Goal: Task Accomplishment & Management: Use online tool/utility

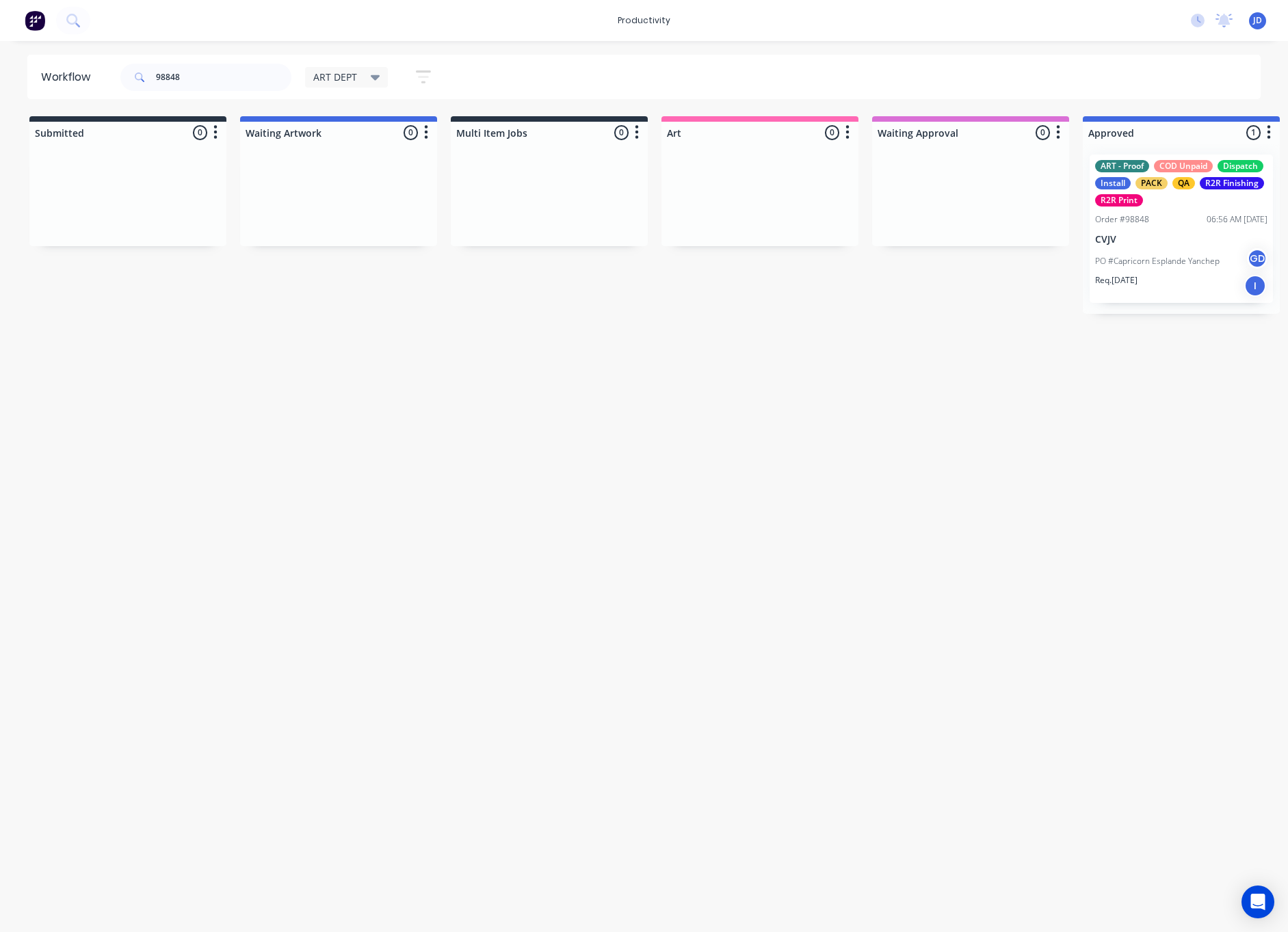
scroll to position [0, 292]
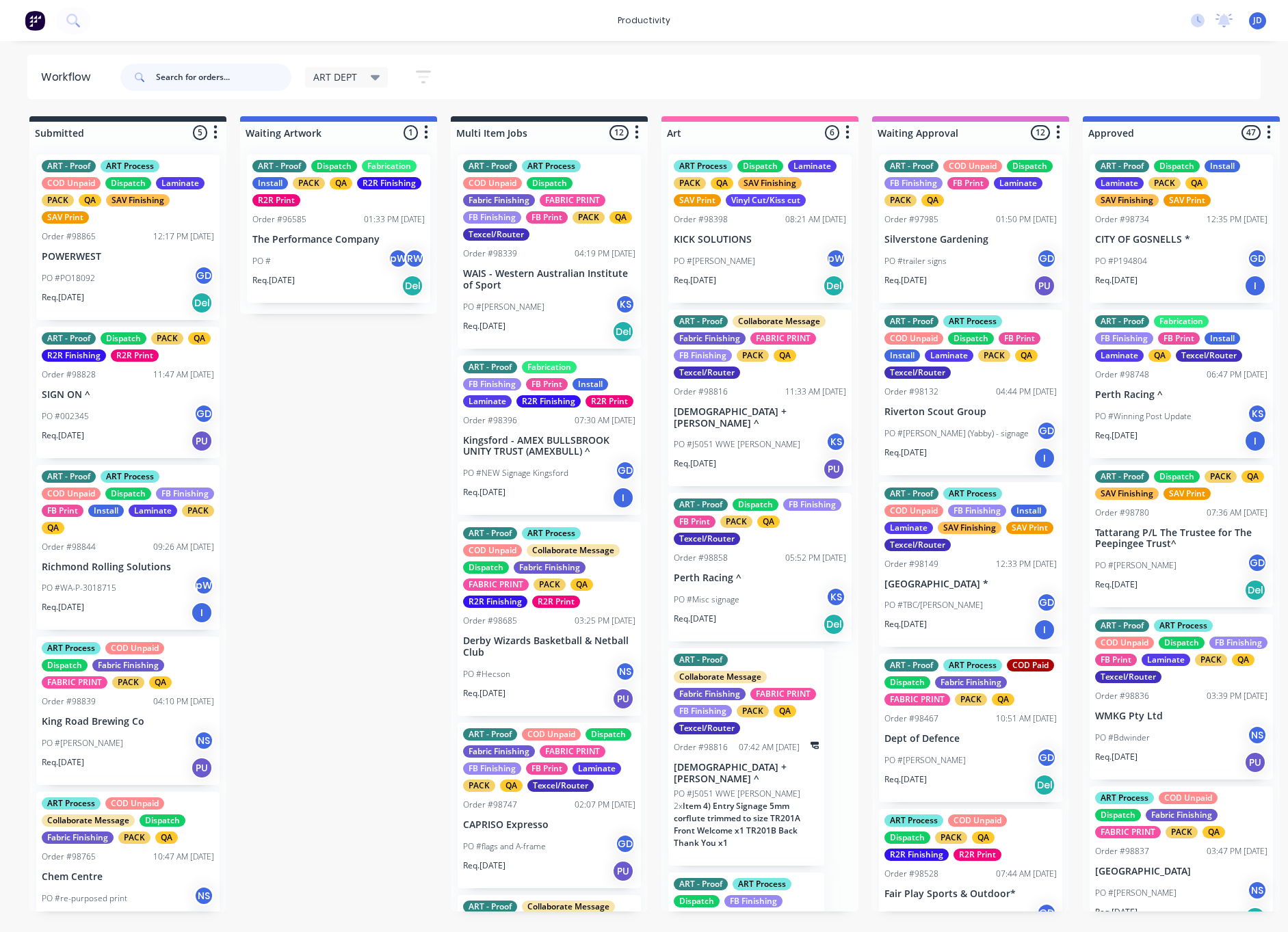
click at [179, 85] on input "text" at bounding box center [224, 77] width 135 height 27
type input "98862"
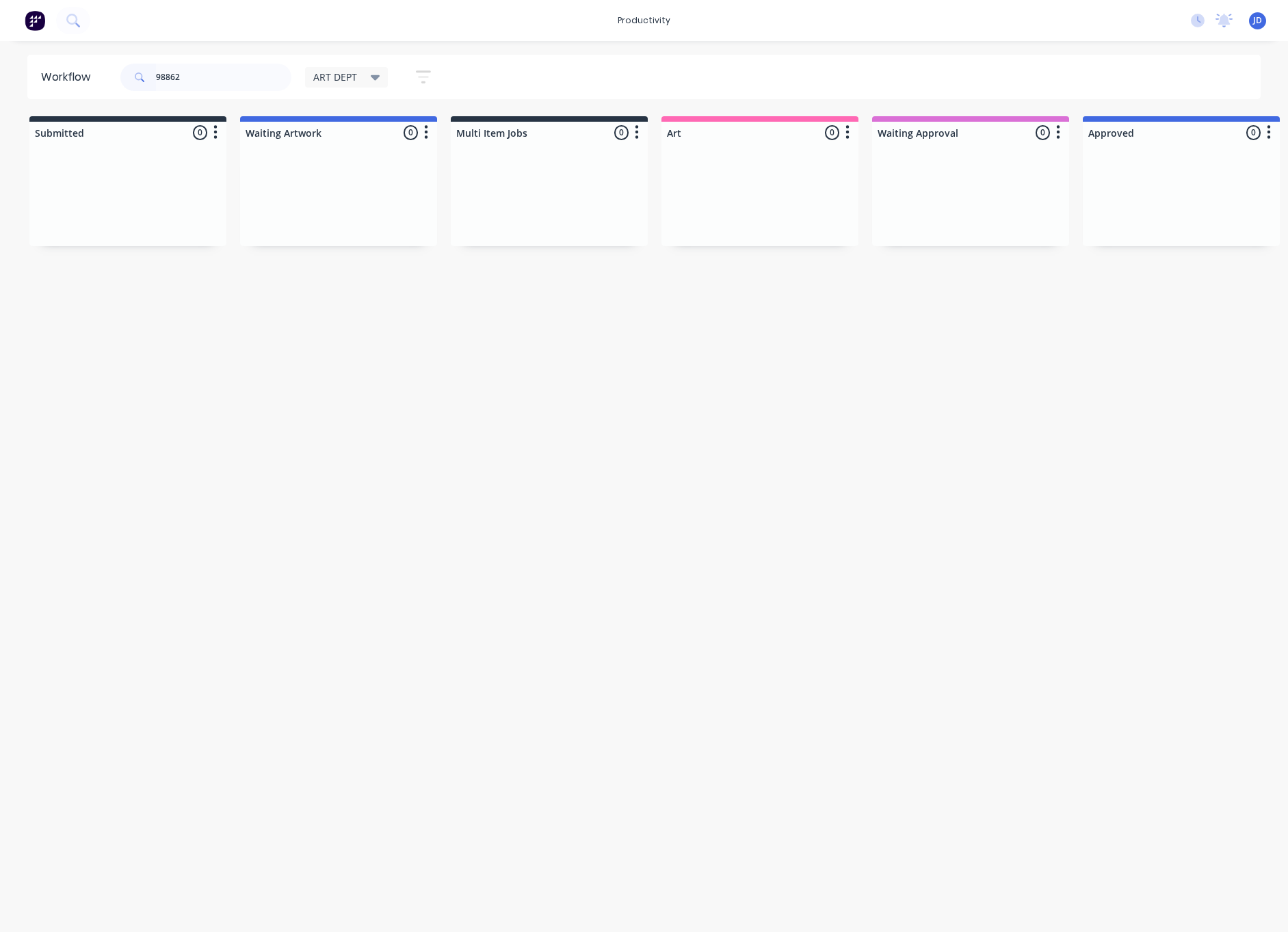
click at [326, 80] on span "ART DEPT" at bounding box center [335, 76] width 44 height 14
click at [331, 186] on button "None" at bounding box center [388, 179] width 146 height 16
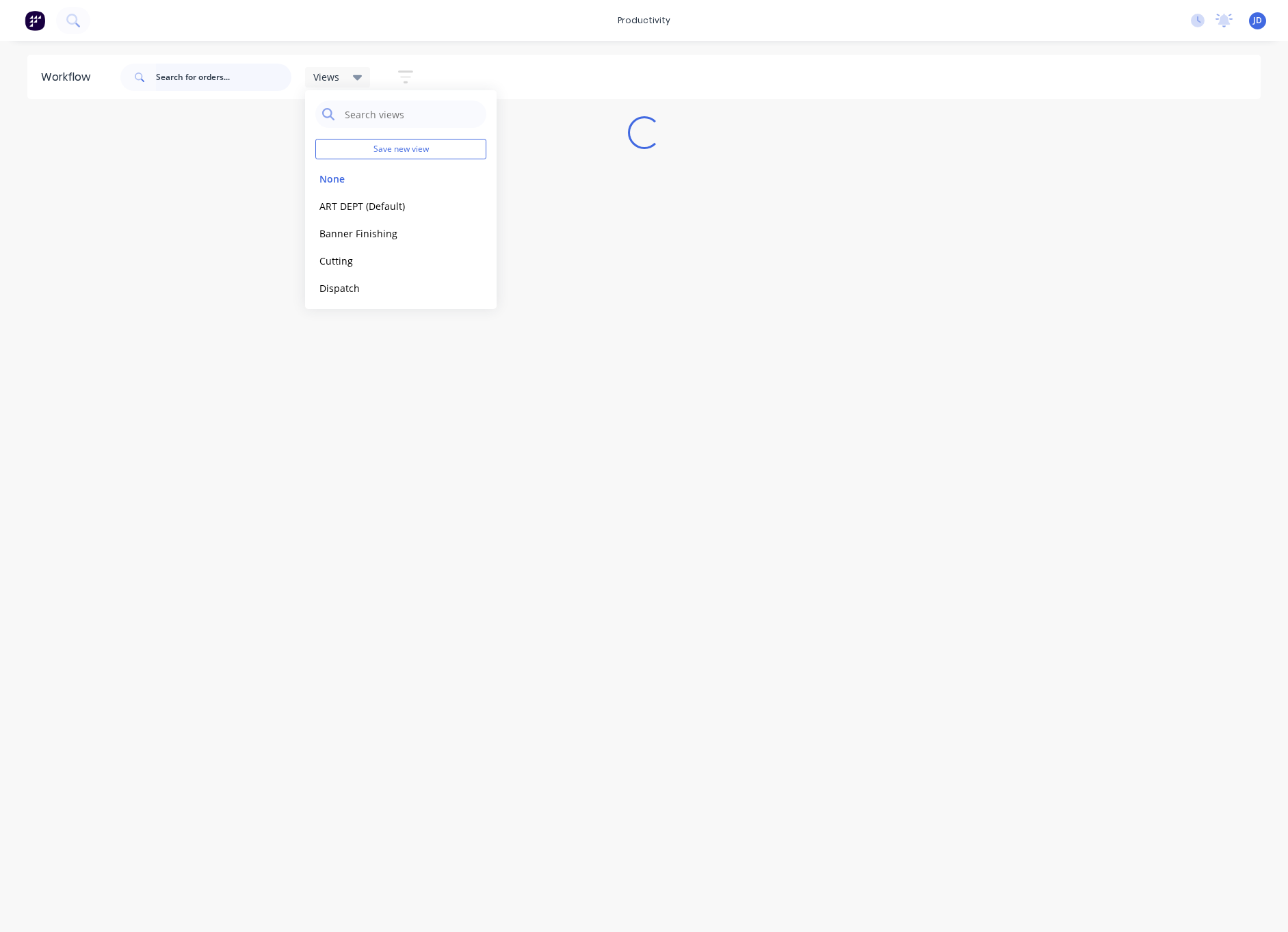
click at [248, 81] on input "text" at bounding box center [224, 77] width 135 height 27
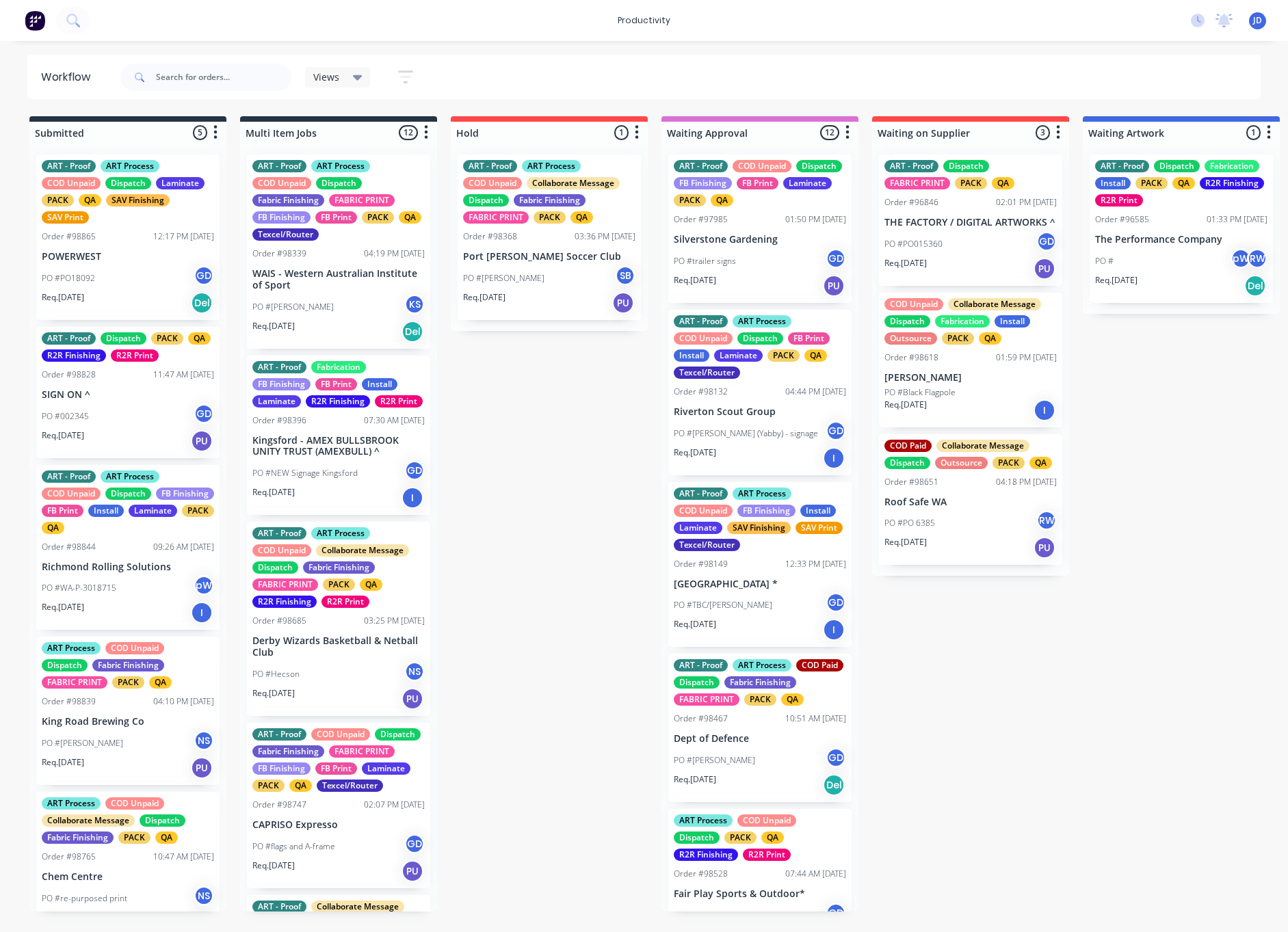
click at [338, 70] on div "Views" at bounding box center [338, 77] width 66 height 21
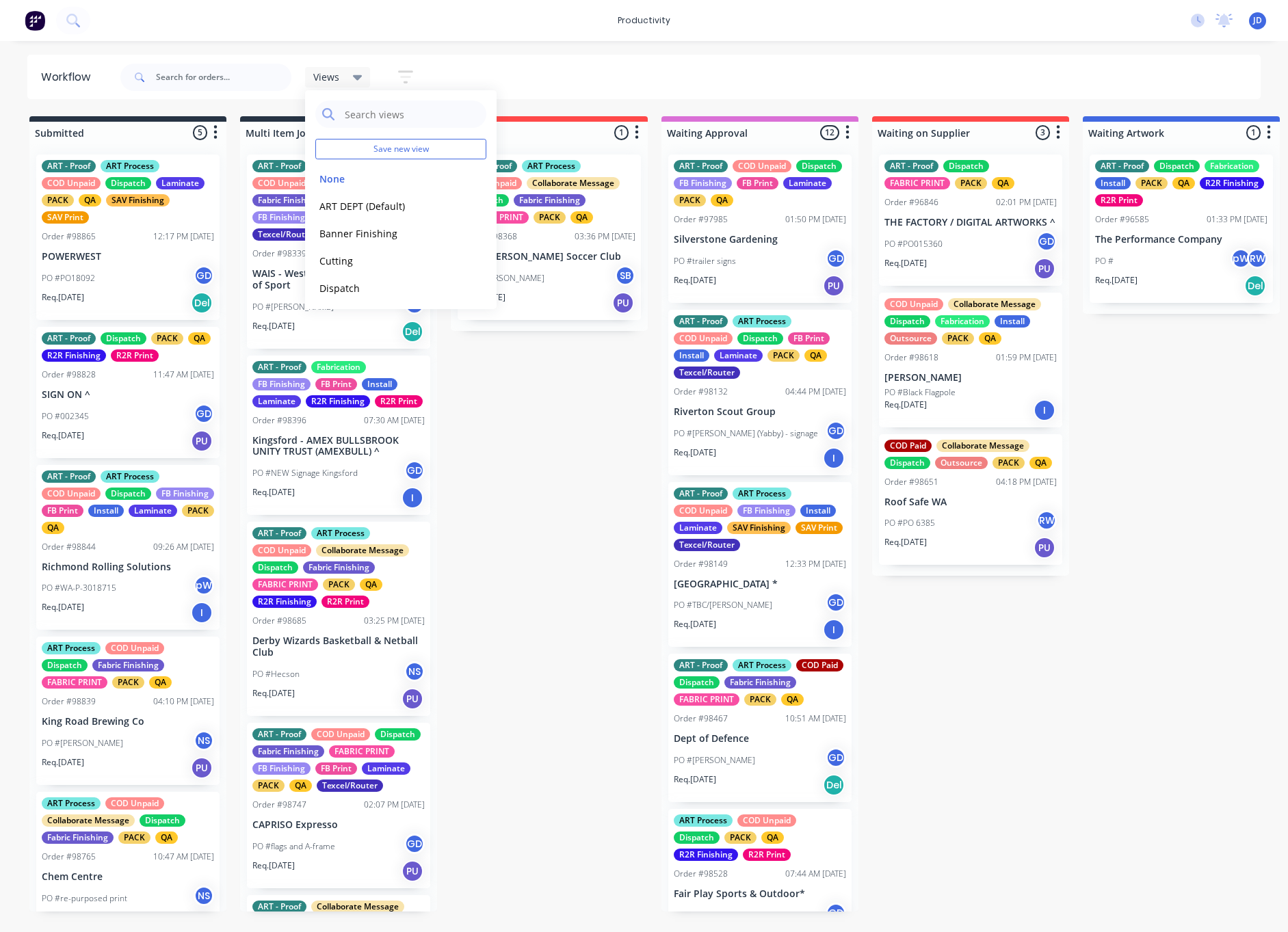
drag, startPoint x: 325, startPoint y: 179, endPoint x: 297, endPoint y: 154, distance: 37.5
click at [325, 179] on button "None" at bounding box center [388, 179] width 146 height 16
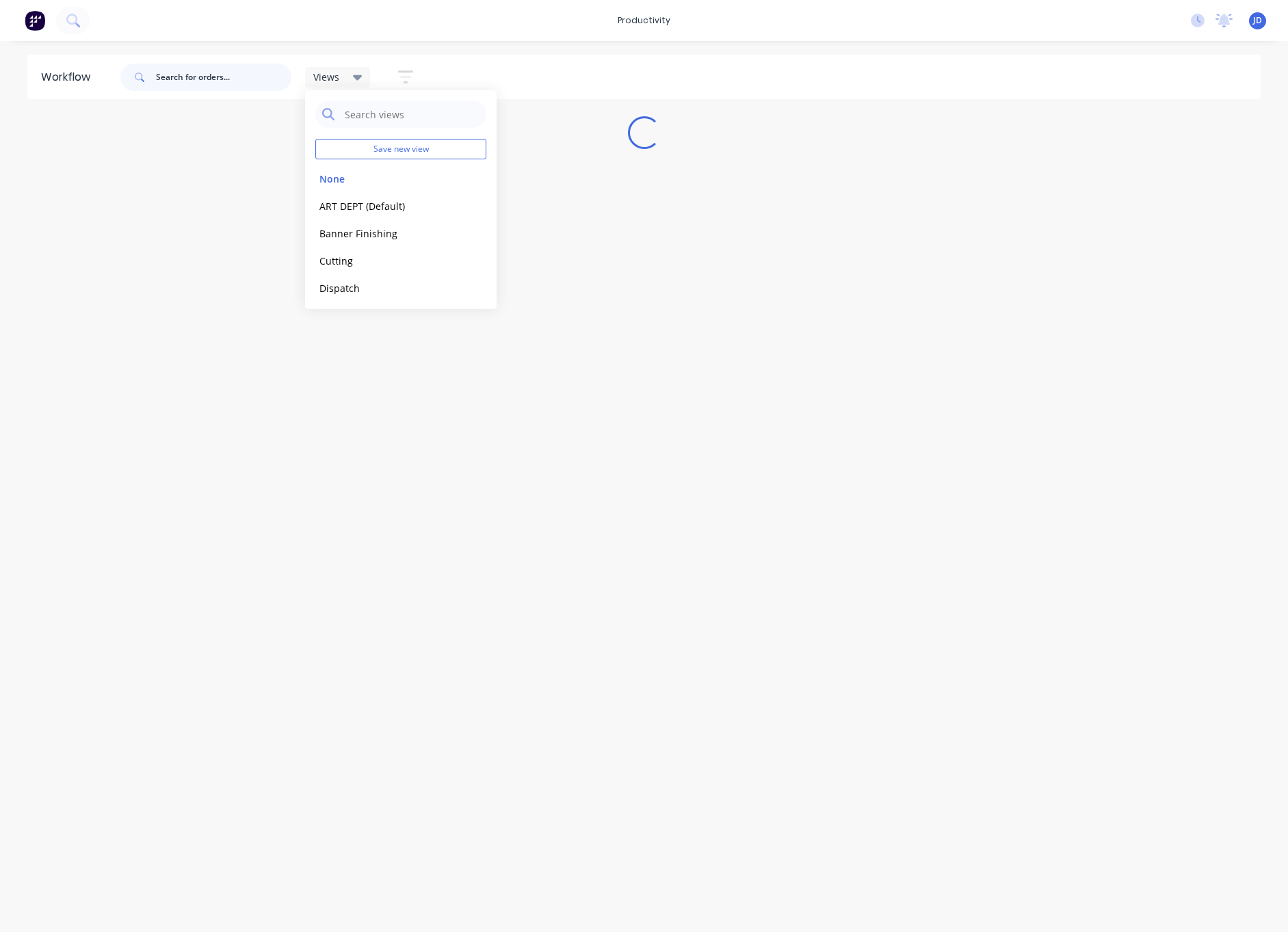
click at [226, 81] on input "text" at bounding box center [224, 77] width 135 height 27
type input "9"
click at [218, 61] on div at bounding box center [206, 77] width 171 height 41
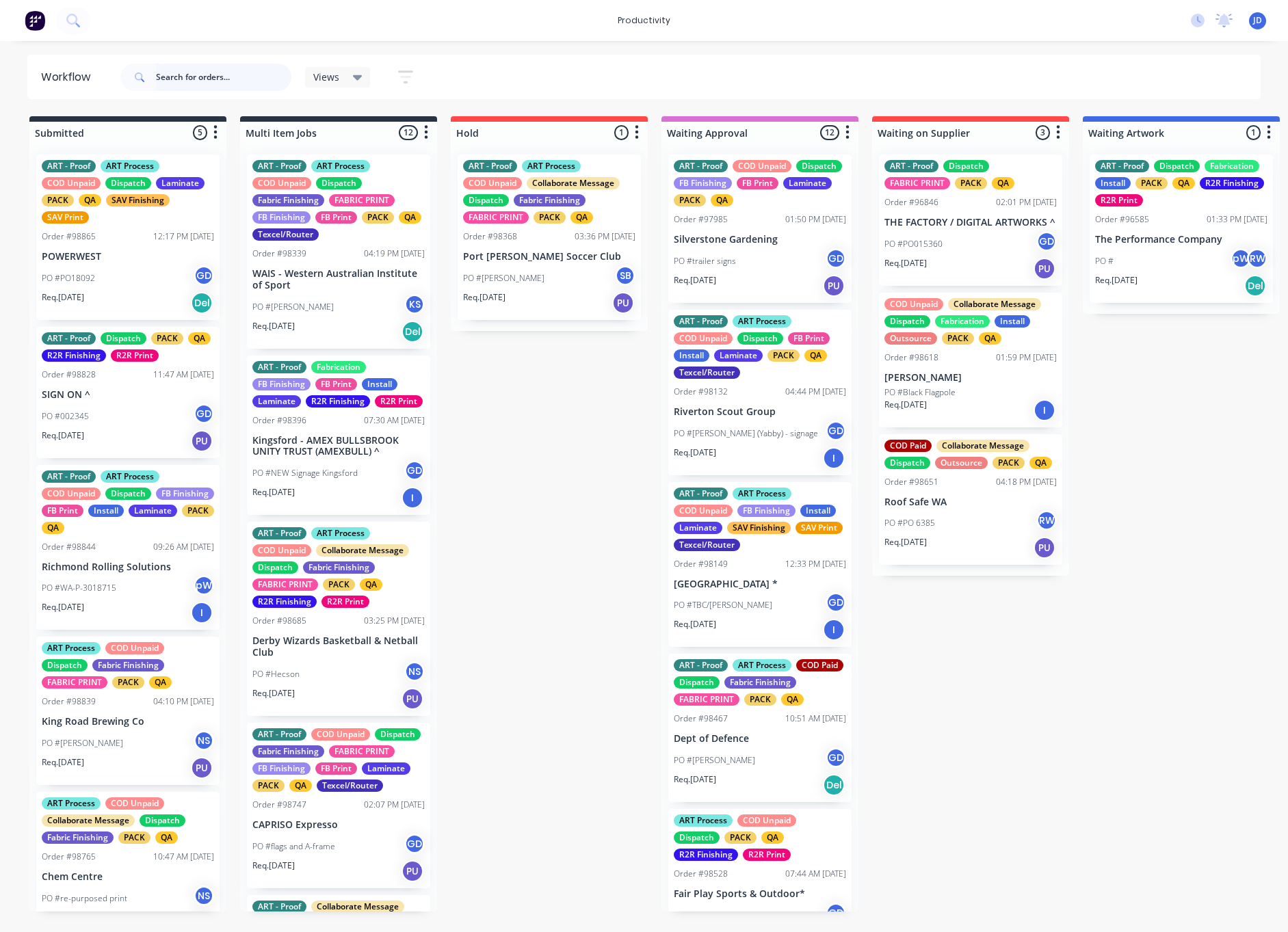
click at [209, 69] on input "text" at bounding box center [224, 77] width 135 height 27
type input "98862"
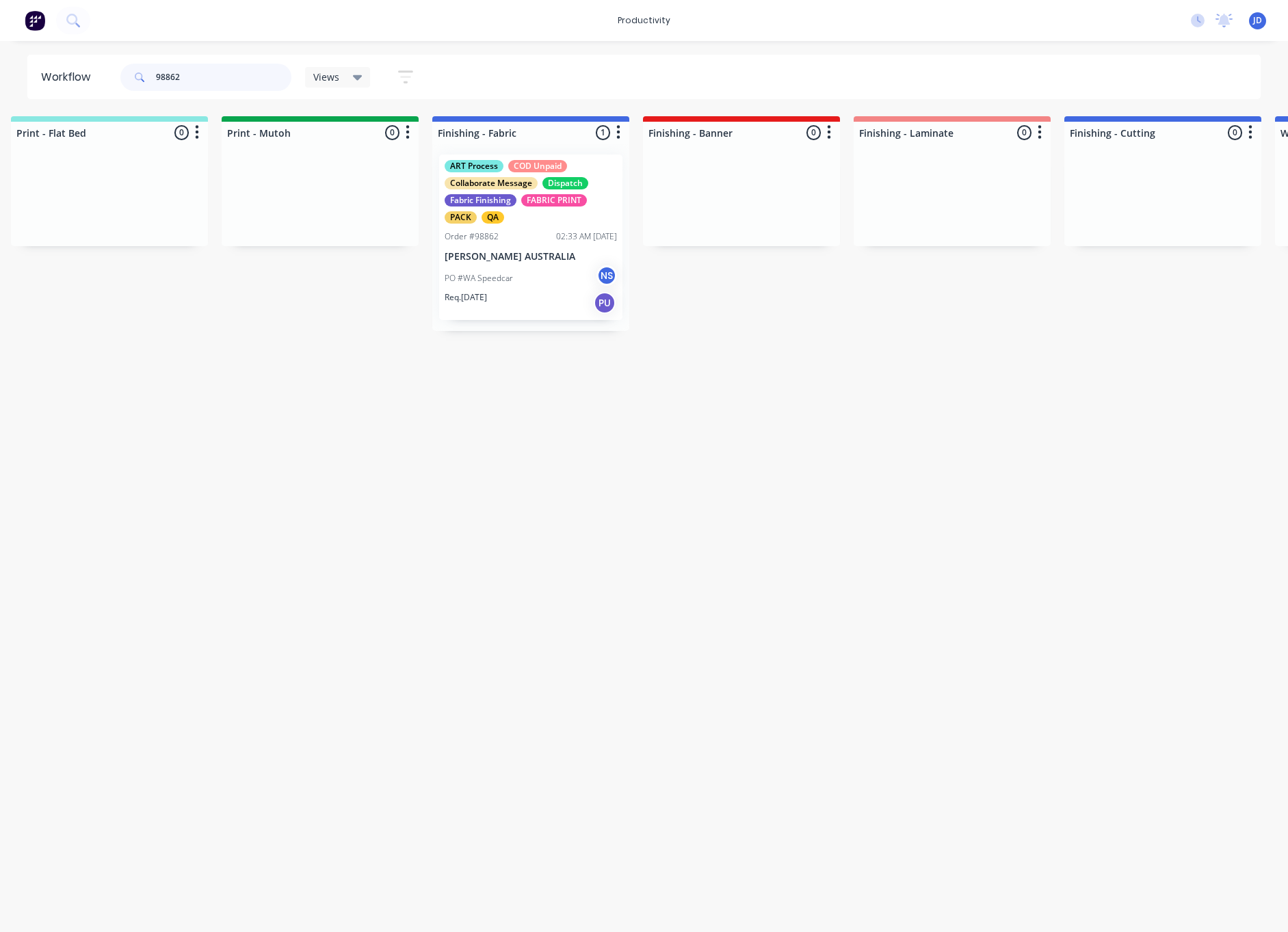
scroll to position [0, 1902]
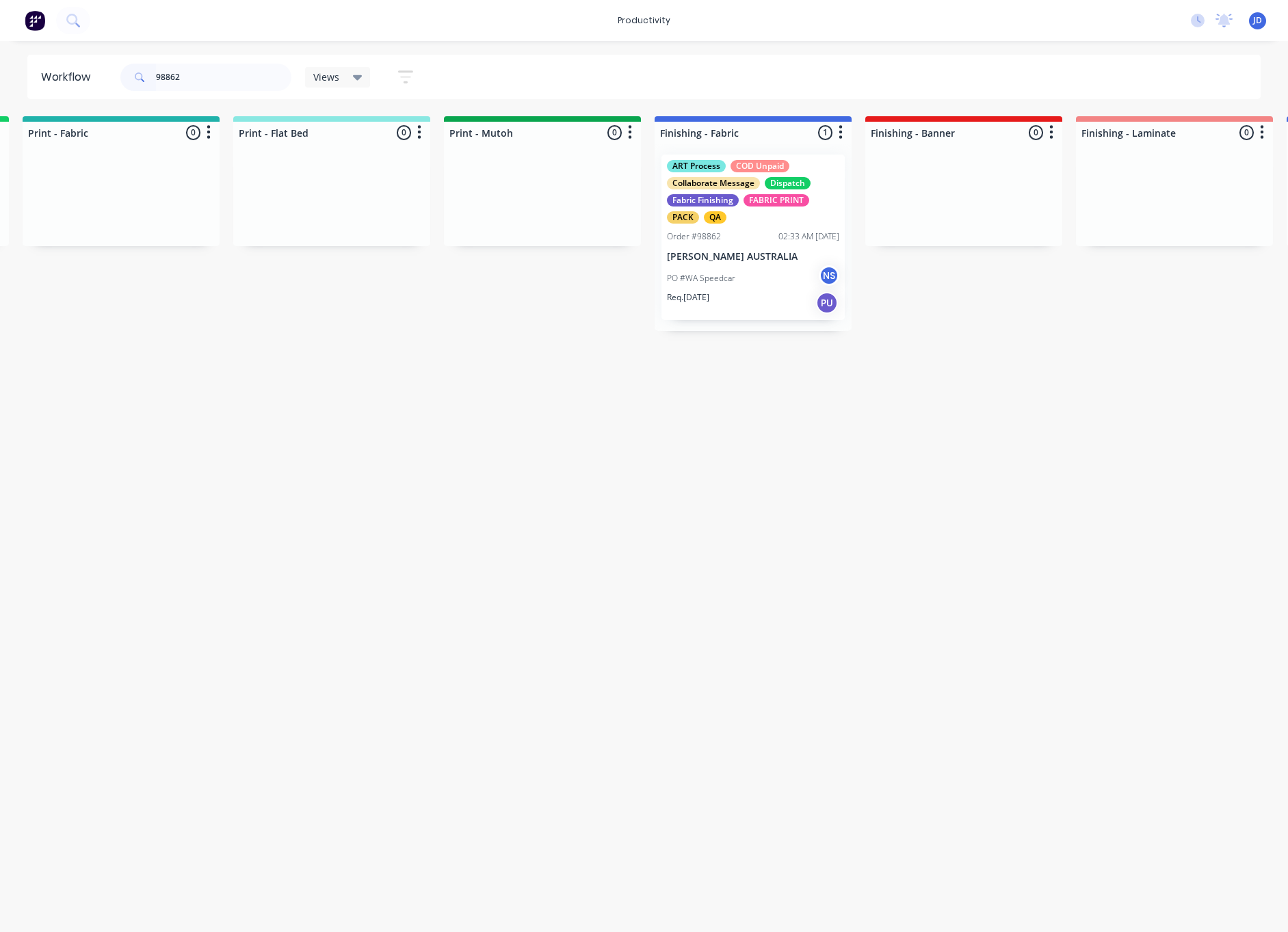
click at [699, 287] on div "PO #WA Speedcar NS" at bounding box center [753, 278] width 172 height 26
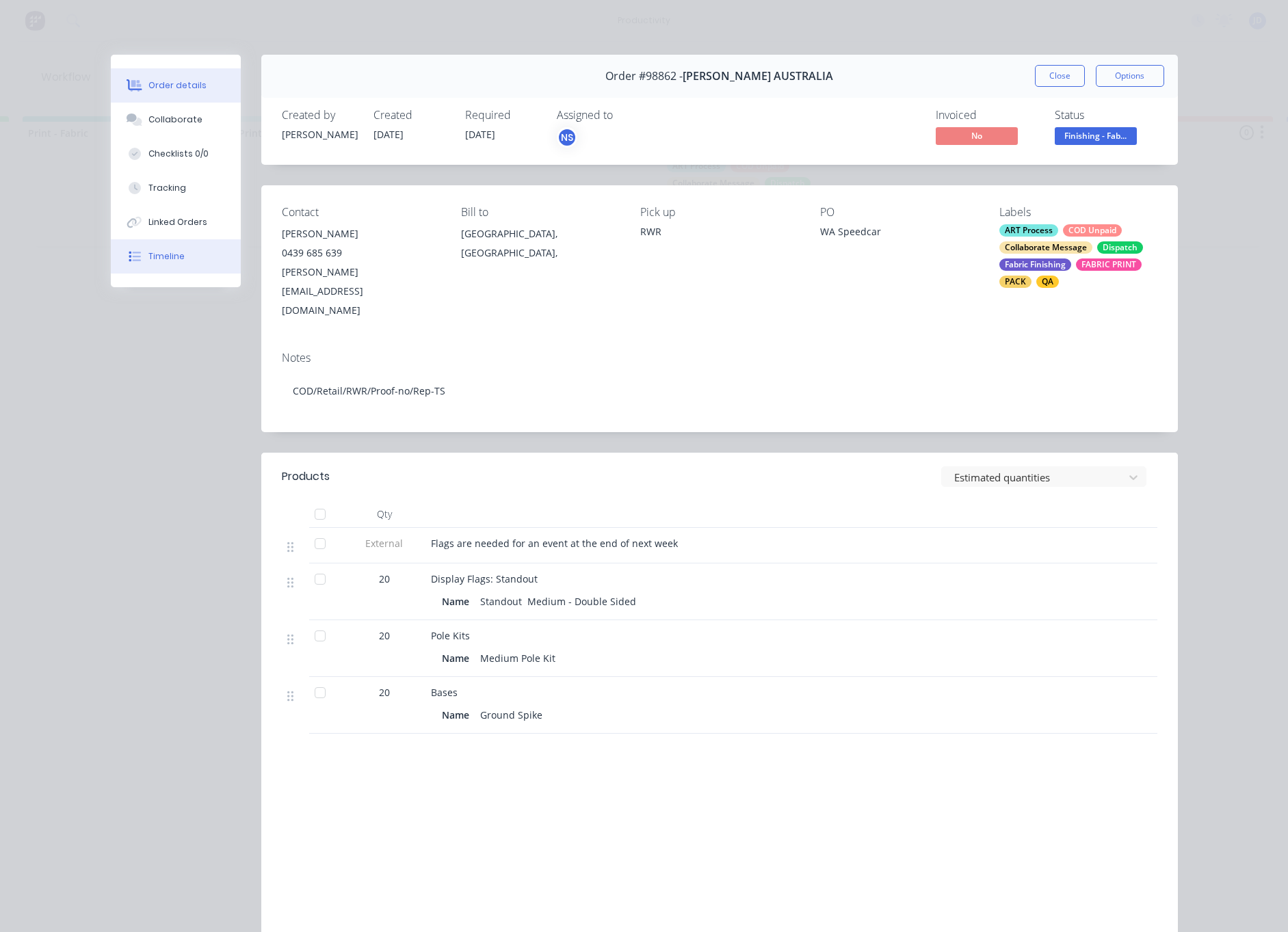
click at [174, 254] on div "Timeline" at bounding box center [167, 256] width 37 height 12
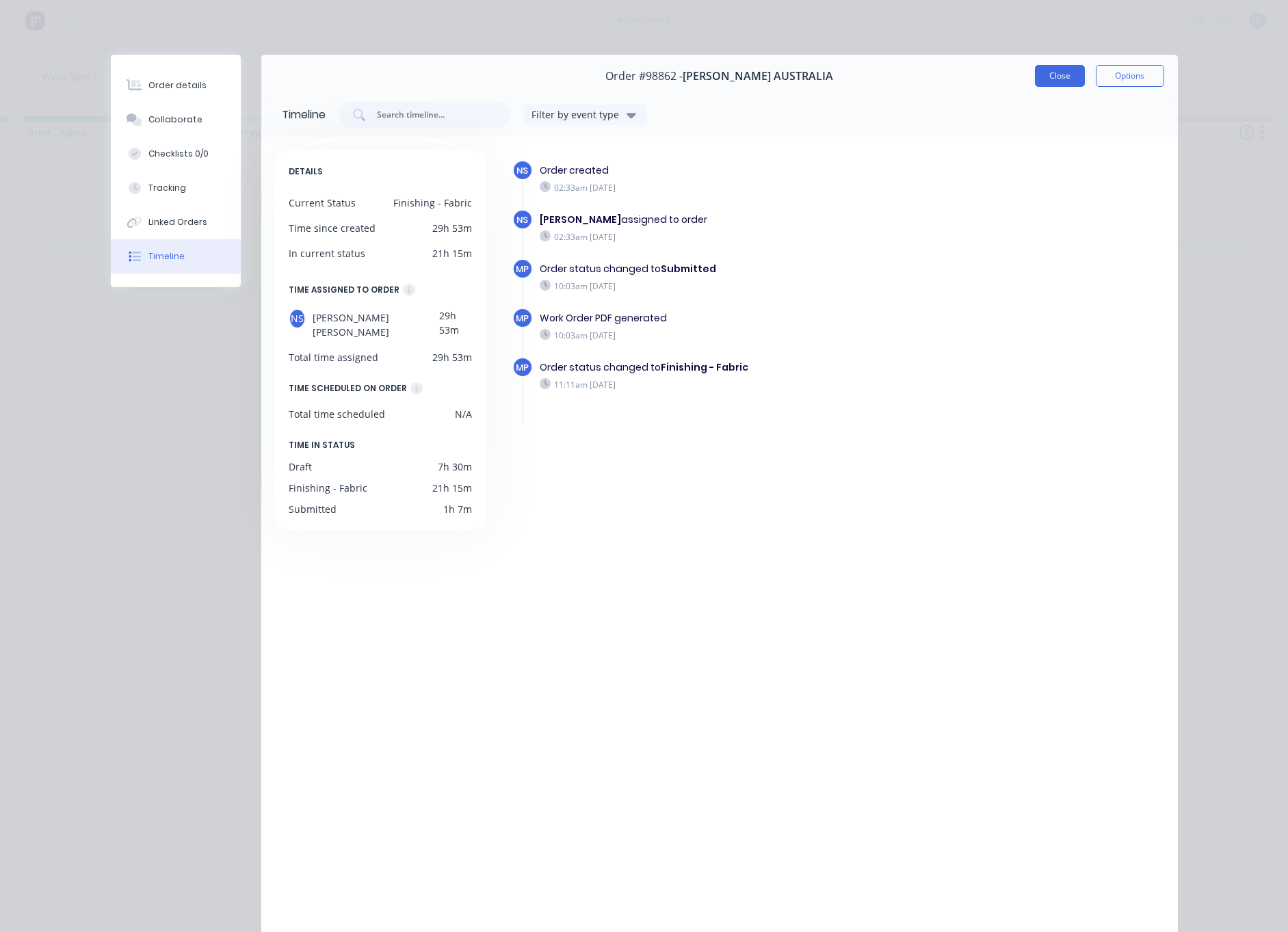
click at [1044, 79] on button "Close" at bounding box center [1059, 75] width 50 height 22
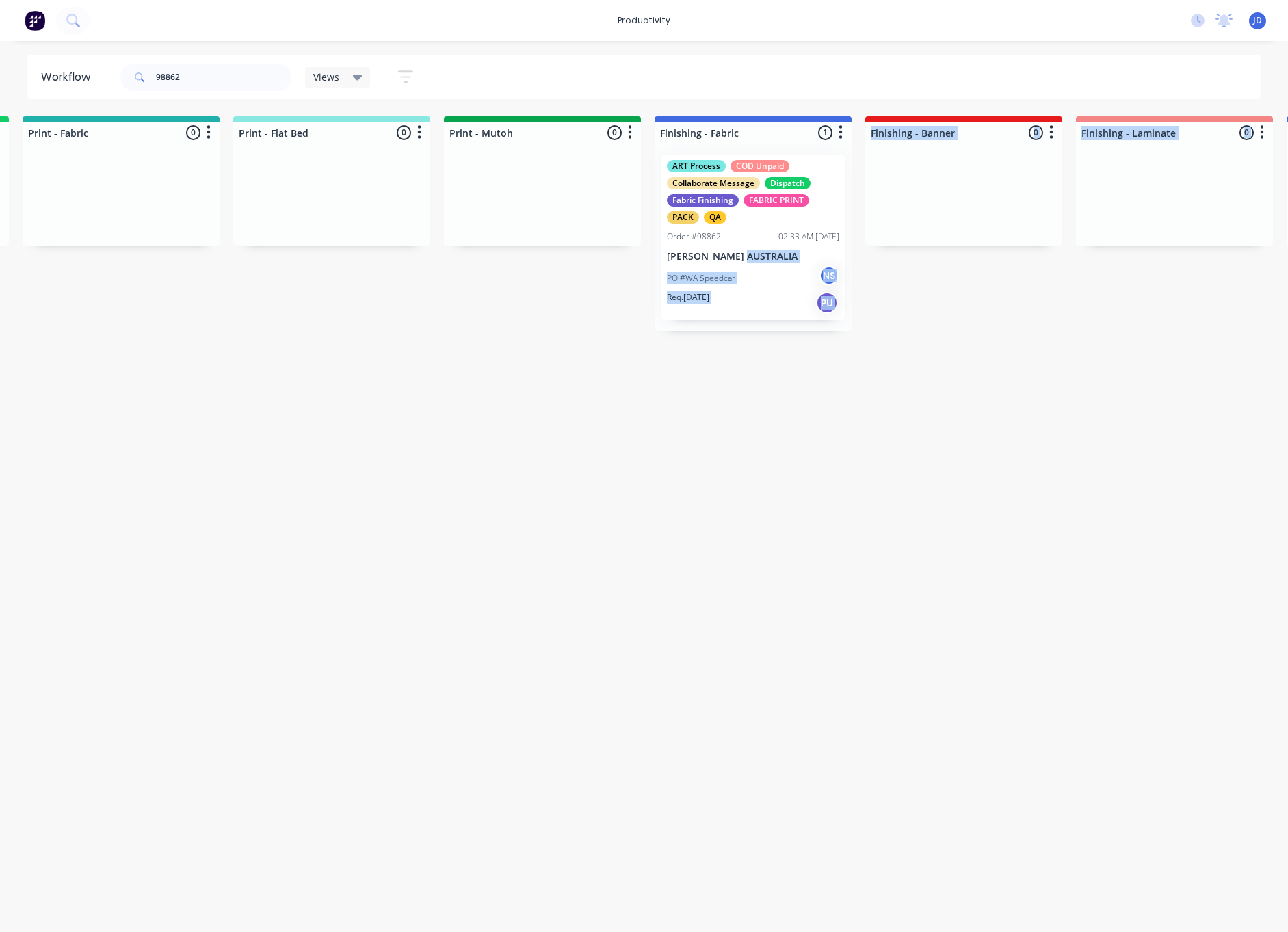
drag, startPoint x: 733, startPoint y: 251, endPoint x: 796, endPoint y: 265, distance: 64.5
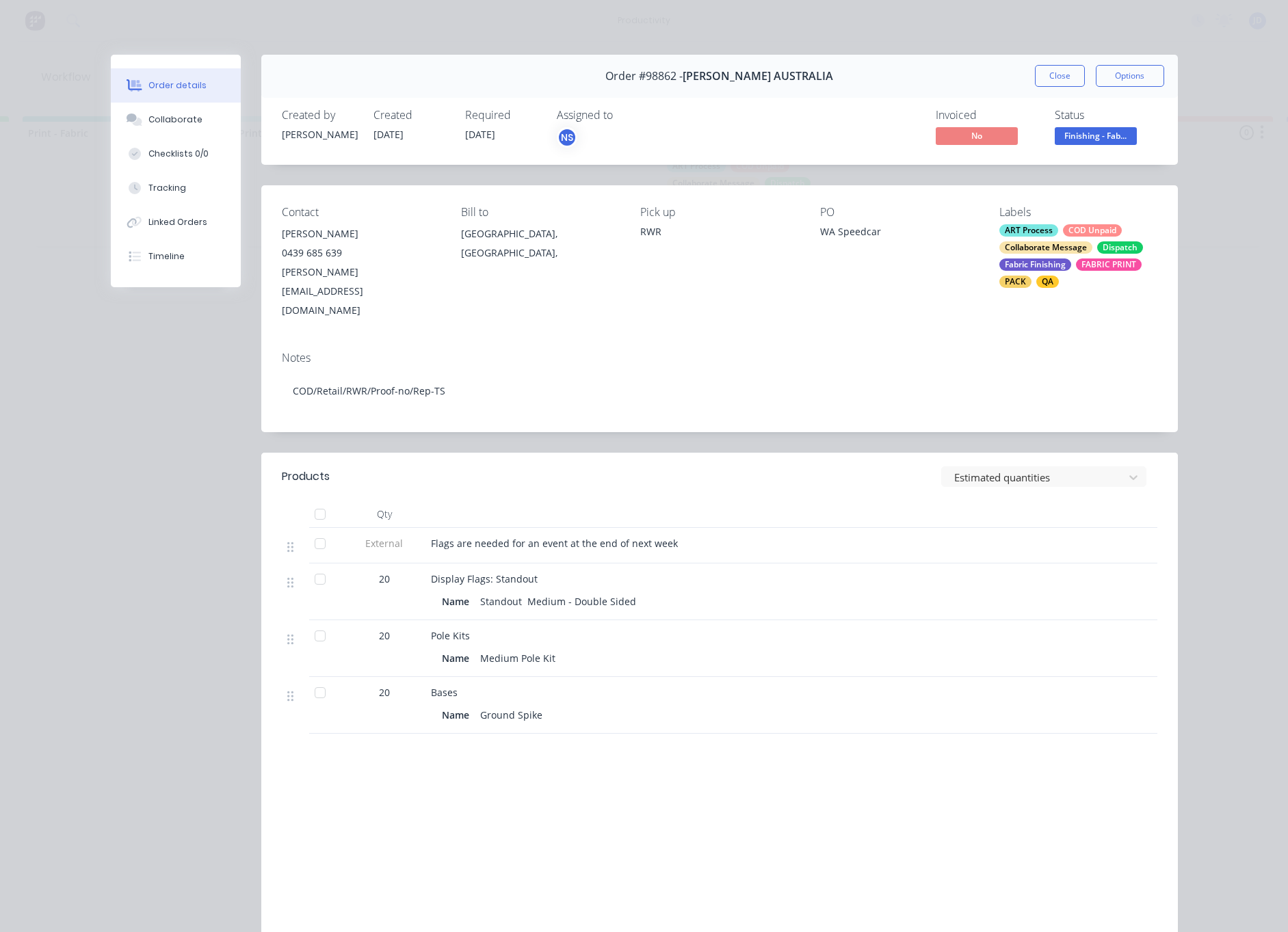
drag, startPoint x: 1057, startPoint y: 73, endPoint x: 1048, endPoint y: 76, distance: 9.5
click at [1057, 73] on button "Close" at bounding box center [1059, 75] width 50 height 22
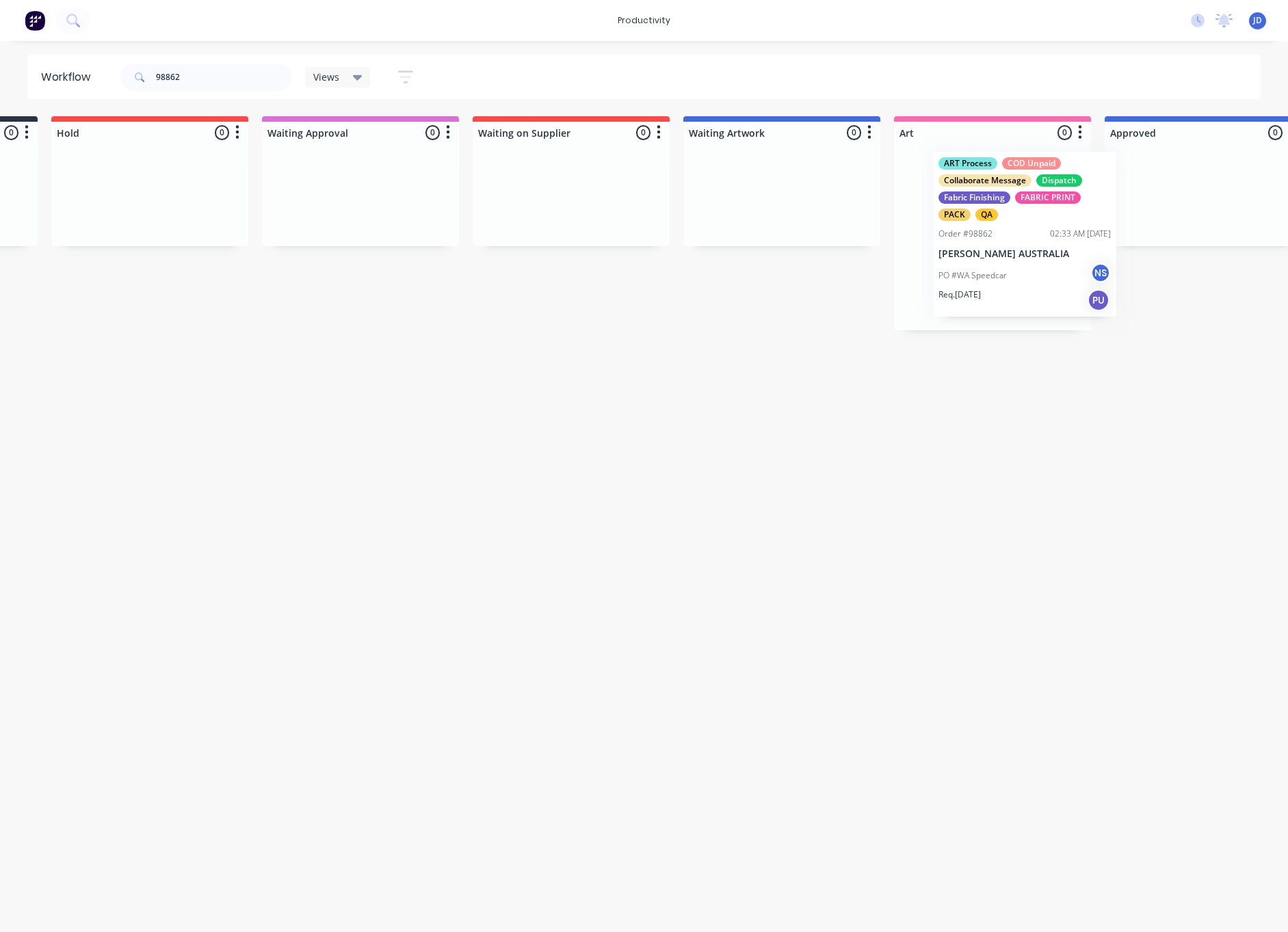
scroll to position [0, 407]
drag, startPoint x: 817, startPoint y: 178, endPoint x: 1080, endPoint y: 175, distance: 263.0
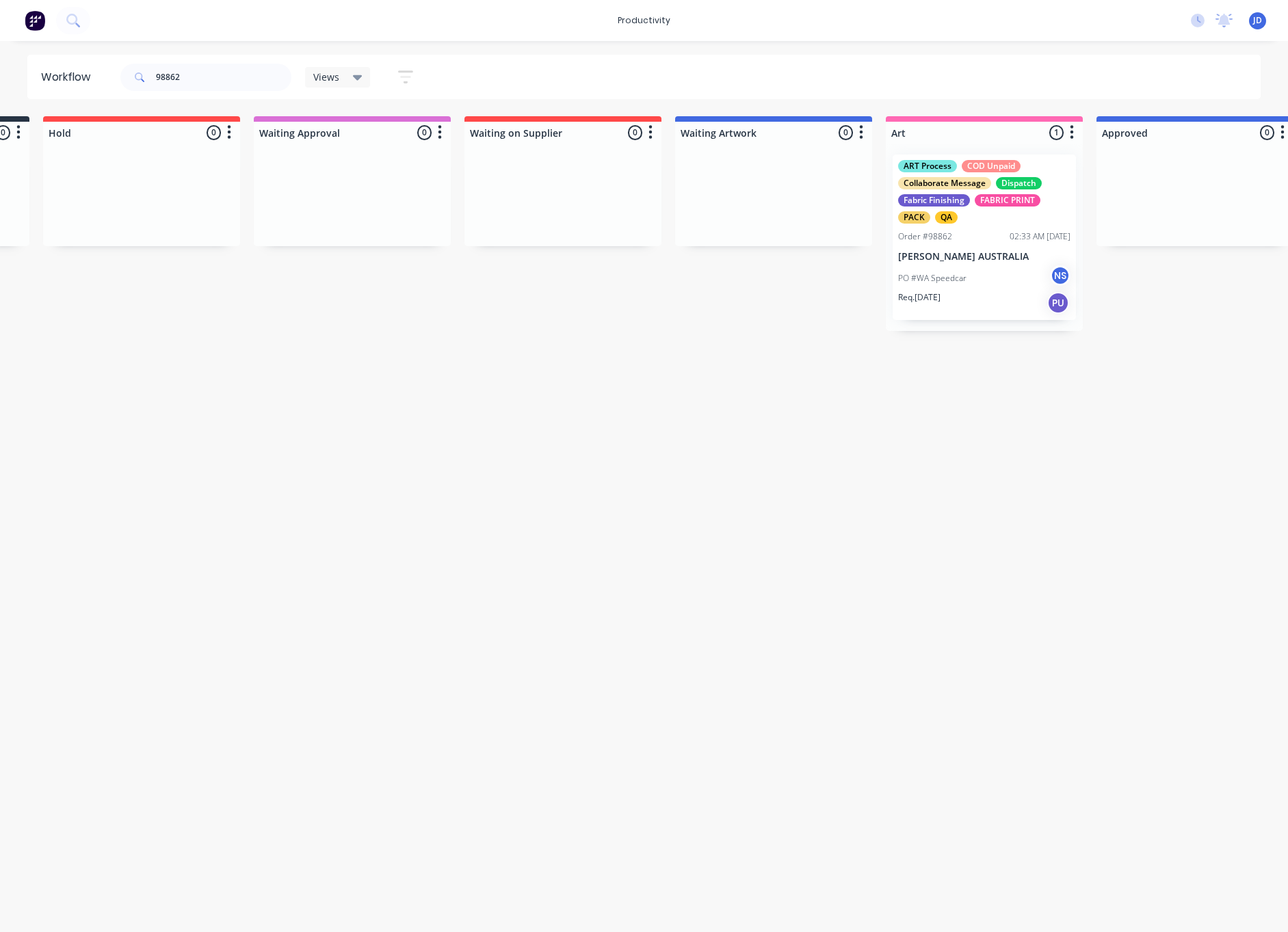
click at [1052, 209] on div "ART Process COD Unpaid Collaborate Message Dispatch Fabric Finishing FABRIC PRI…" at bounding box center [983, 192] width 172 height 64
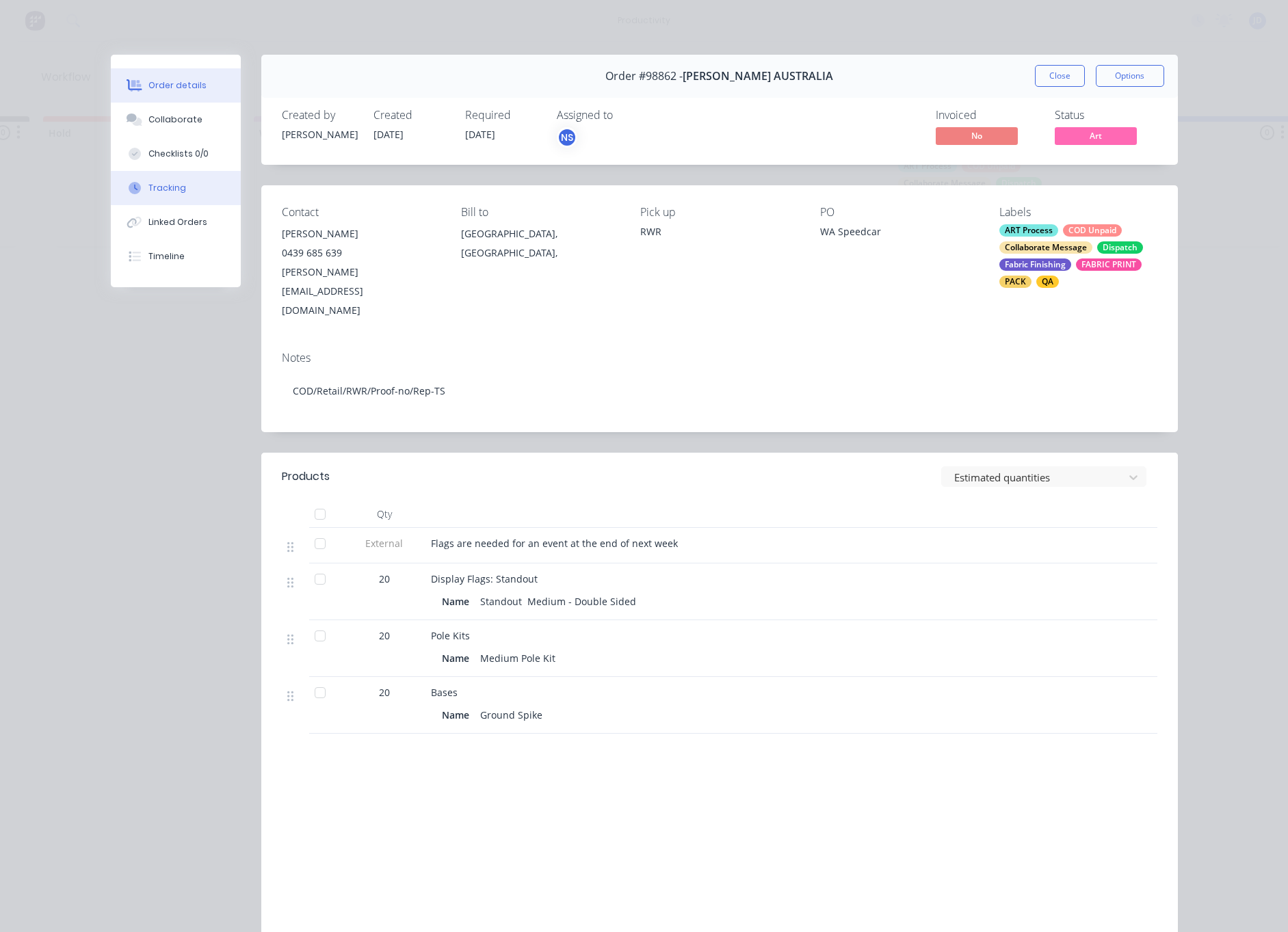
click at [184, 193] on button "Tracking" at bounding box center [176, 188] width 130 height 34
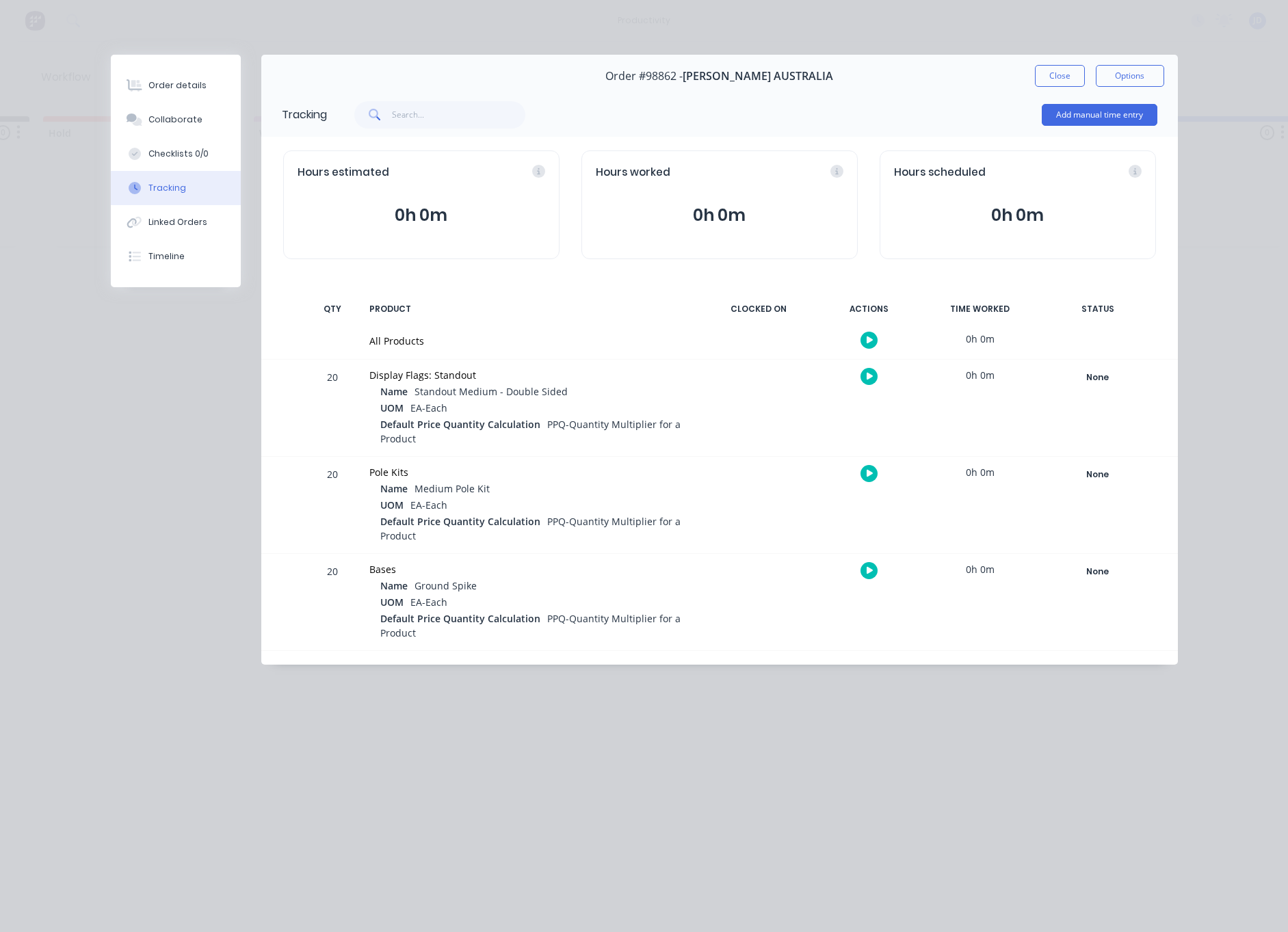
click at [867, 376] on icon "button" at bounding box center [869, 376] width 7 height 8
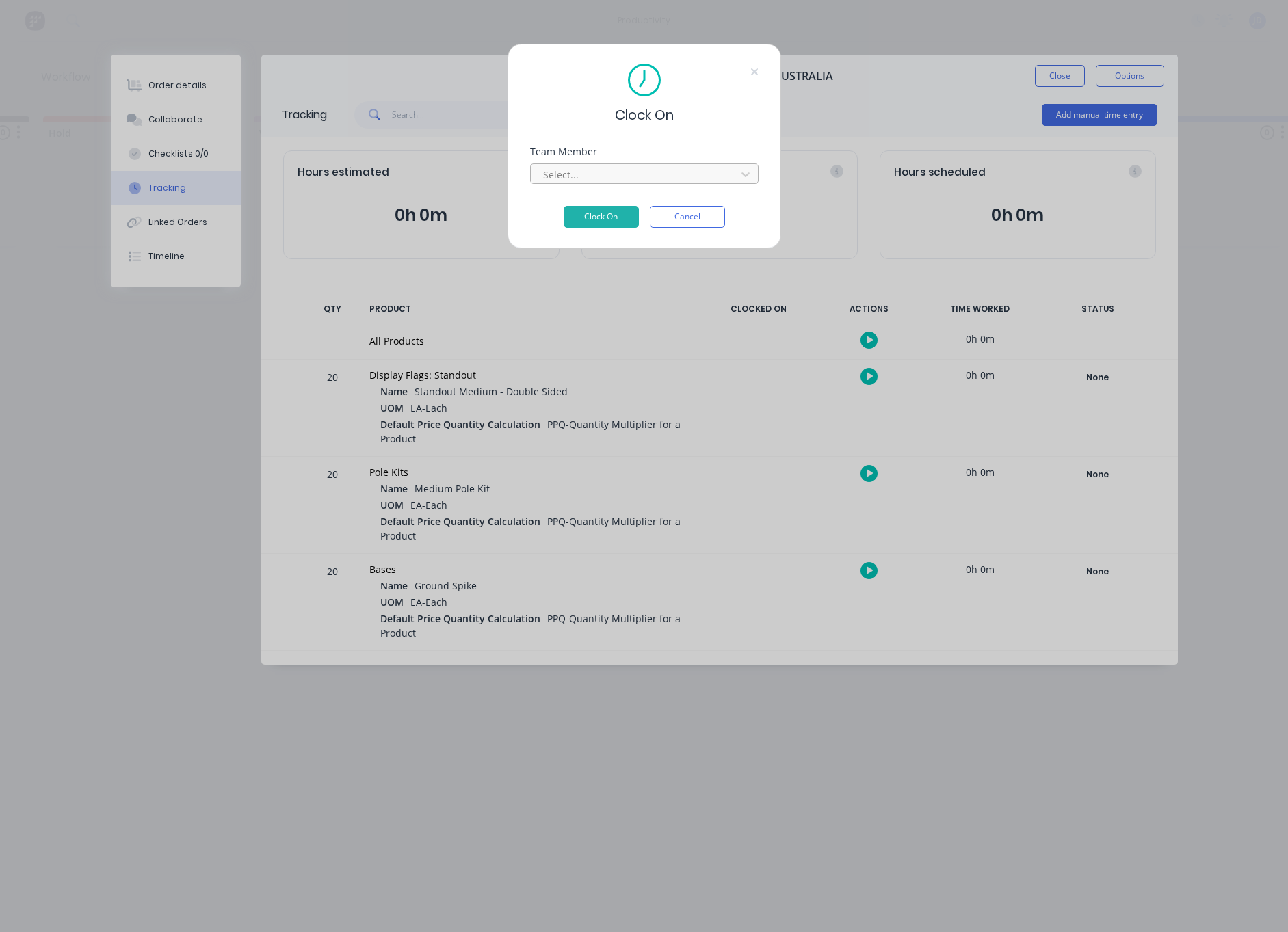
click at [596, 169] on div at bounding box center [635, 175] width 187 height 17
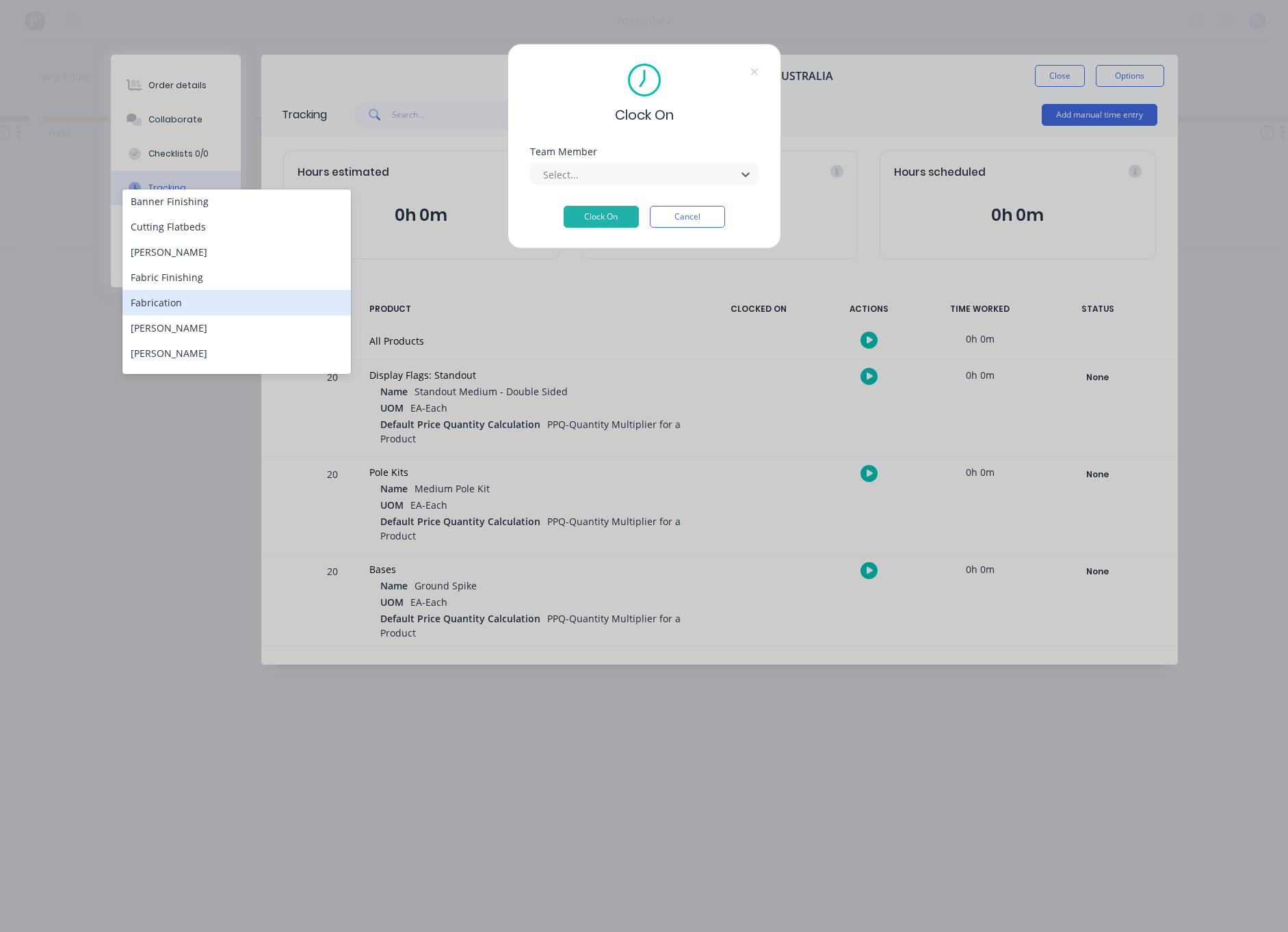
scroll to position [80, 0]
click at [162, 356] on div "[PERSON_NAME]" at bounding box center [236, 352] width 229 height 25
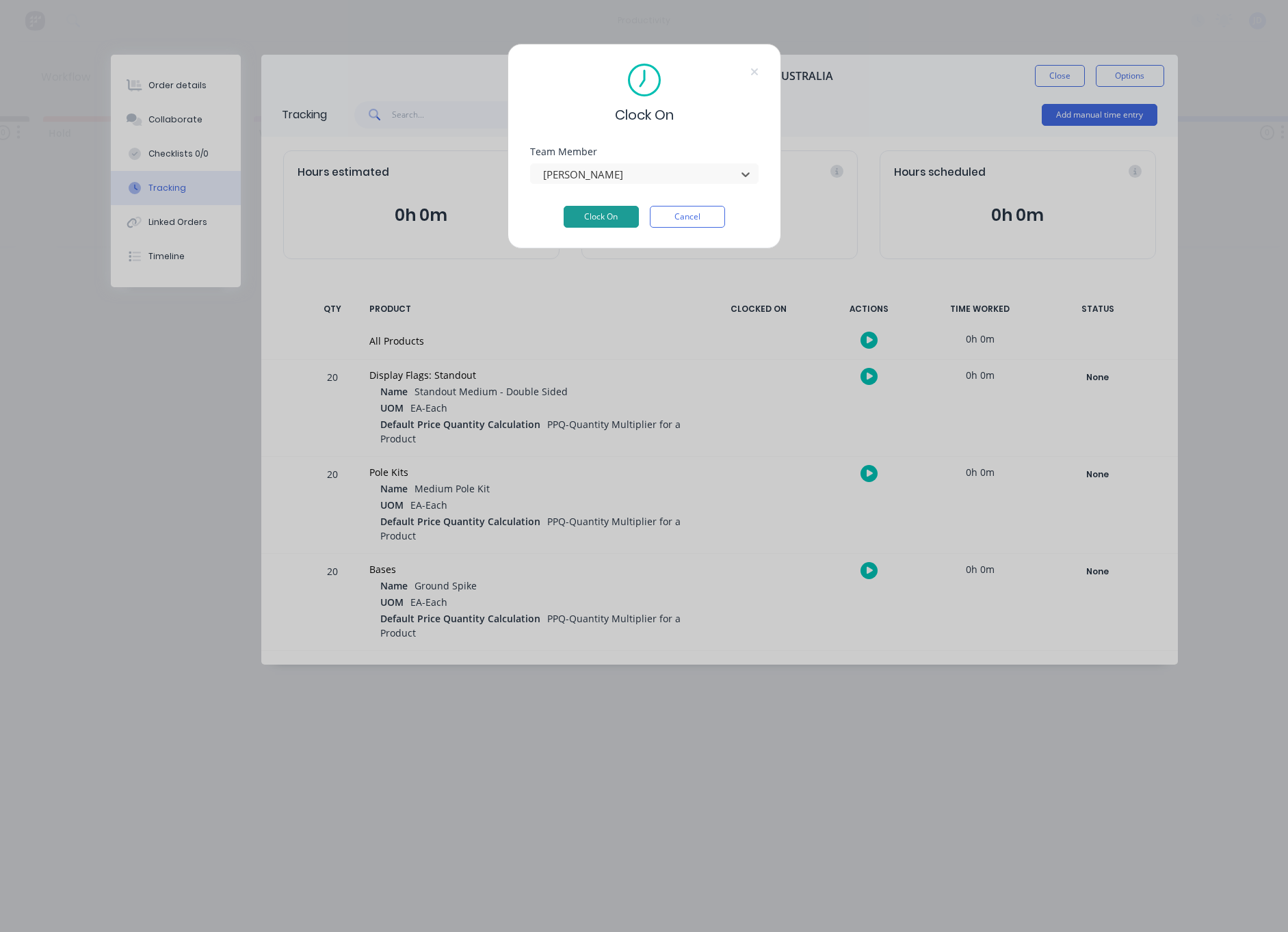
click at [612, 207] on button "Clock On" at bounding box center [601, 216] width 75 height 22
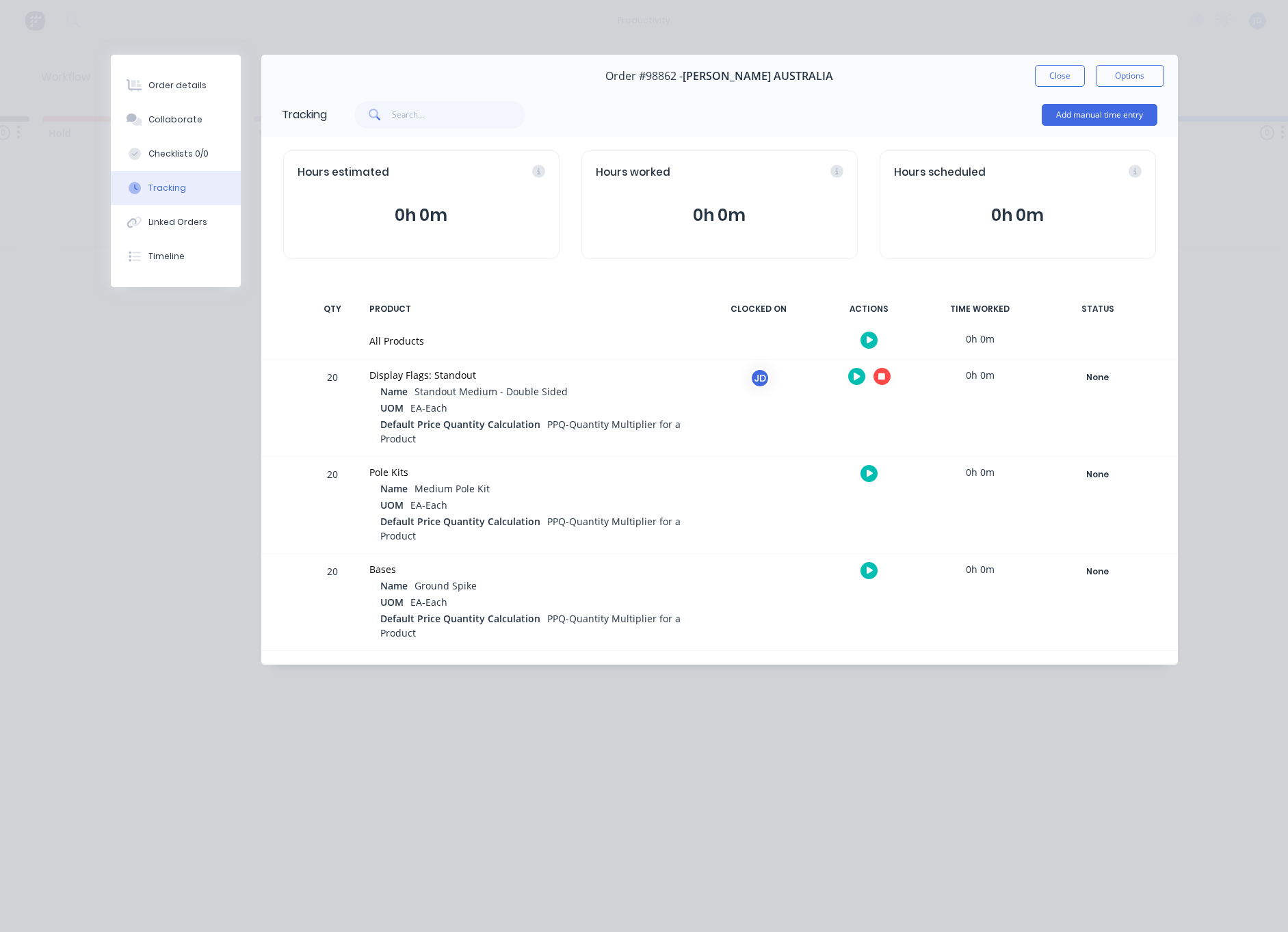
click at [880, 379] on icon "button" at bounding box center [881, 376] width 7 height 7
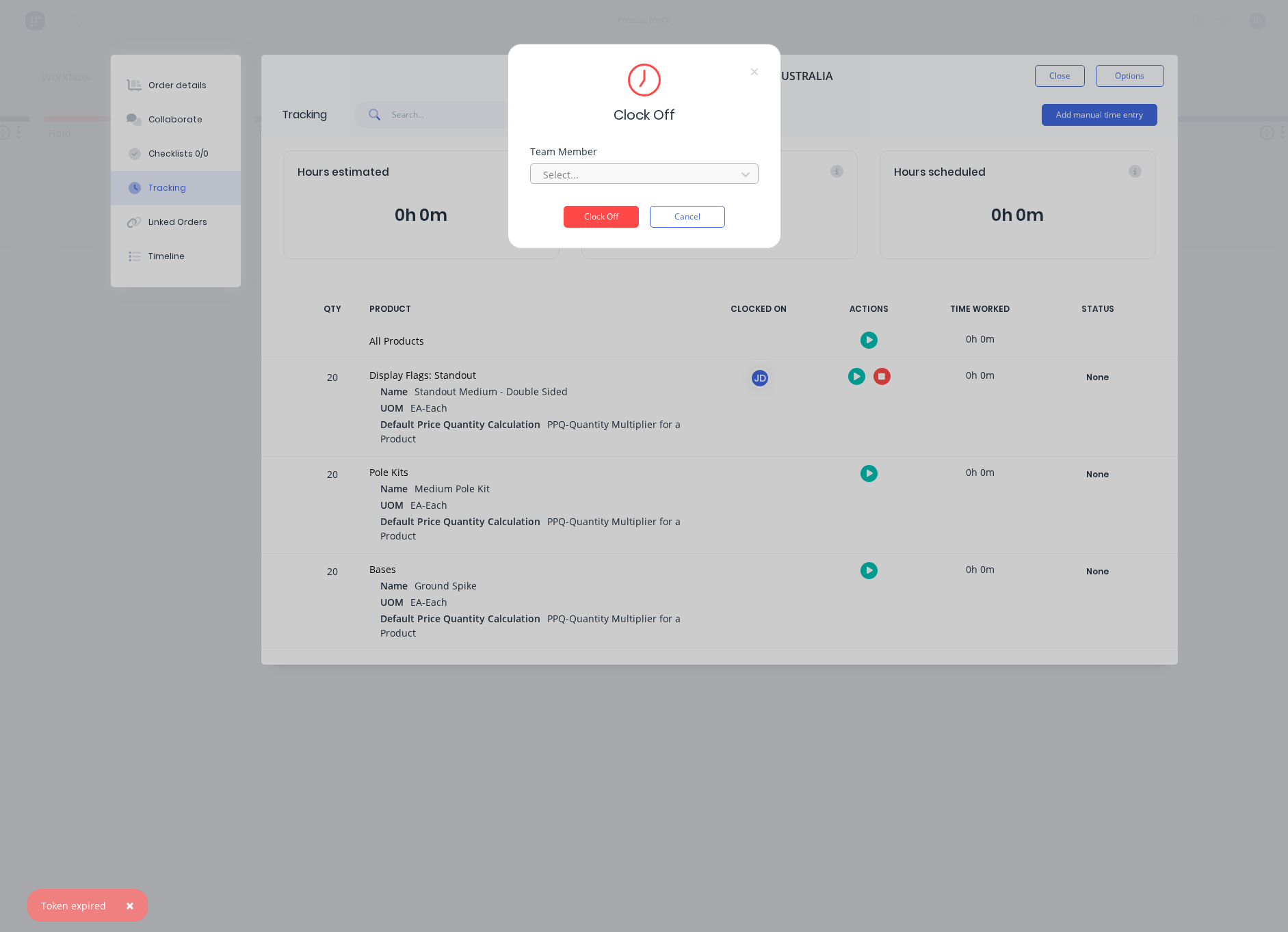
click at [610, 174] on div at bounding box center [635, 175] width 187 height 17
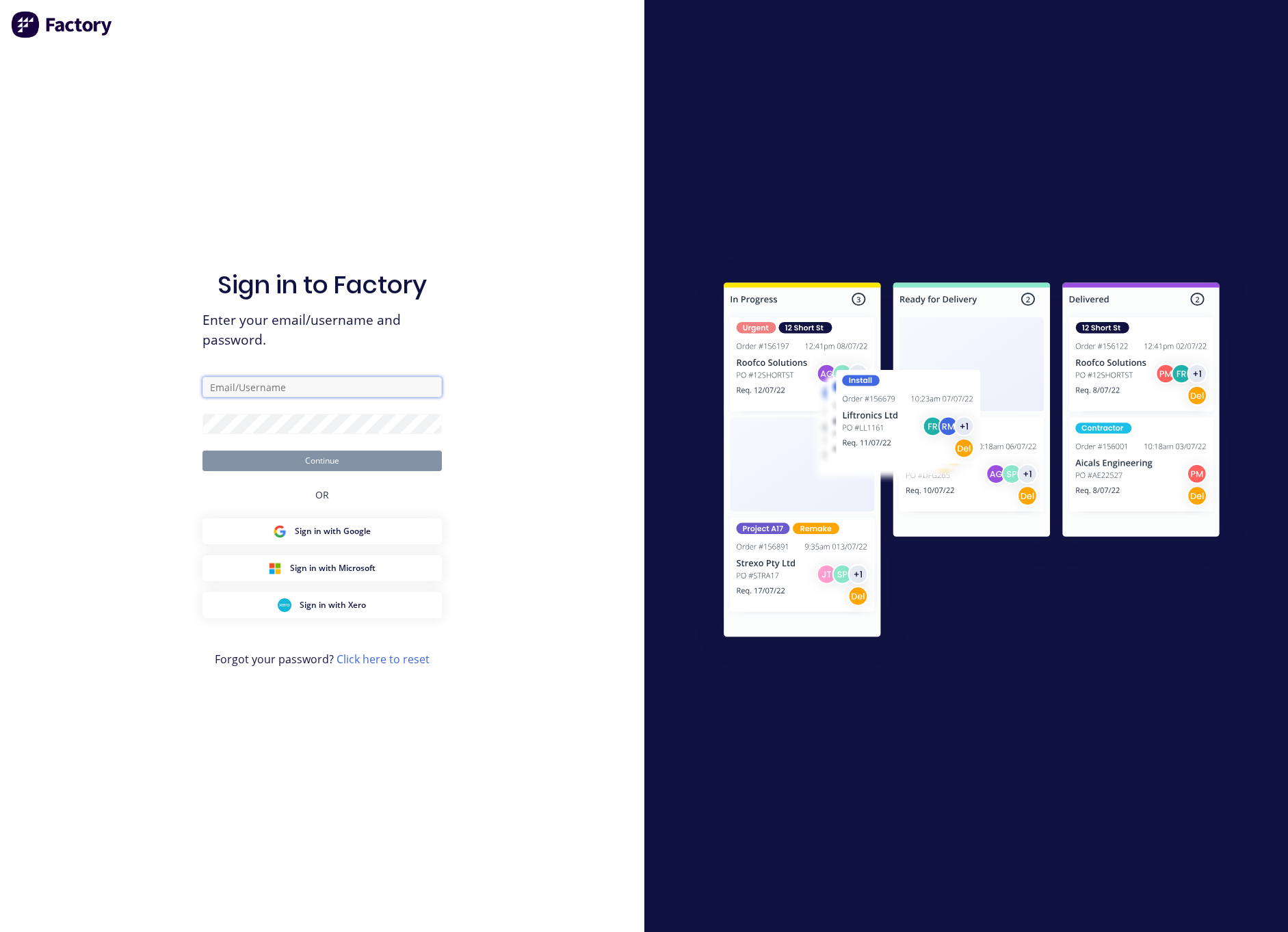
type input "[EMAIL_ADDRESS][DOMAIN_NAME]"
click at [314, 451] on button "Continue" at bounding box center [322, 461] width 239 height 21
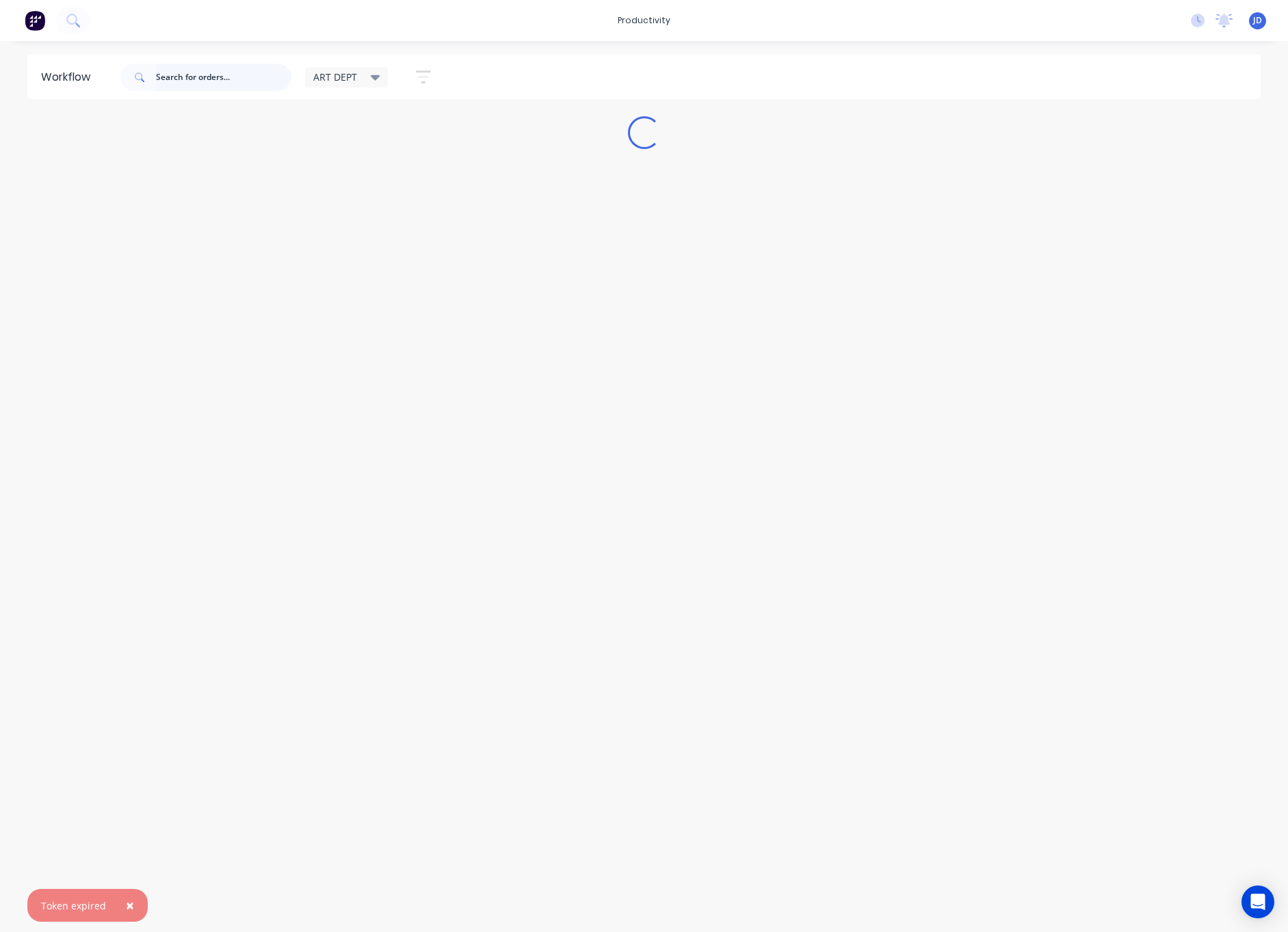
click at [246, 81] on input "text" at bounding box center [224, 77] width 135 height 27
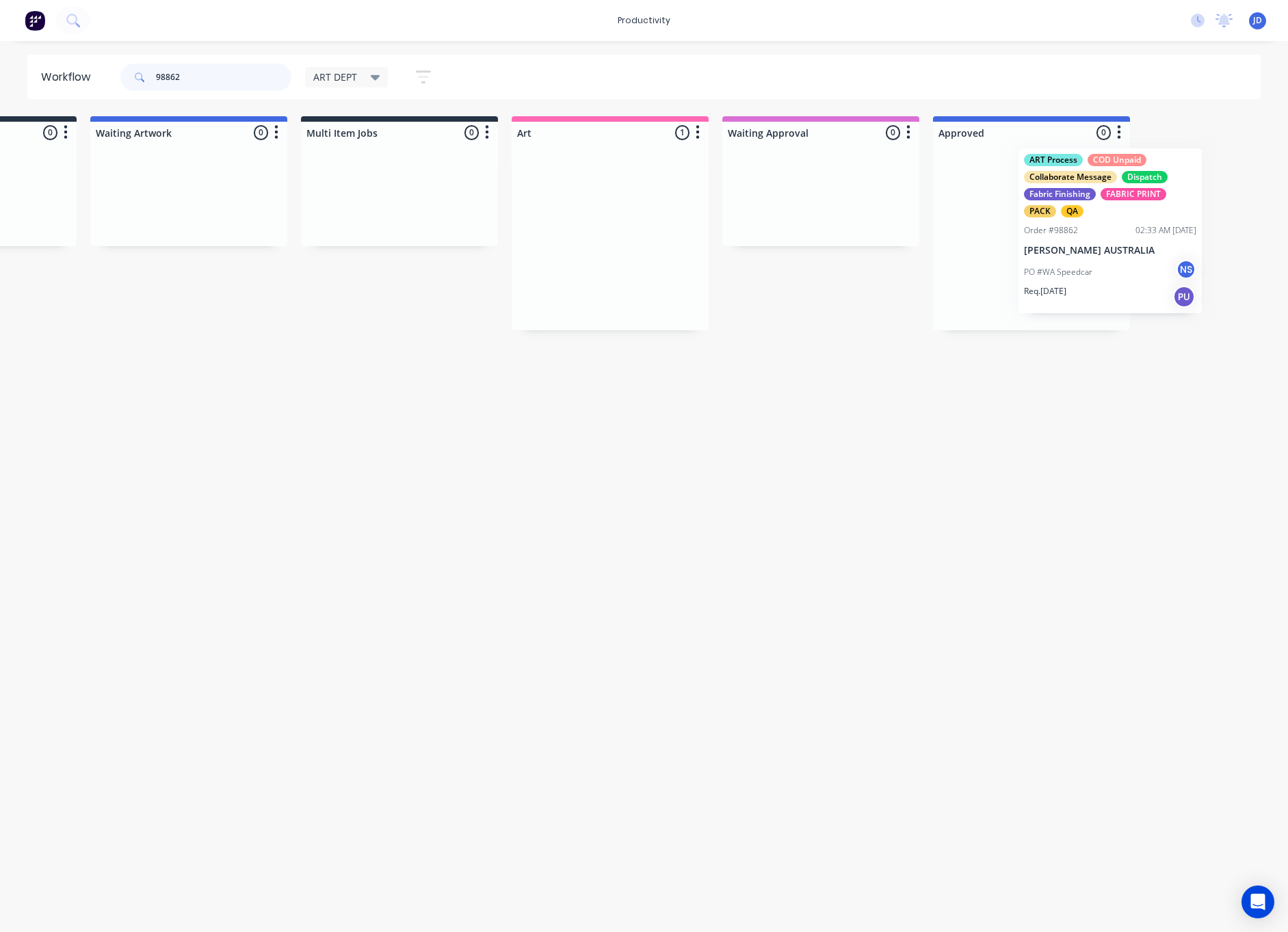
drag, startPoint x: 770, startPoint y: 276, endPoint x: 1080, endPoint y: 262, distance: 310.3
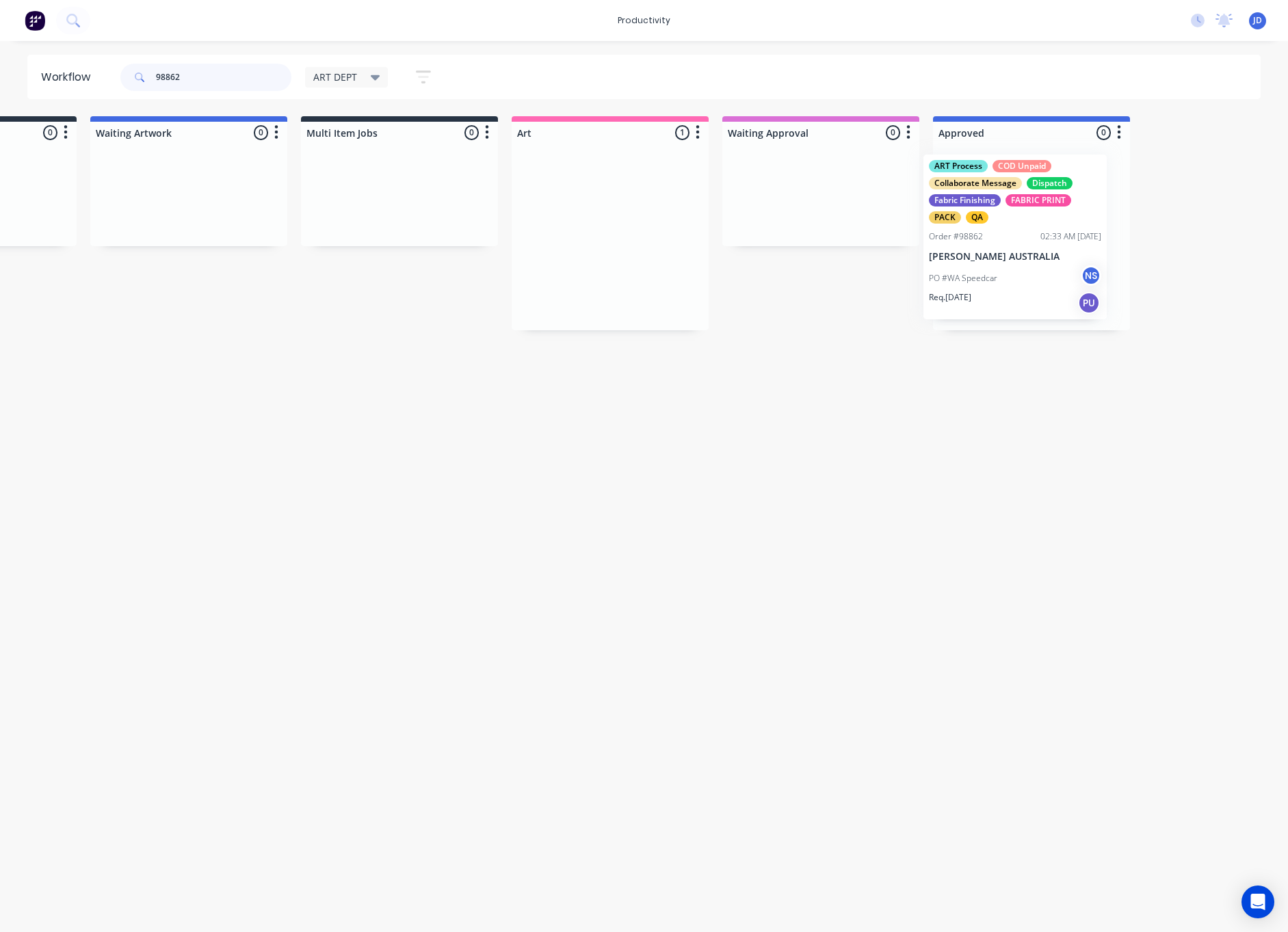
scroll to position [0, 167]
click at [1005, 263] on div "ART Process COD Unpaid Collaborate Message Dispatch Fabric Finishing FABRIC PRI…" at bounding box center [1014, 237] width 183 height 166
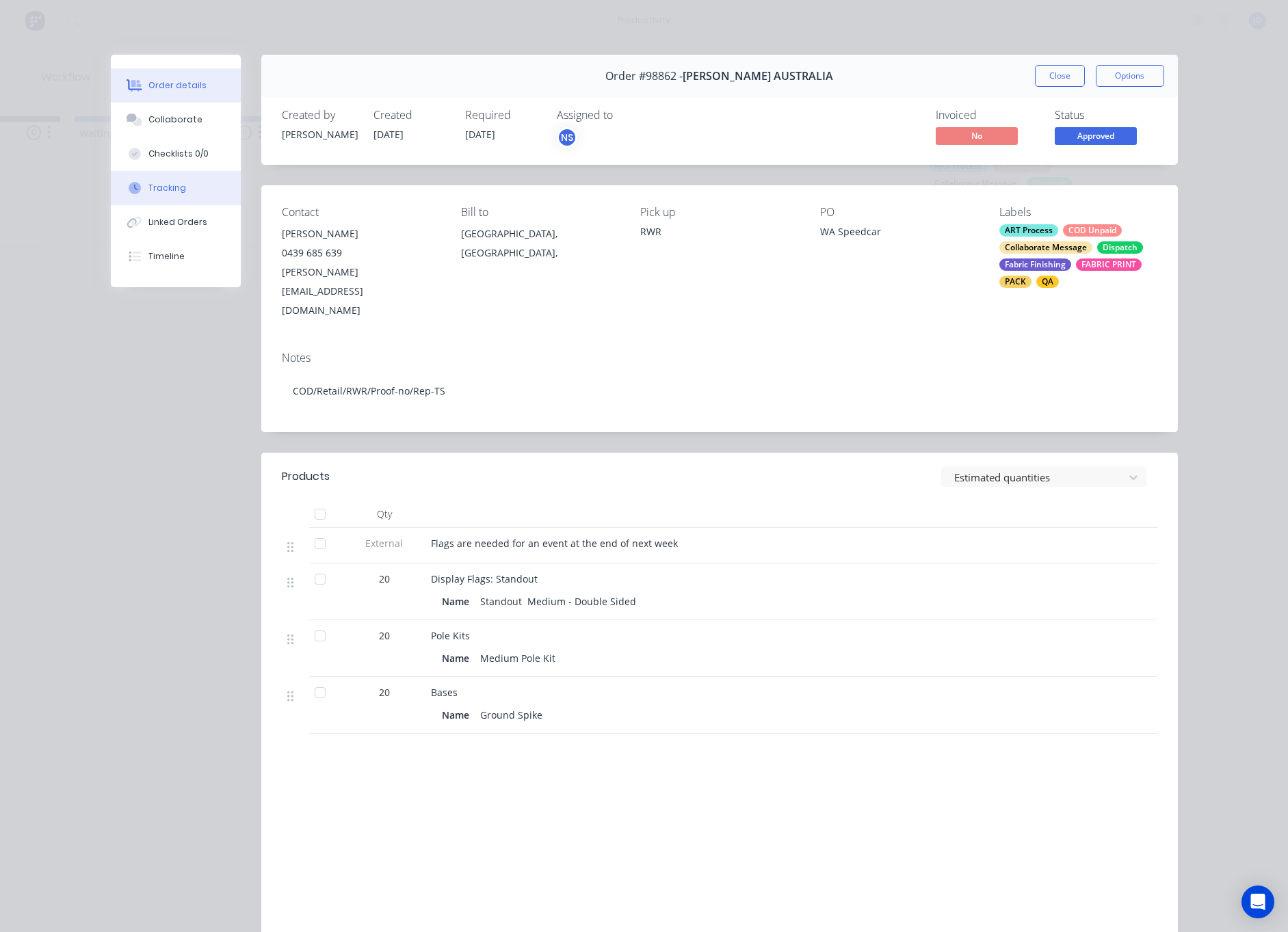
click at [179, 186] on div "Tracking" at bounding box center [167, 187] width 38 height 12
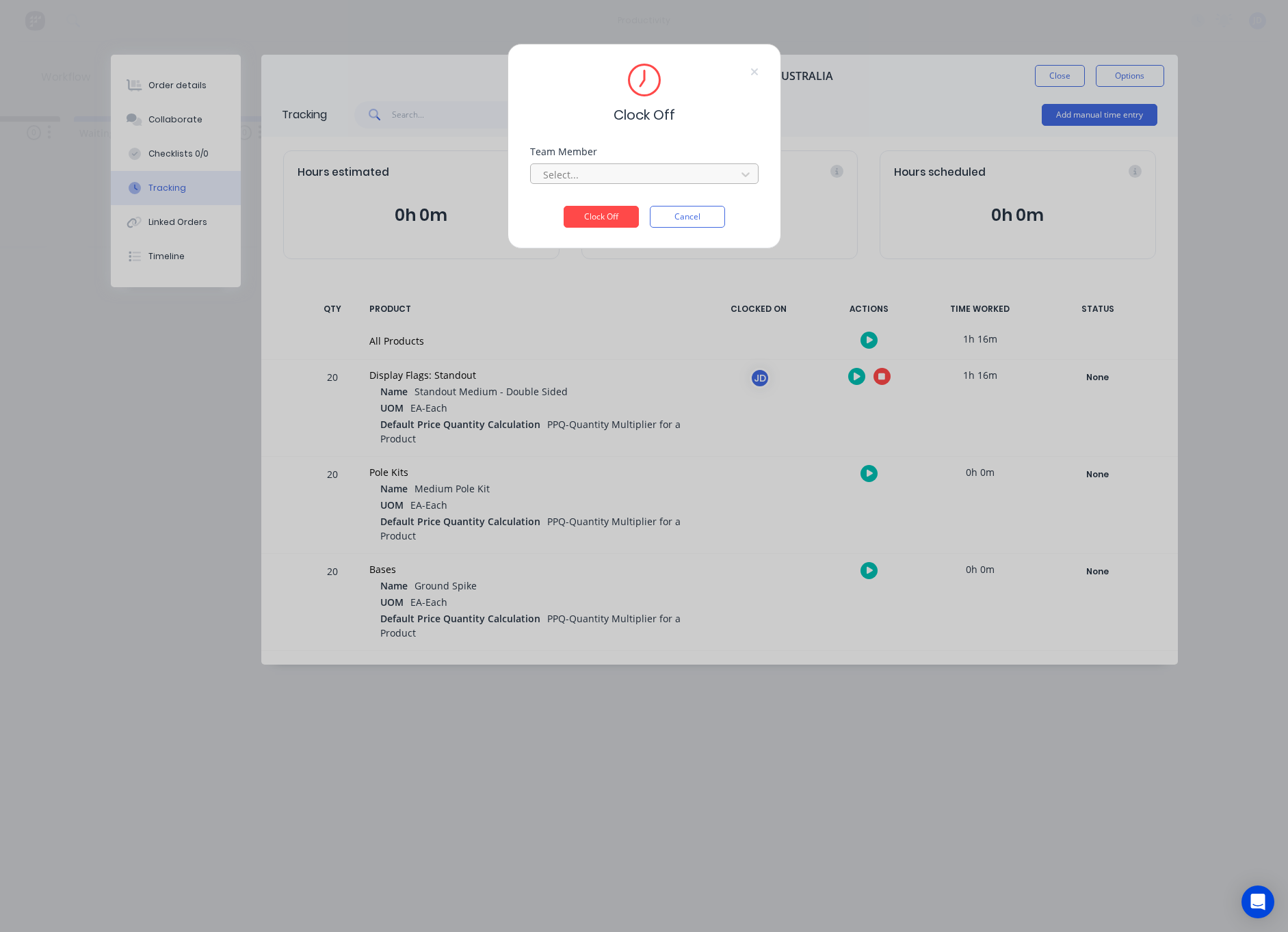
click at [582, 181] on div at bounding box center [635, 175] width 187 height 17
drag, startPoint x: 574, startPoint y: 206, endPoint x: 587, endPoint y: 213, distance: 14.8
click at [574, 206] on div "[PERSON_NAME]" at bounding box center [478, 204] width 229 height 25
click at [590, 214] on button "Clock Off" at bounding box center [601, 216] width 75 height 22
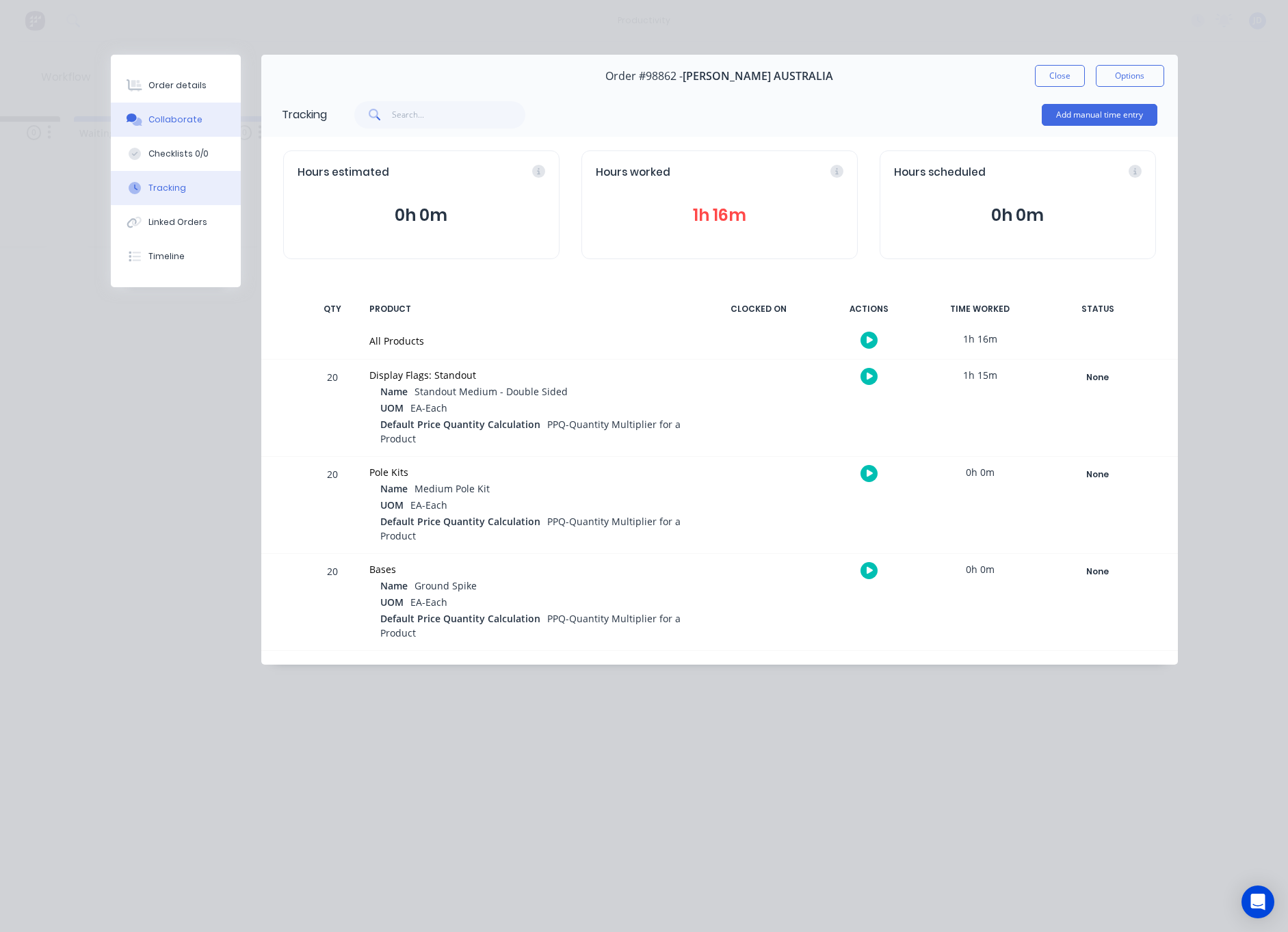
click at [162, 117] on div "Collaborate" at bounding box center [175, 119] width 54 height 12
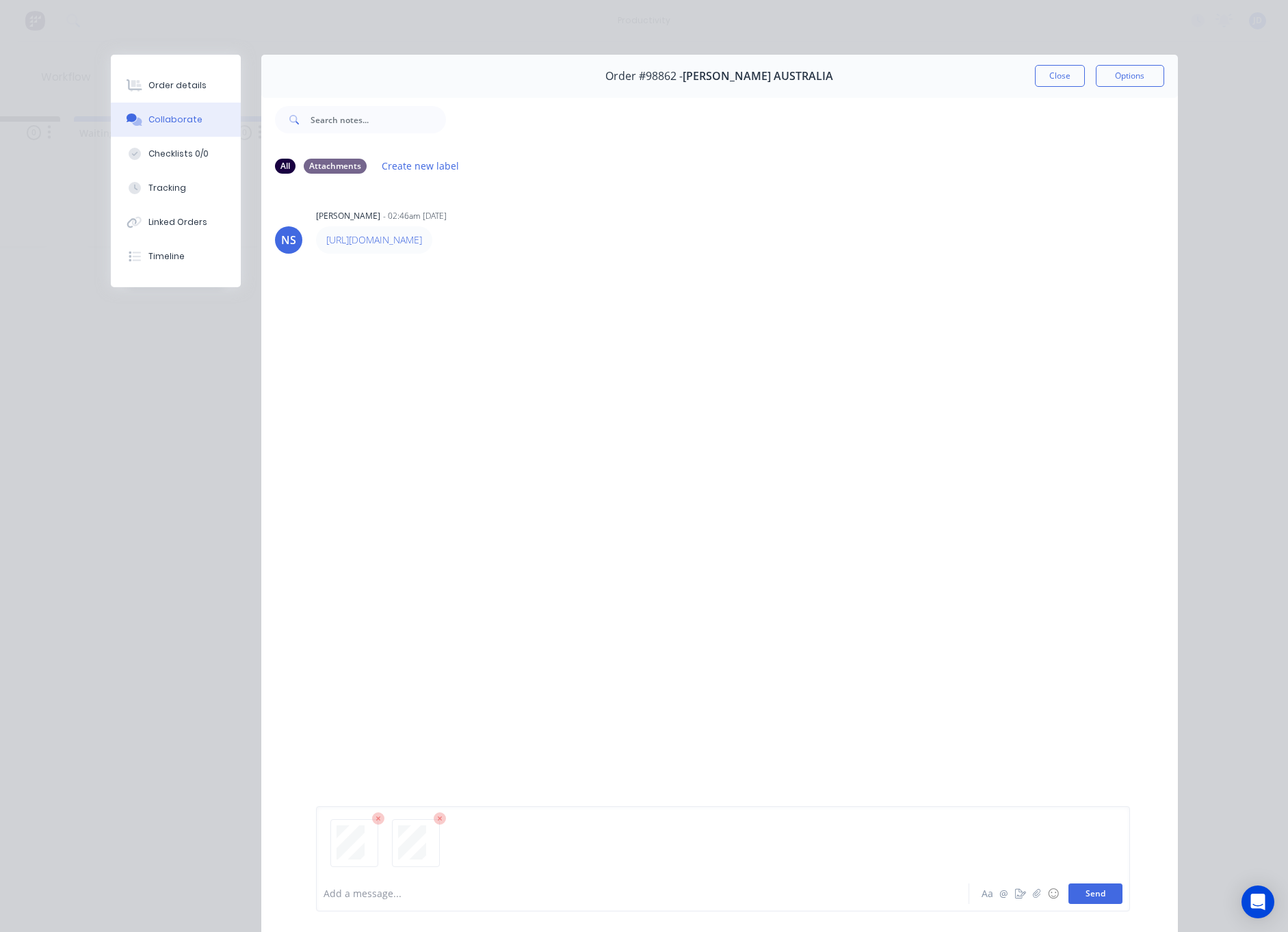
click at [1089, 886] on button "Send" at bounding box center [1094, 893] width 54 height 21
click at [1057, 79] on button "Close" at bounding box center [1059, 75] width 50 height 22
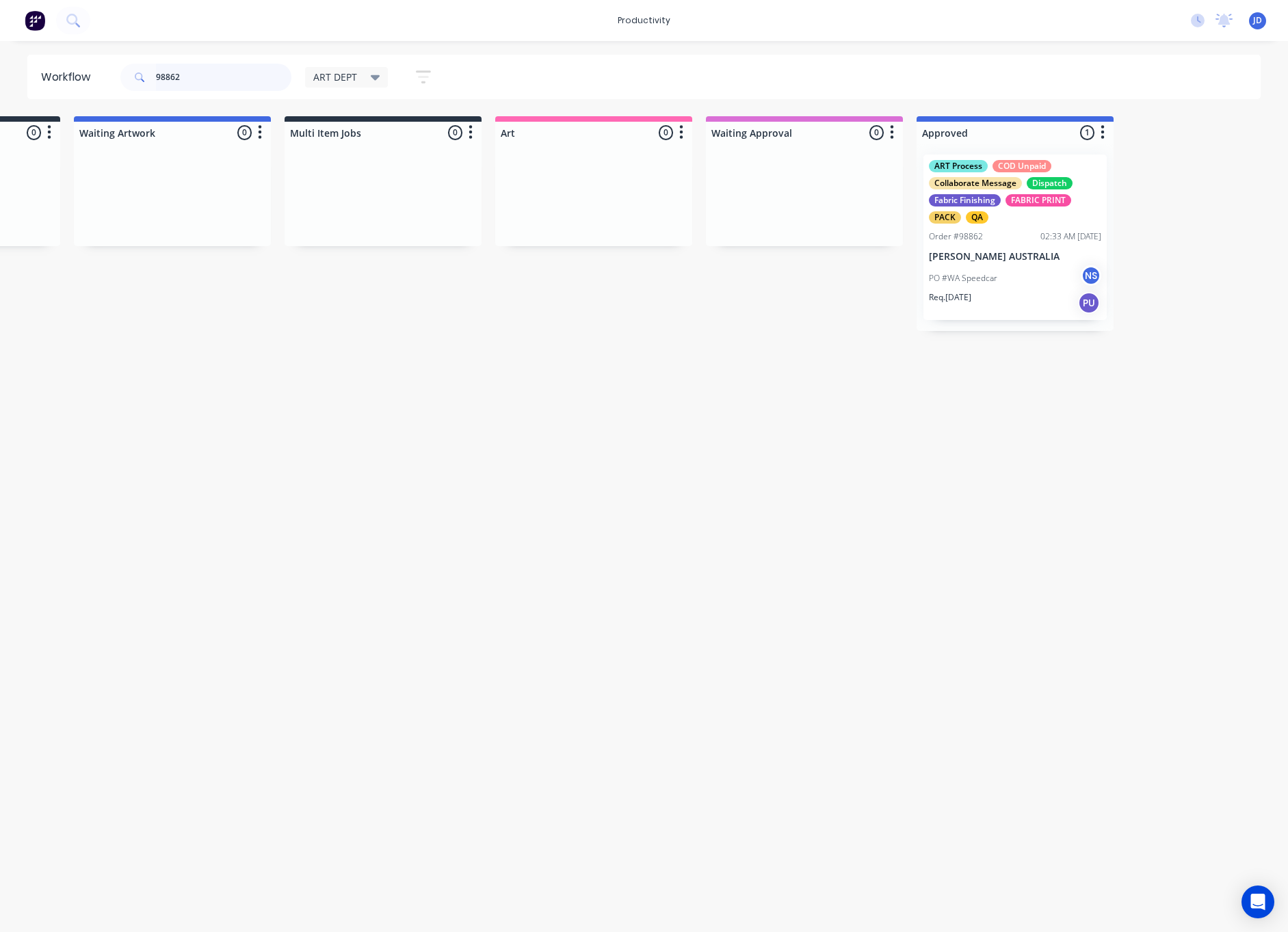
drag, startPoint x: 87, startPoint y: 63, endPoint x: 72, endPoint y: 61, distance: 15.1
click at [72, 61] on header "Workflow 98862 ART DEPT Save new view None edit ART DEPT (Default) edit Banner …" at bounding box center [644, 76] width 1233 height 44
type input "98857"
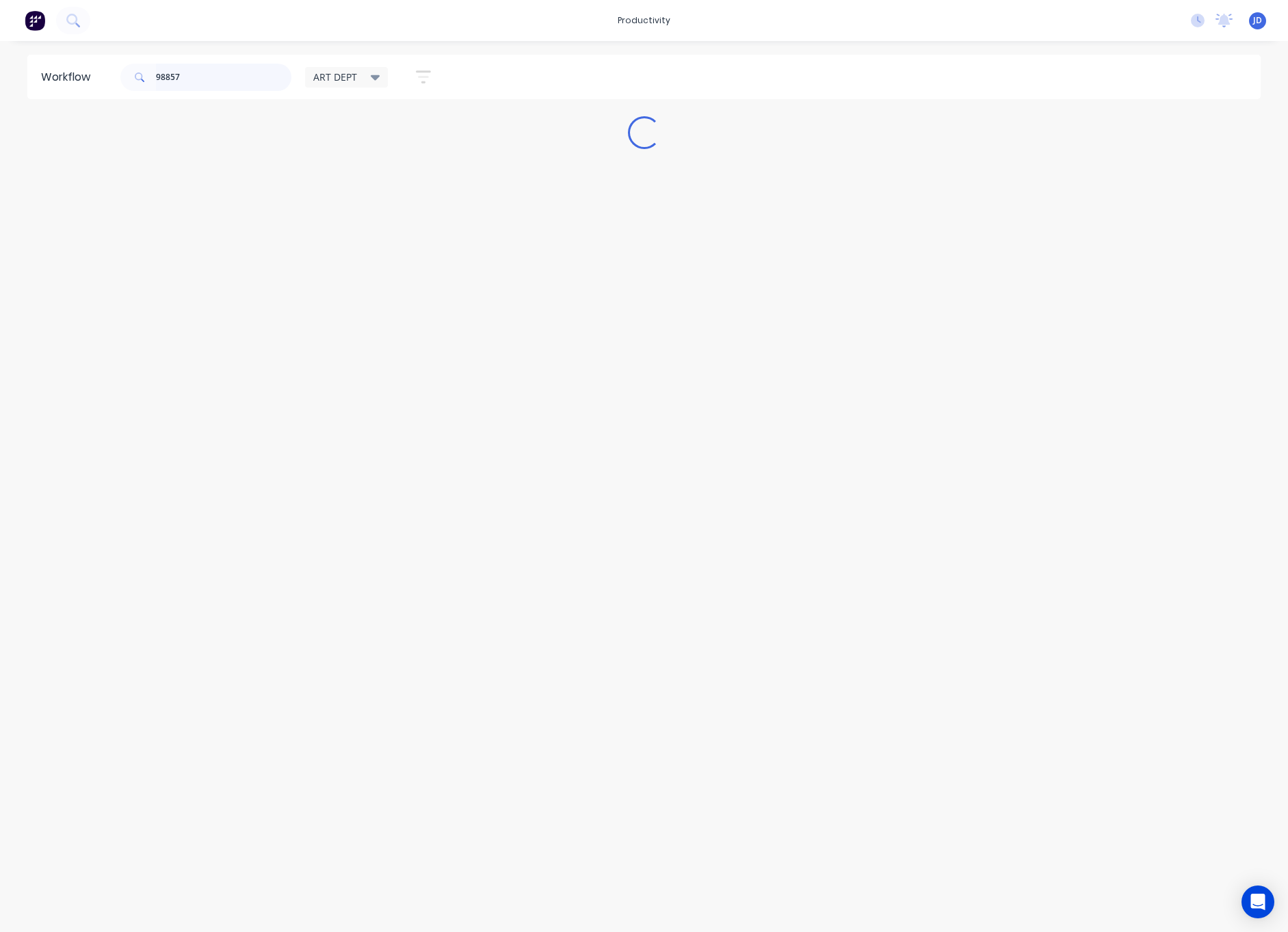
scroll to position [0, 0]
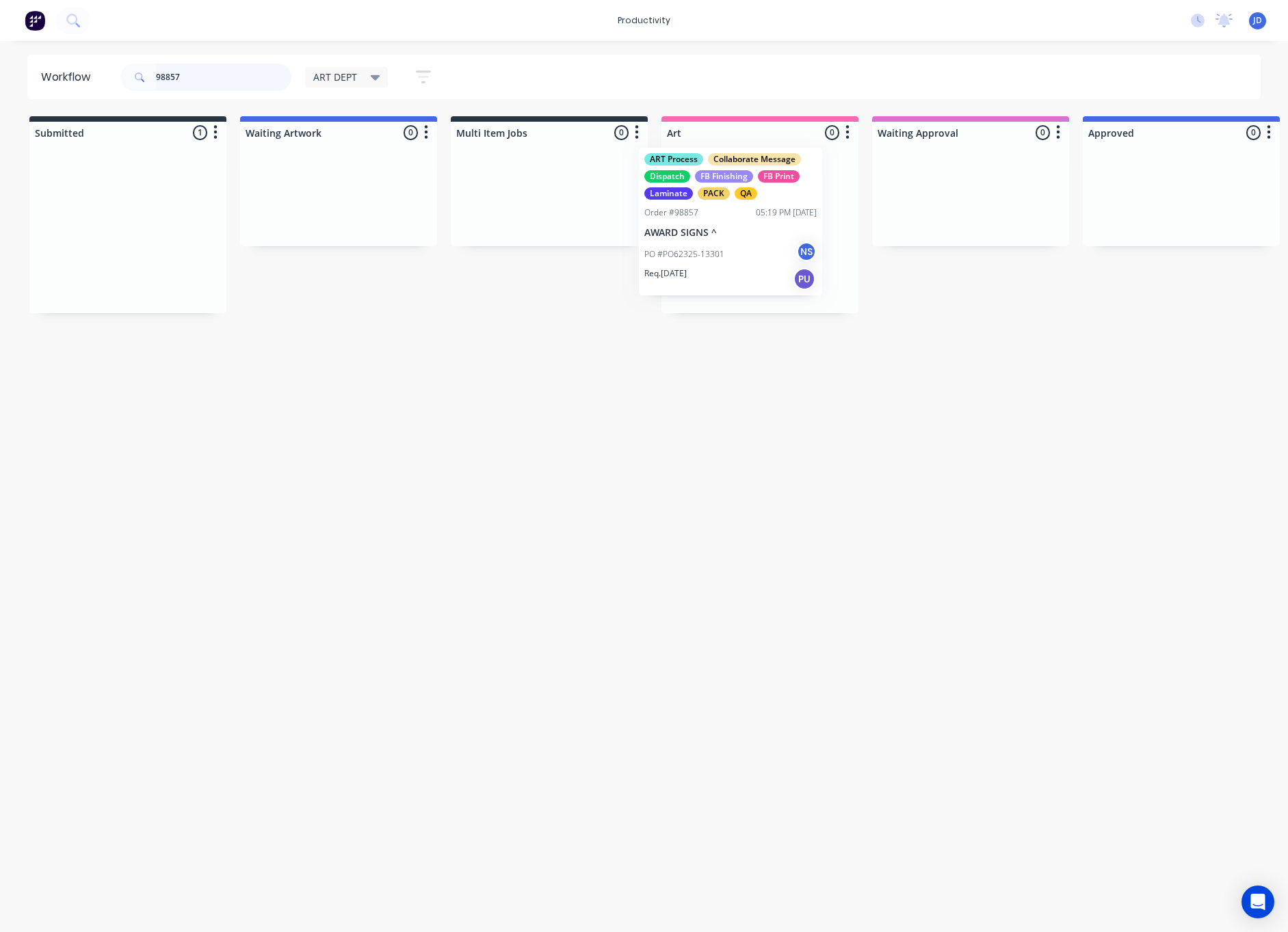
drag, startPoint x: 204, startPoint y: 244, endPoint x: 753, endPoint y: 231, distance: 549.2
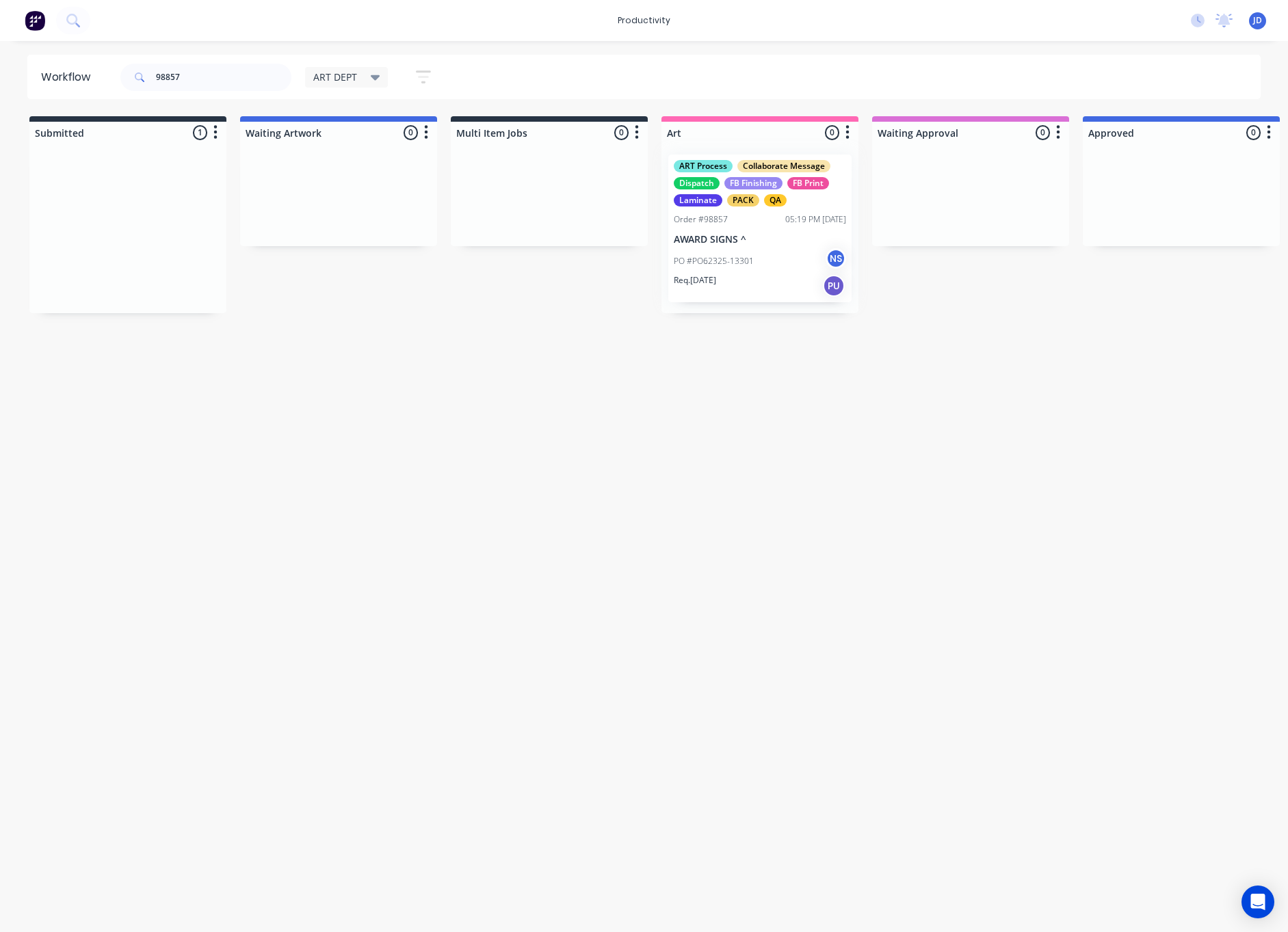
click at [750, 266] on div at bounding box center [759, 229] width 197 height 169
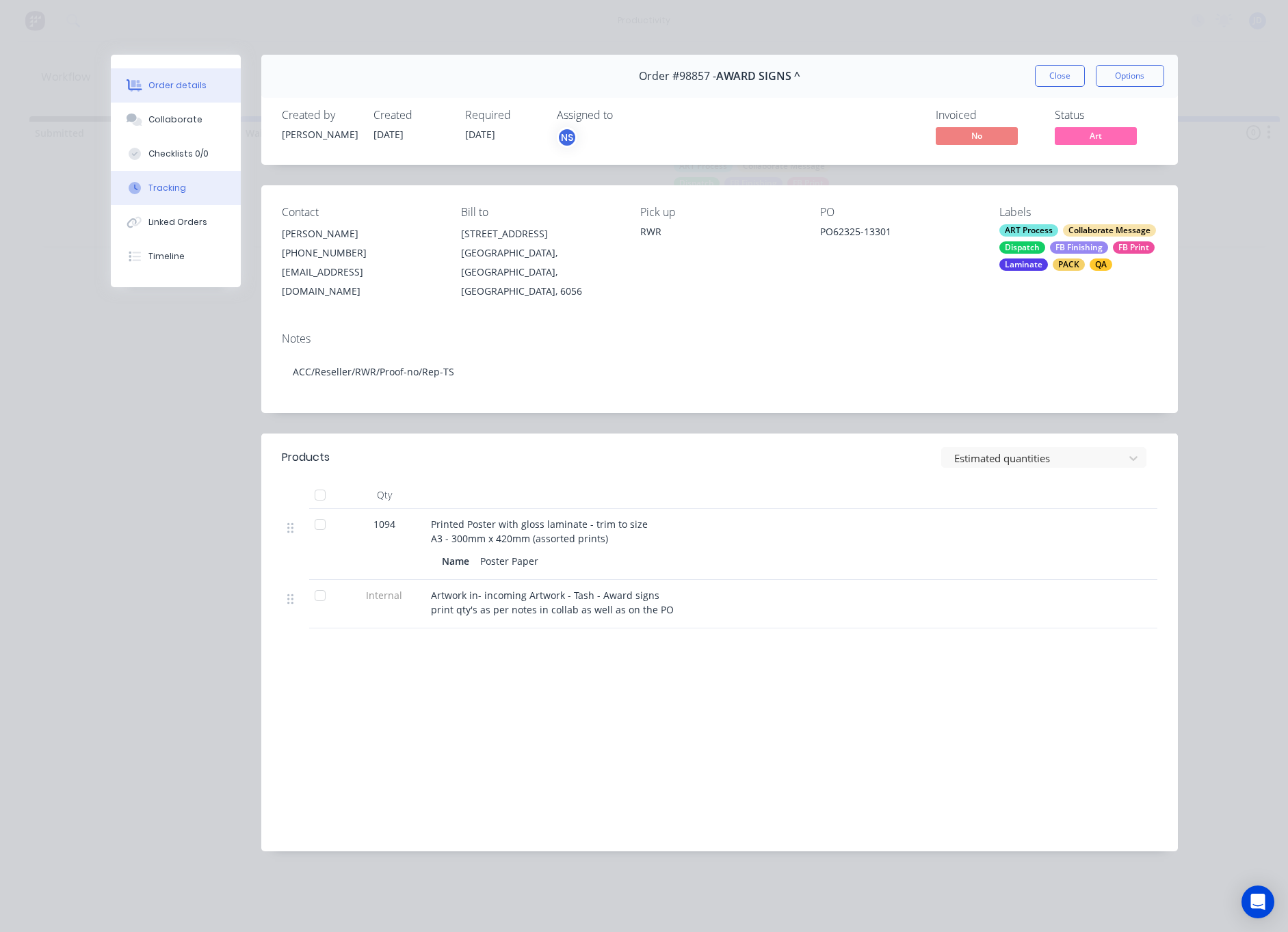
click at [151, 201] on button "Tracking" at bounding box center [176, 188] width 130 height 34
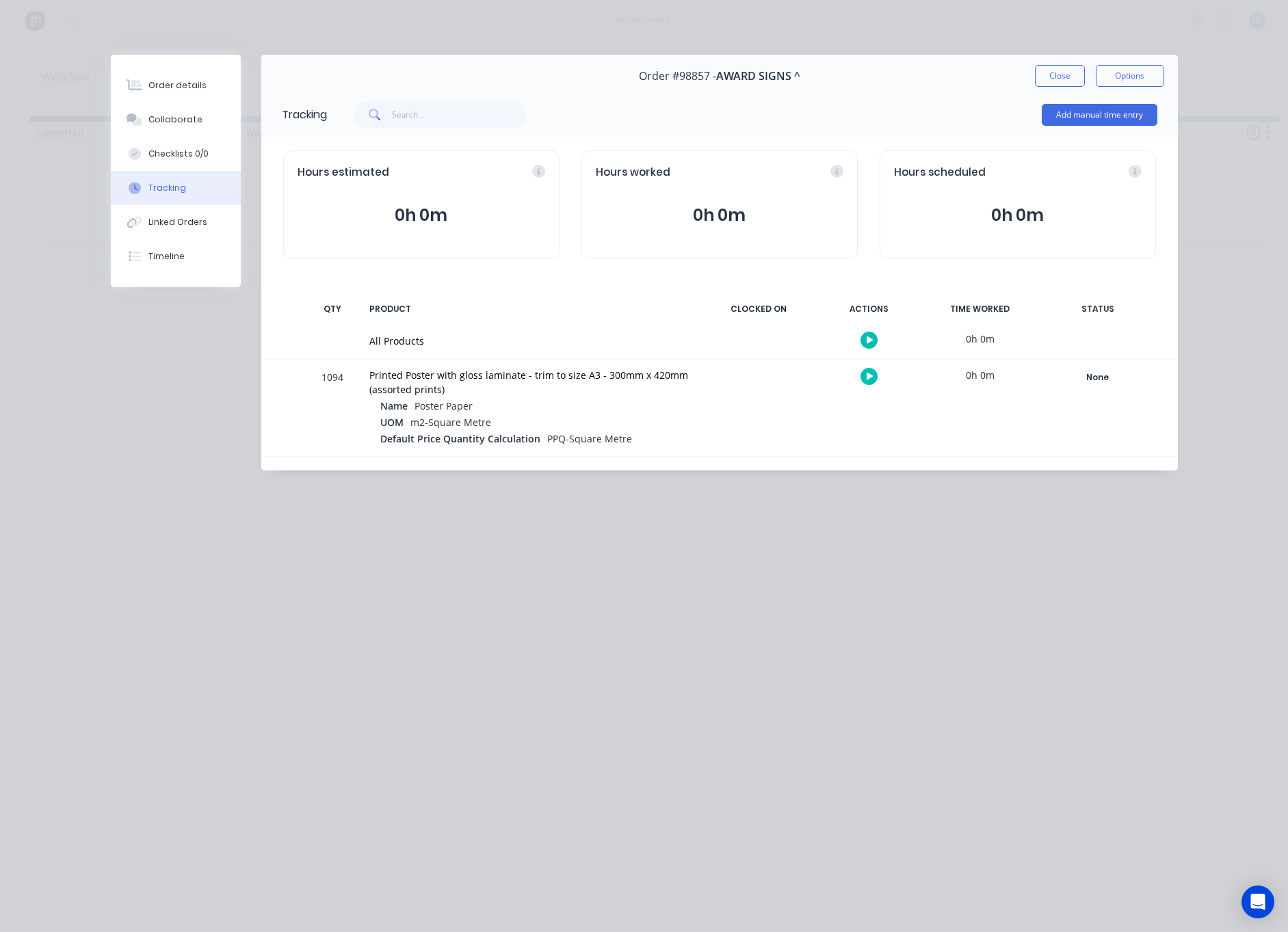
click at [870, 374] on icon "button" at bounding box center [869, 375] width 7 height 8
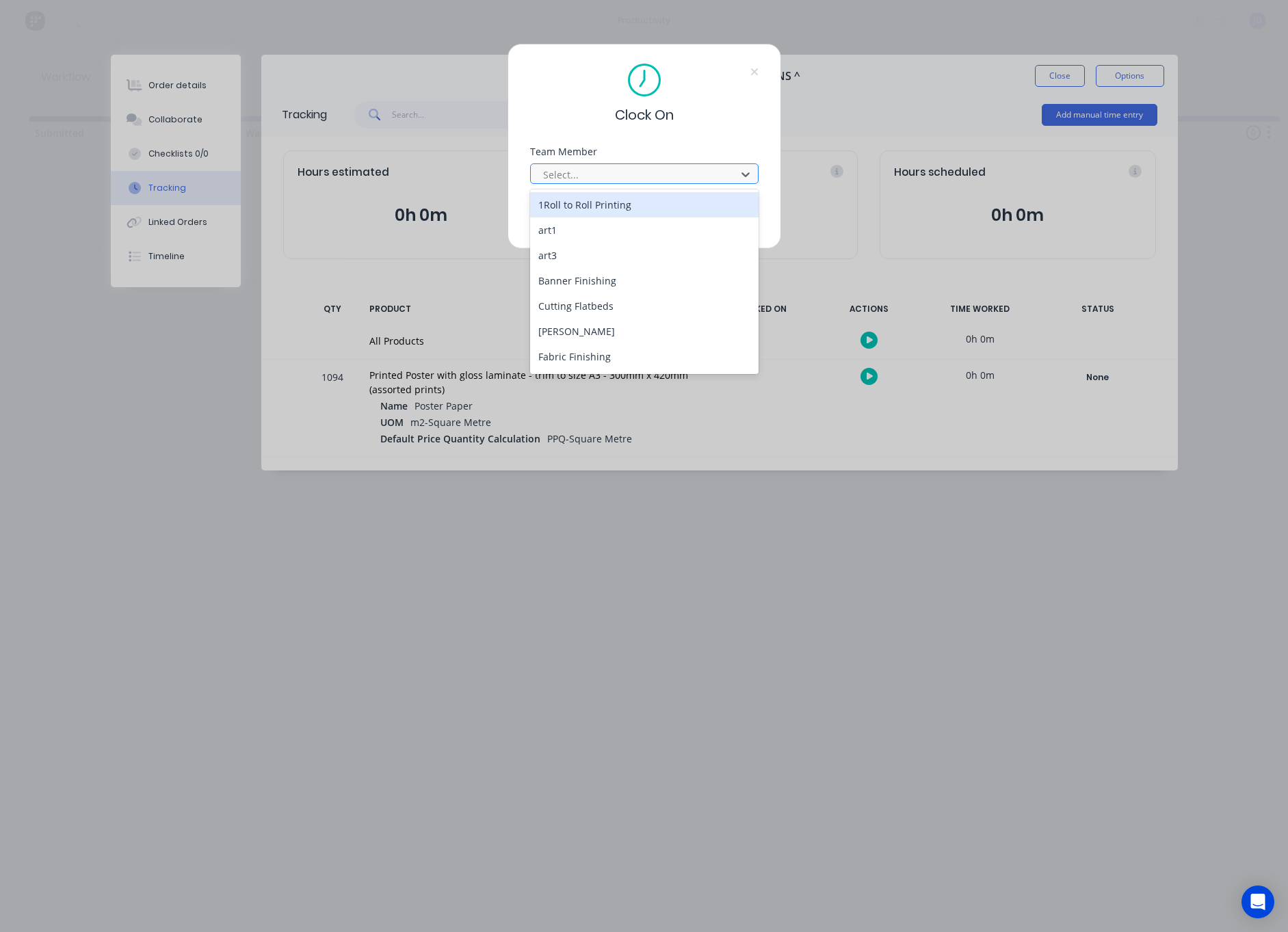
drag, startPoint x: 620, startPoint y: 166, endPoint x: 608, endPoint y: 180, distance: 18.4
click at [620, 166] on div at bounding box center [635, 175] width 187 height 17
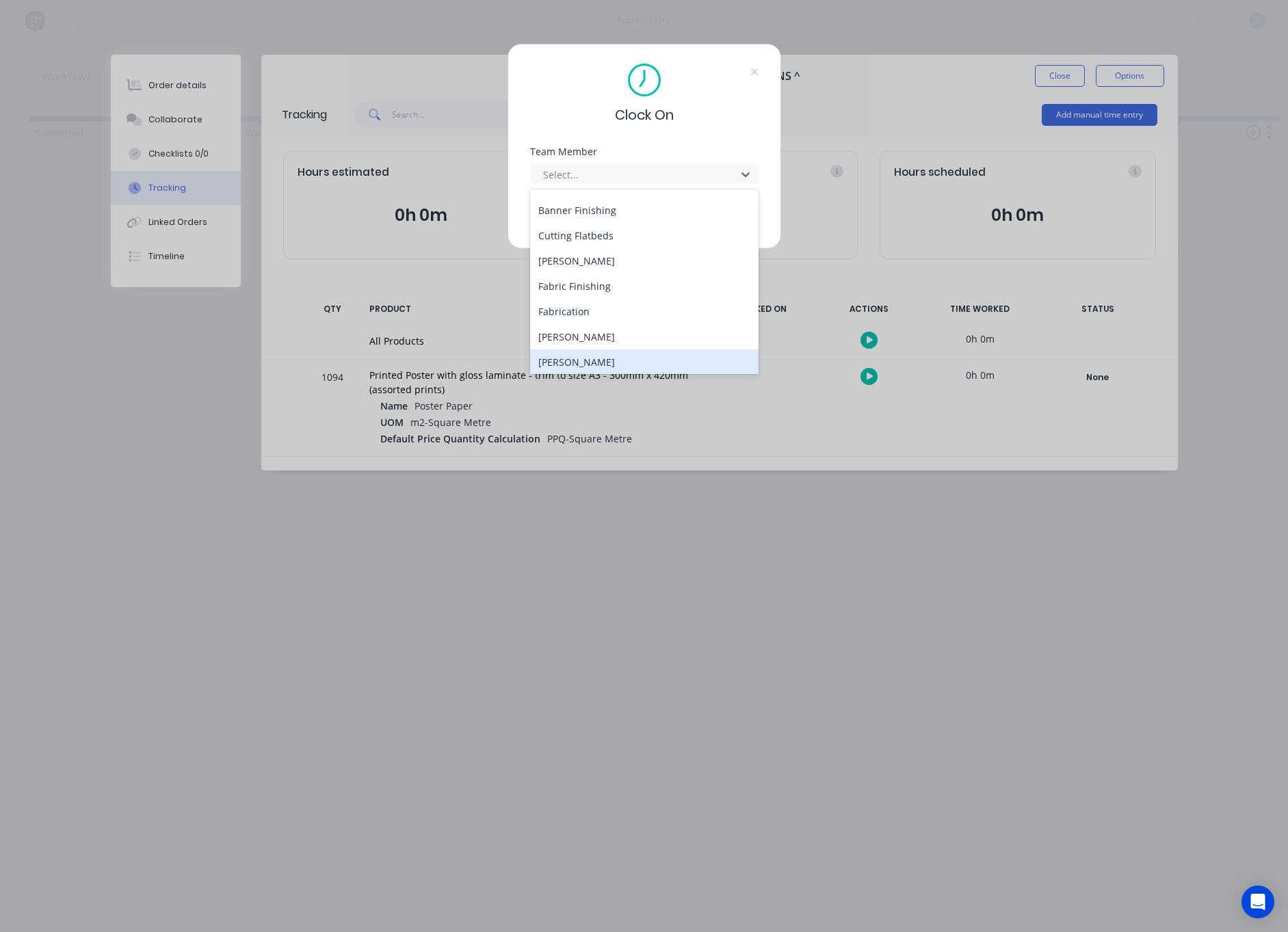
drag, startPoint x: 564, startPoint y: 352, endPoint x: 564, endPoint y: 344, distance: 8.0
click at [564, 352] on div "[PERSON_NAME]" at bounding box center [644, 361] width 229 height 25
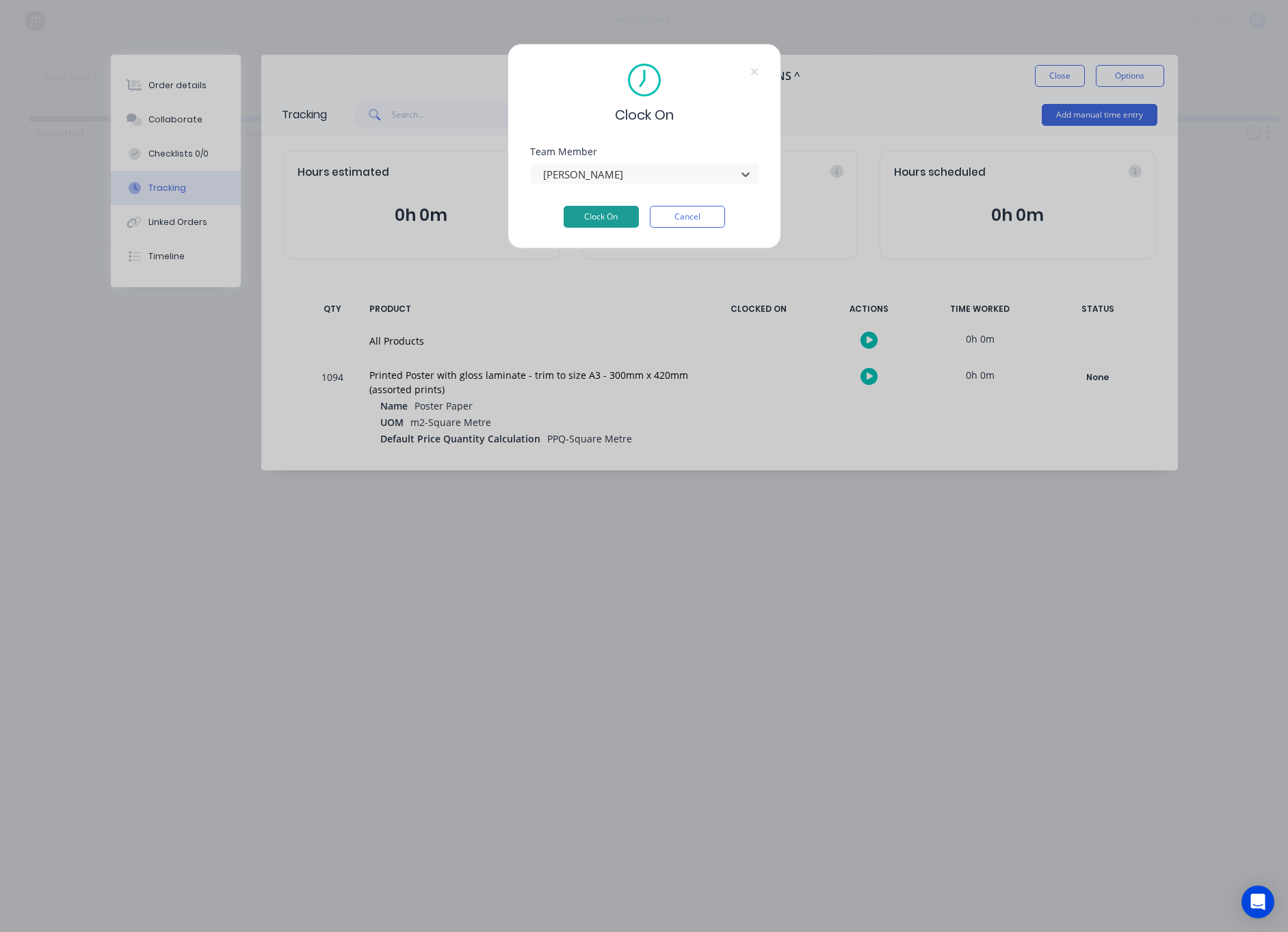
click at [587, 227] on button "Clock On" at bounding box center [601, 216] width 75 height 22
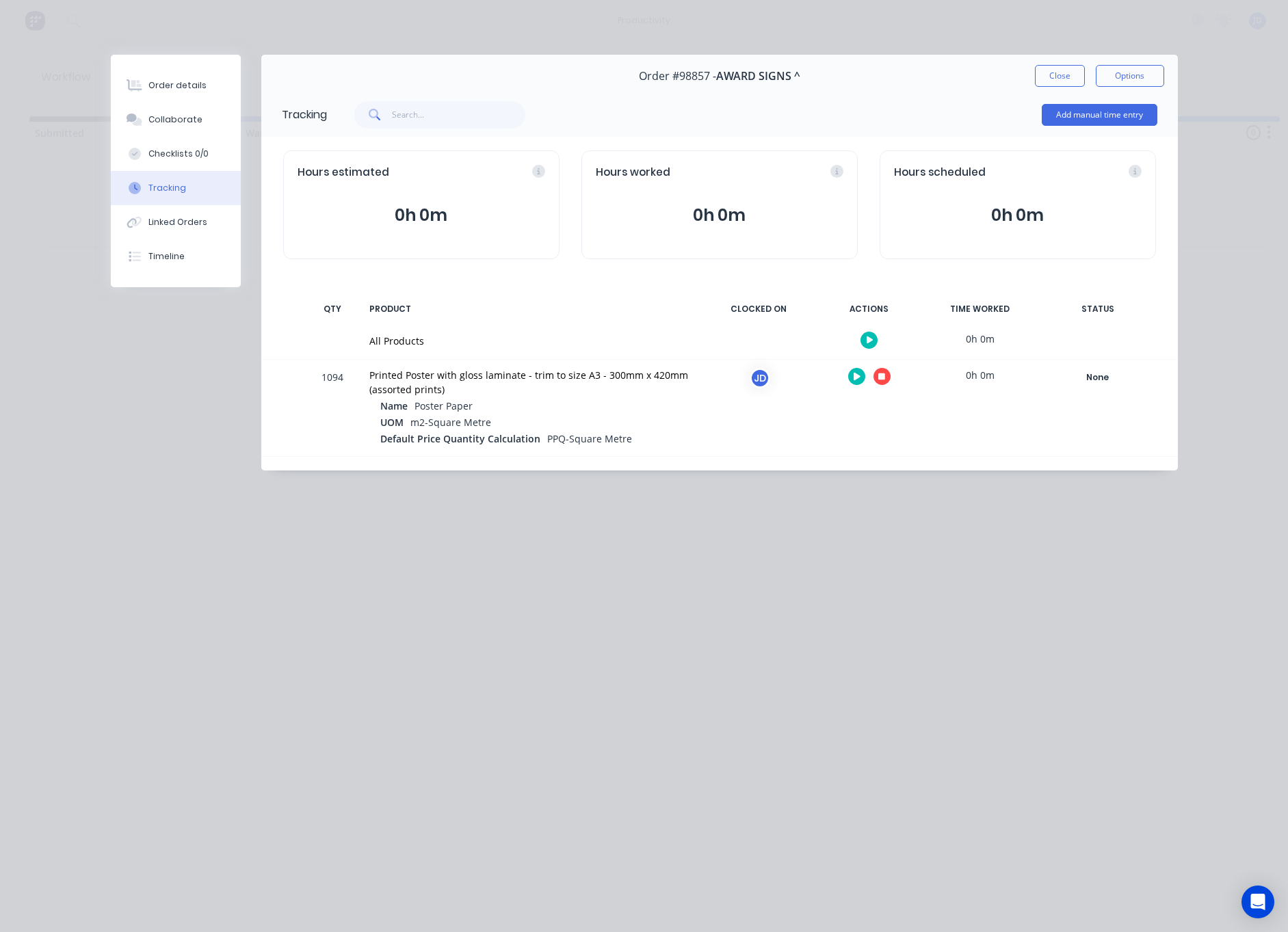
scroll to position [0, 0]
click at [163, 122] on div "Collaborate" at bounding box center [175, 119] width 54 height 12
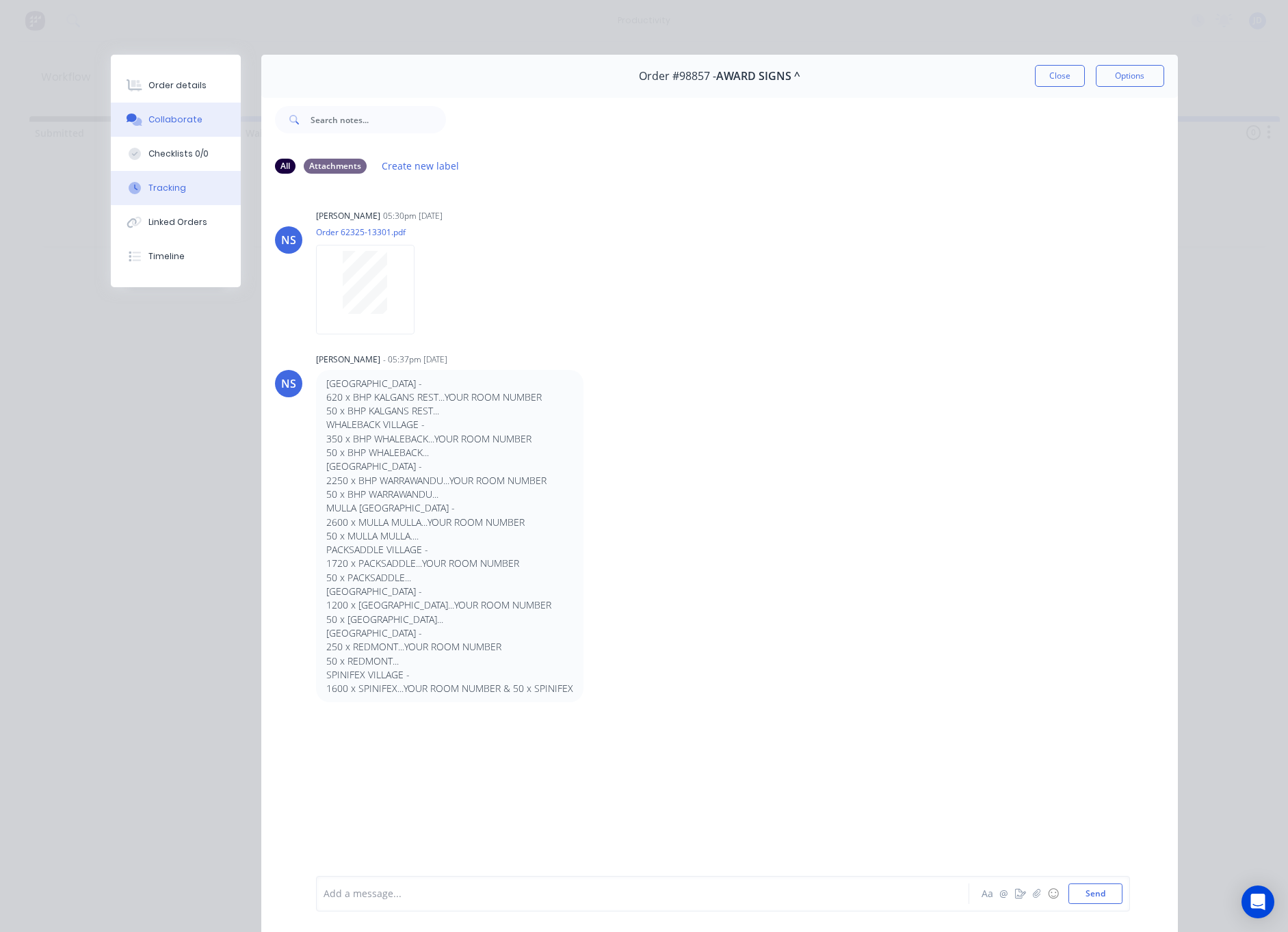
click at [168, 195] on button "Tracking" at bounding box center [176, 188] width 130 height 34
click at [167, 195] on button "Tracking" at bounding box center [176, 188] width 130 height 34
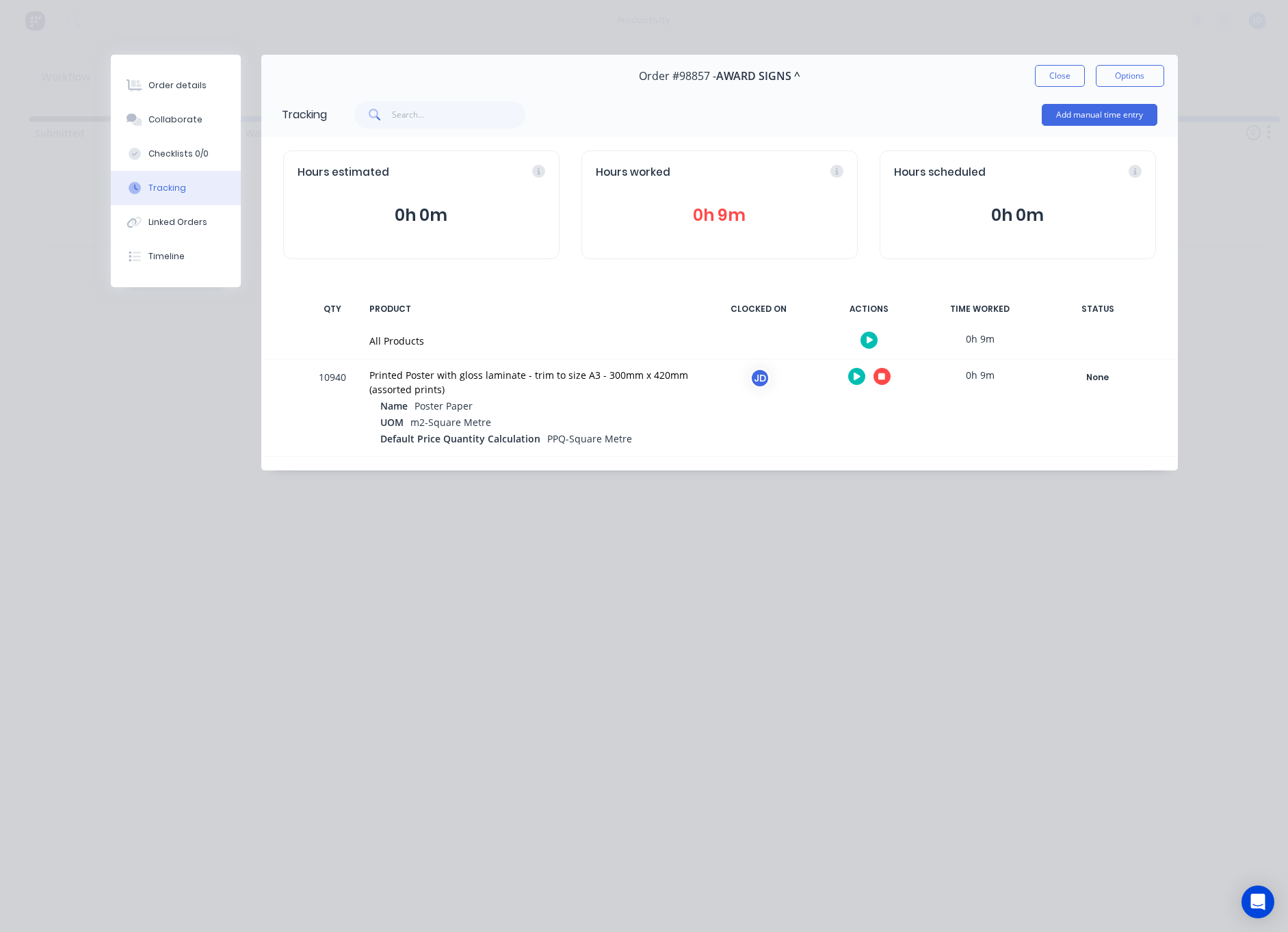
click at [883, 378] on icon "button" at bounding box center [881, 376] width 7 height 7
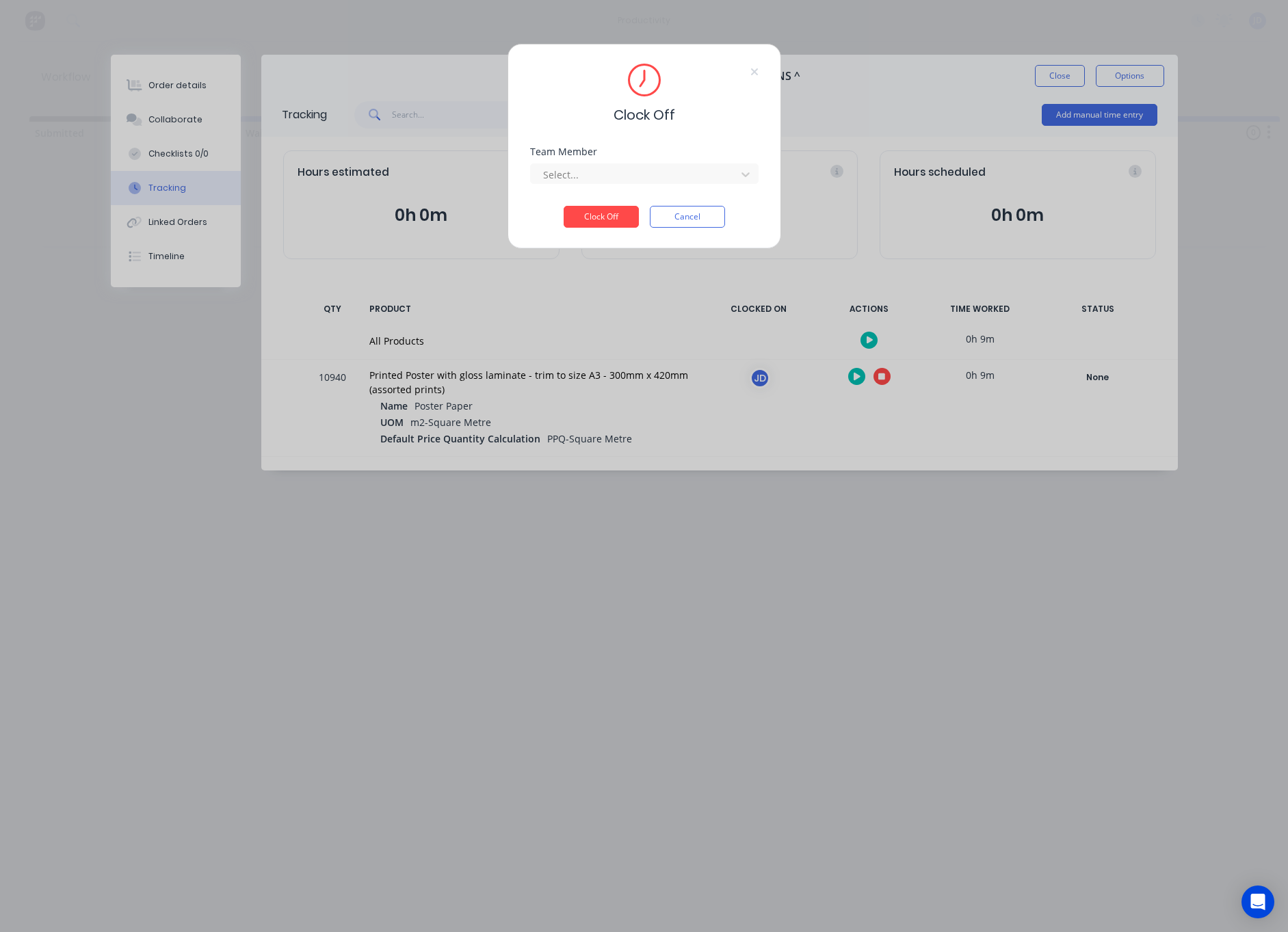
drag, startPoint x: 677, startPoint y: 185, endPoint x: 652, endPoint y: 188, distance: 25.2
click at [676, 185] on div "Team Member Select..." at bounding box center [644, 176] width 229 height 59
click at [576, 182] on div at bounding box center [635, 175] width 187 height 17
click at [579, 215] on div "[PERSON_NAME]" at bounding box center [644, 204] width 229 height 25
click at [581, 206] on button "Clock Off" at bounding box center [601, 216] width 75 height 22
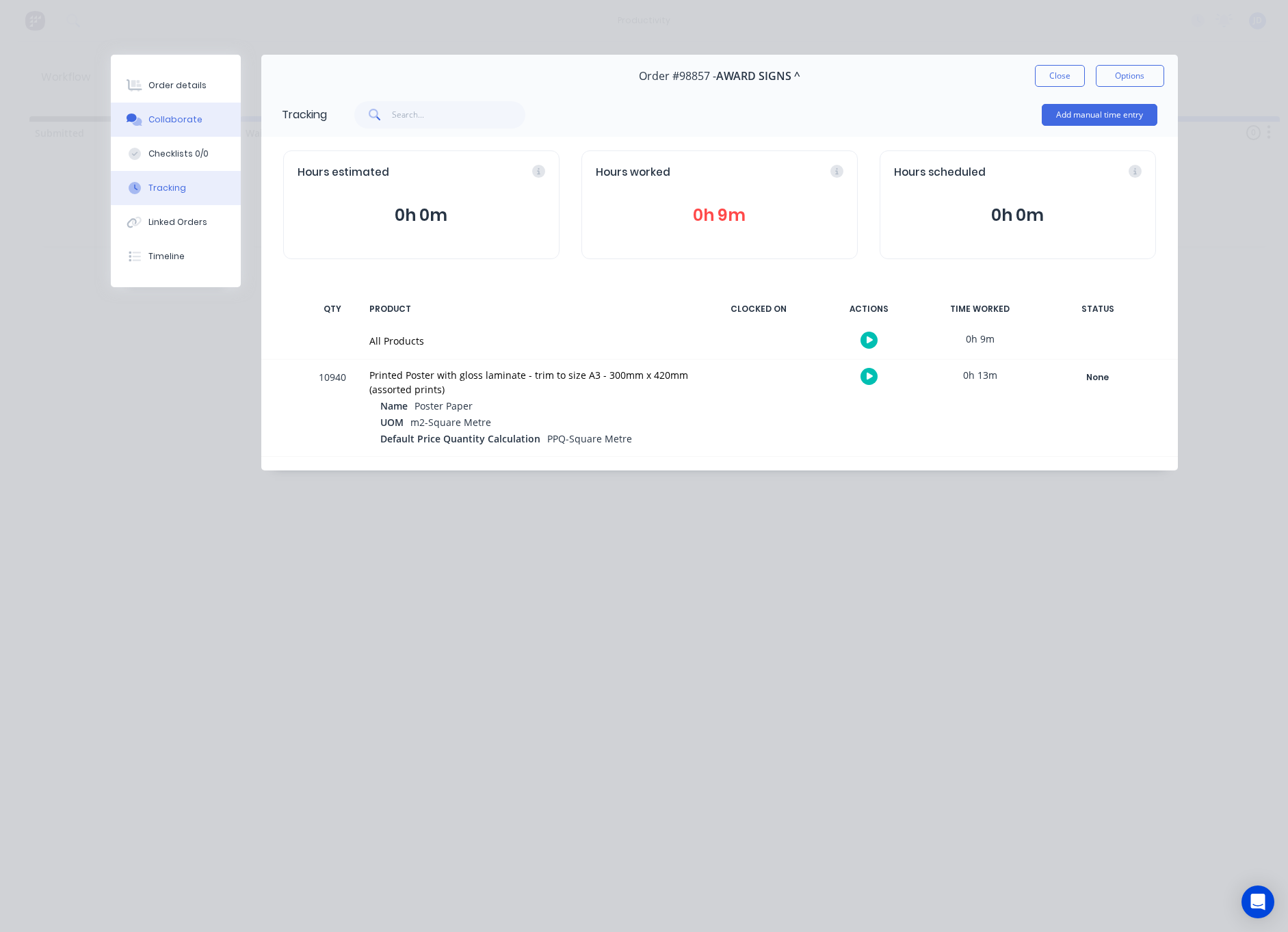
click at [179, 129] on button "Collaborate" at bounding box center [176, 119] width 130 height 34
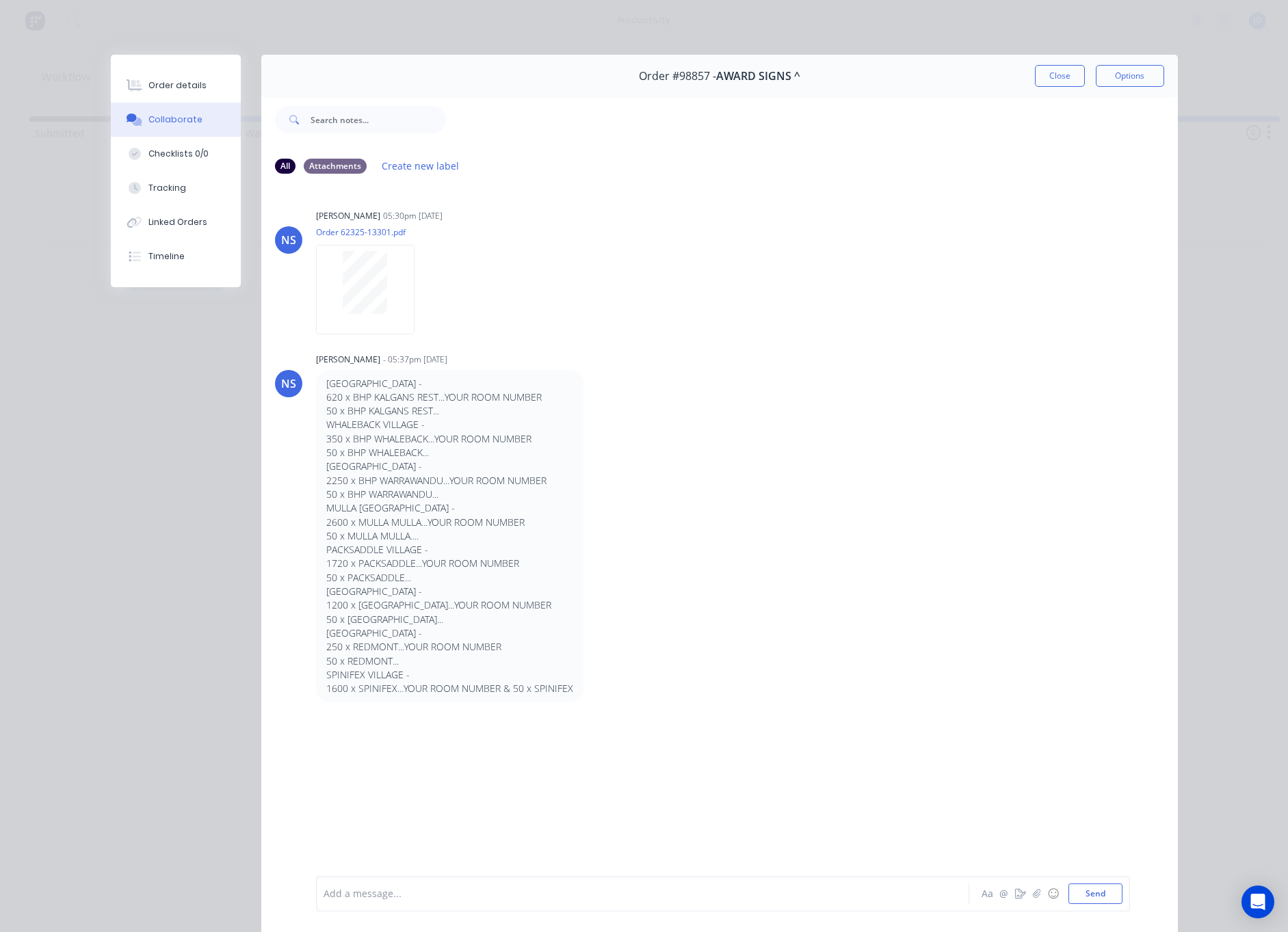
click at [367, 908] on div "Add a message... Aa @ ☺ Send" at bounding box center [723, 893] width 814 height 36
click at [363, 895] on div at bounding box center [624, 893] width 598 height 14
click at [1050, 87] on div "Order #98857 - AWARD SIGNS ^ Close Options" at bounding box center [720, 76] width 916 height 43
click at [1053, 79] on button "Close" at bounding box center [1059, 75] width 50 height 22
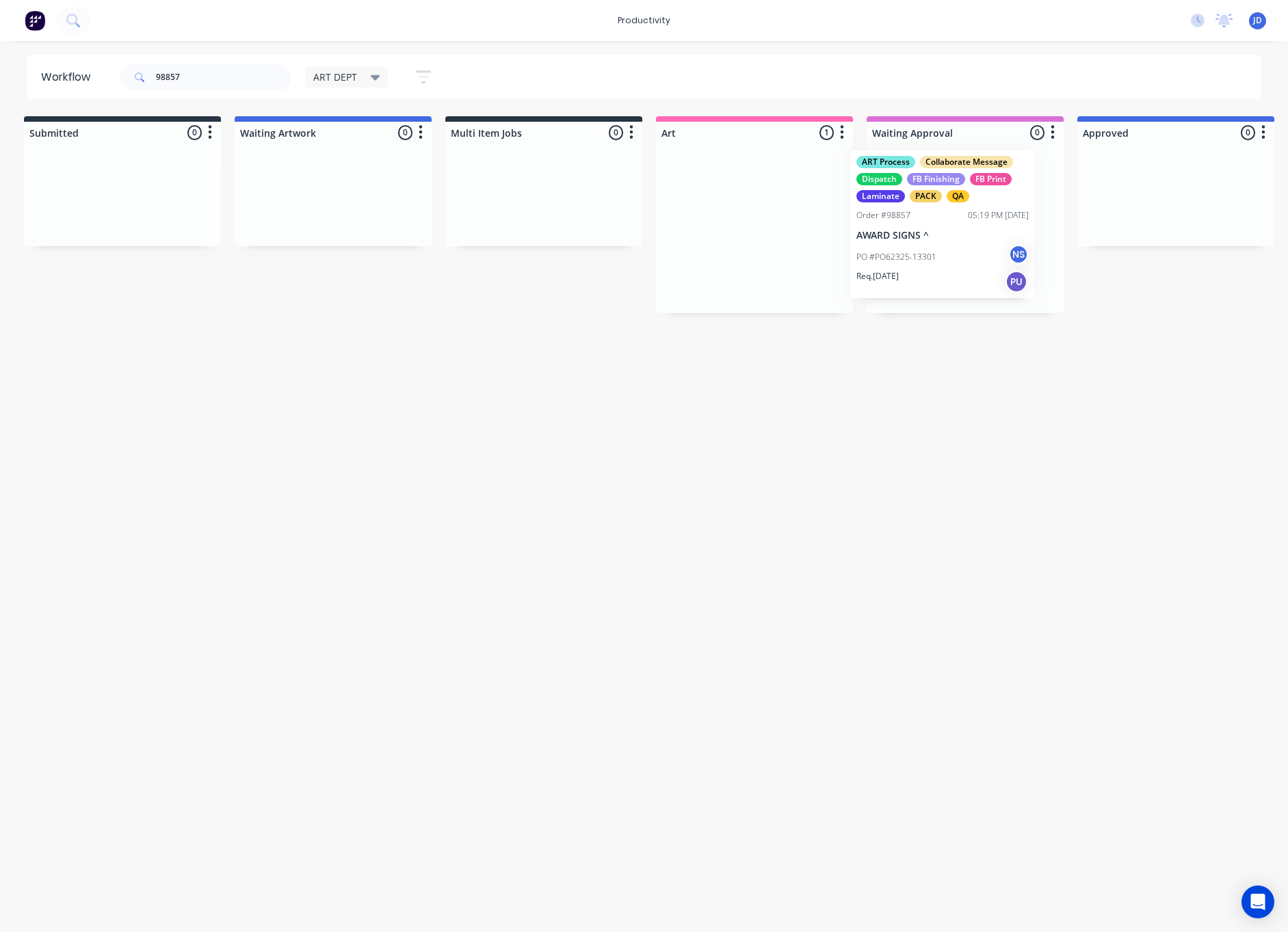
scroll to position [0, 9]
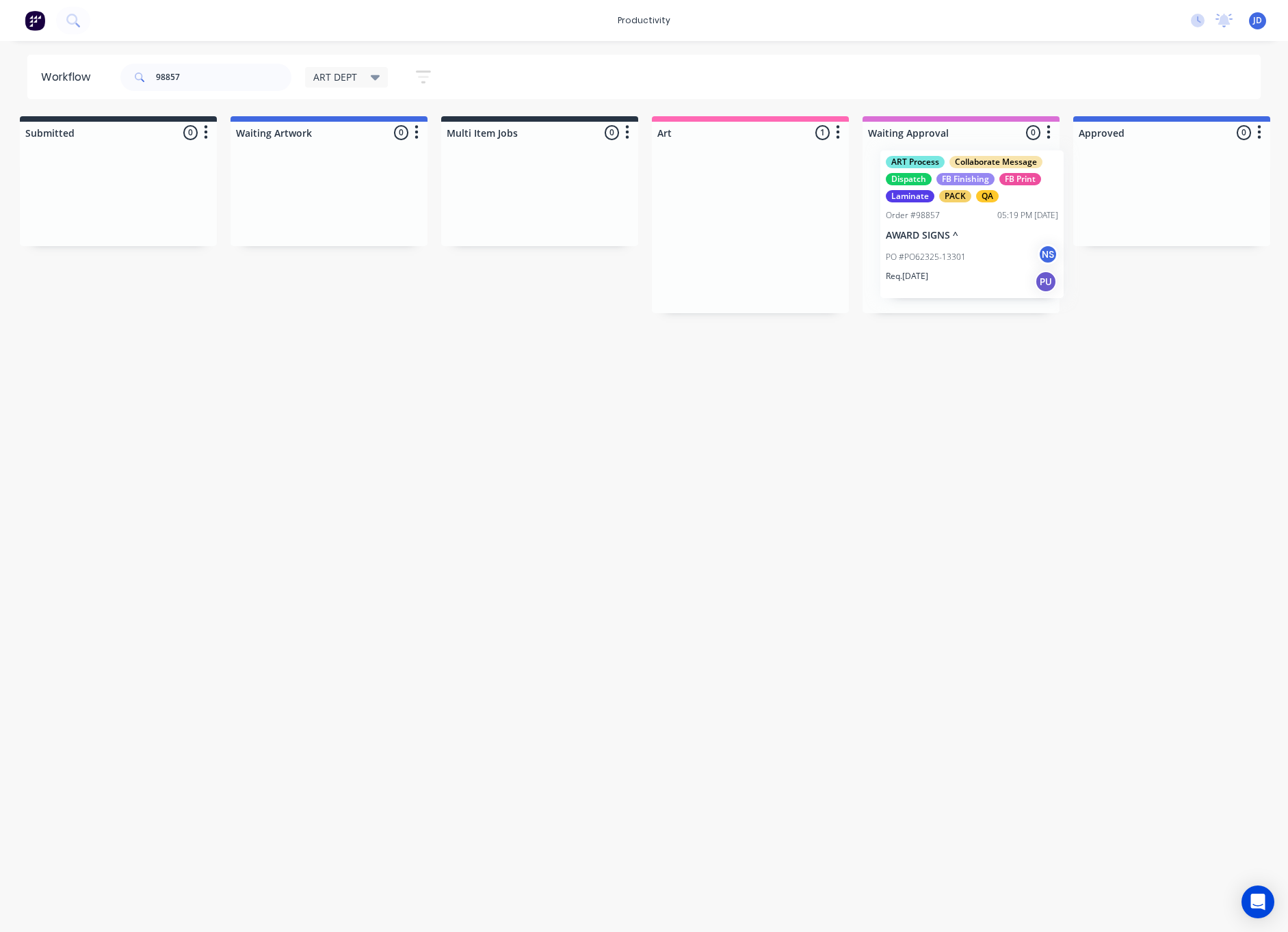
drag, startPoint x: 967, startPoint y: 257, endPoint x: 976, endPoint y: 257, distance: 9.0
click at [974, 402] on div "Workflow 98857 ART DEPT Save new view None edit ART DEPT (Default) edit Banner …" at bounding box center [634, 479] width 1288 height 849
click at [206, 83] on input "98857" at bounding box center [224, 77] width 135 height 27
click at [938, 257] on p "PO #PO62325-13301" at bounding box center [914, 261] width 80 height 12
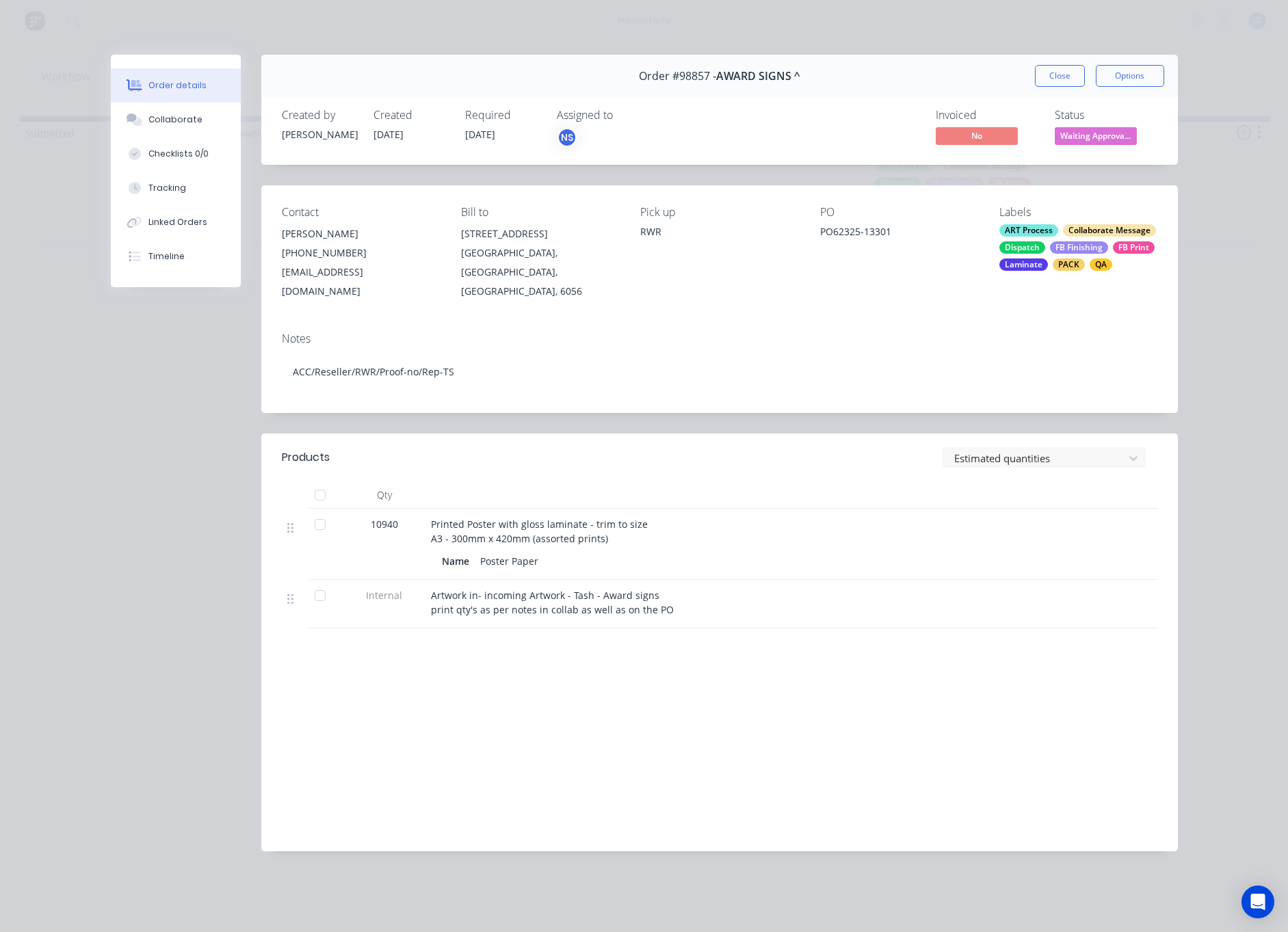
click at [1053, 81] on button "Close" at bounding box center [1059, 75] width 50 height 22
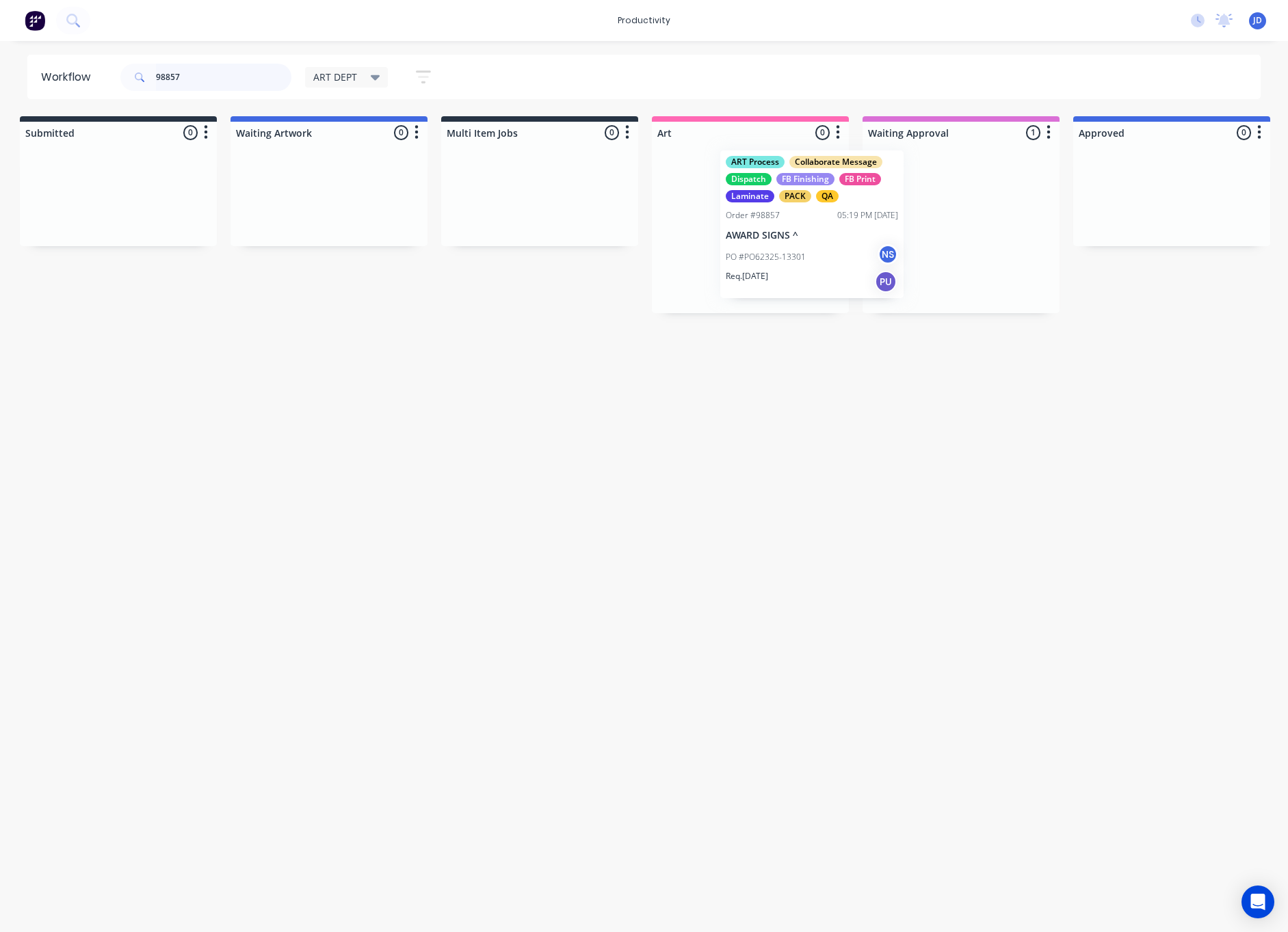
drag, startPoint x: 822, startPoint y: 214, endPoint x: 782, endPoint y: 213, distance: 40.0
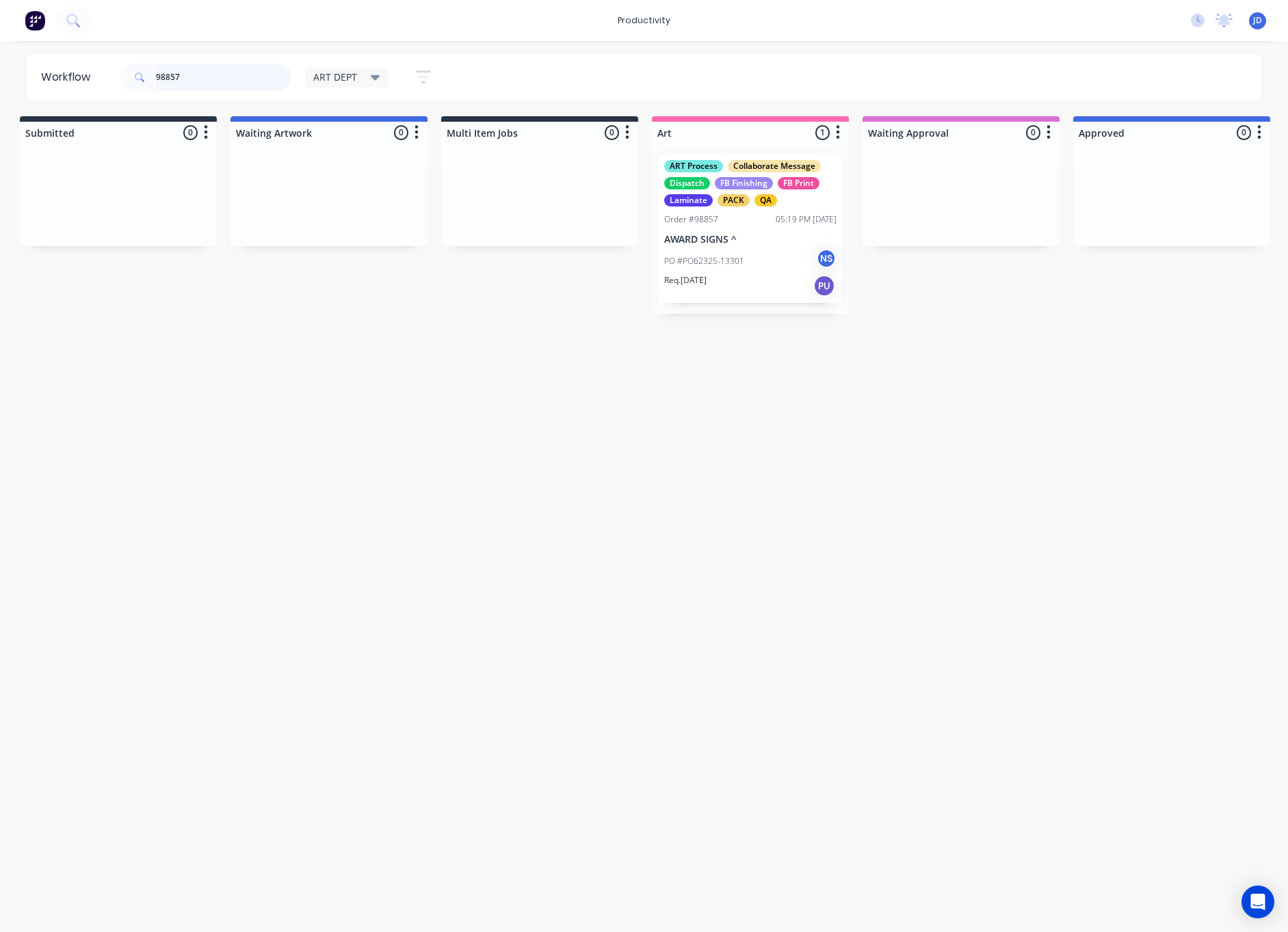
drag, startPoint x: 146, startPoint y: 71, endPoint x: 132, endPoint y: 71, distance: 14.0
click at [132, 71] on div "98857" at bounding box center [206, 77] width 171 height 27
type input "98870"
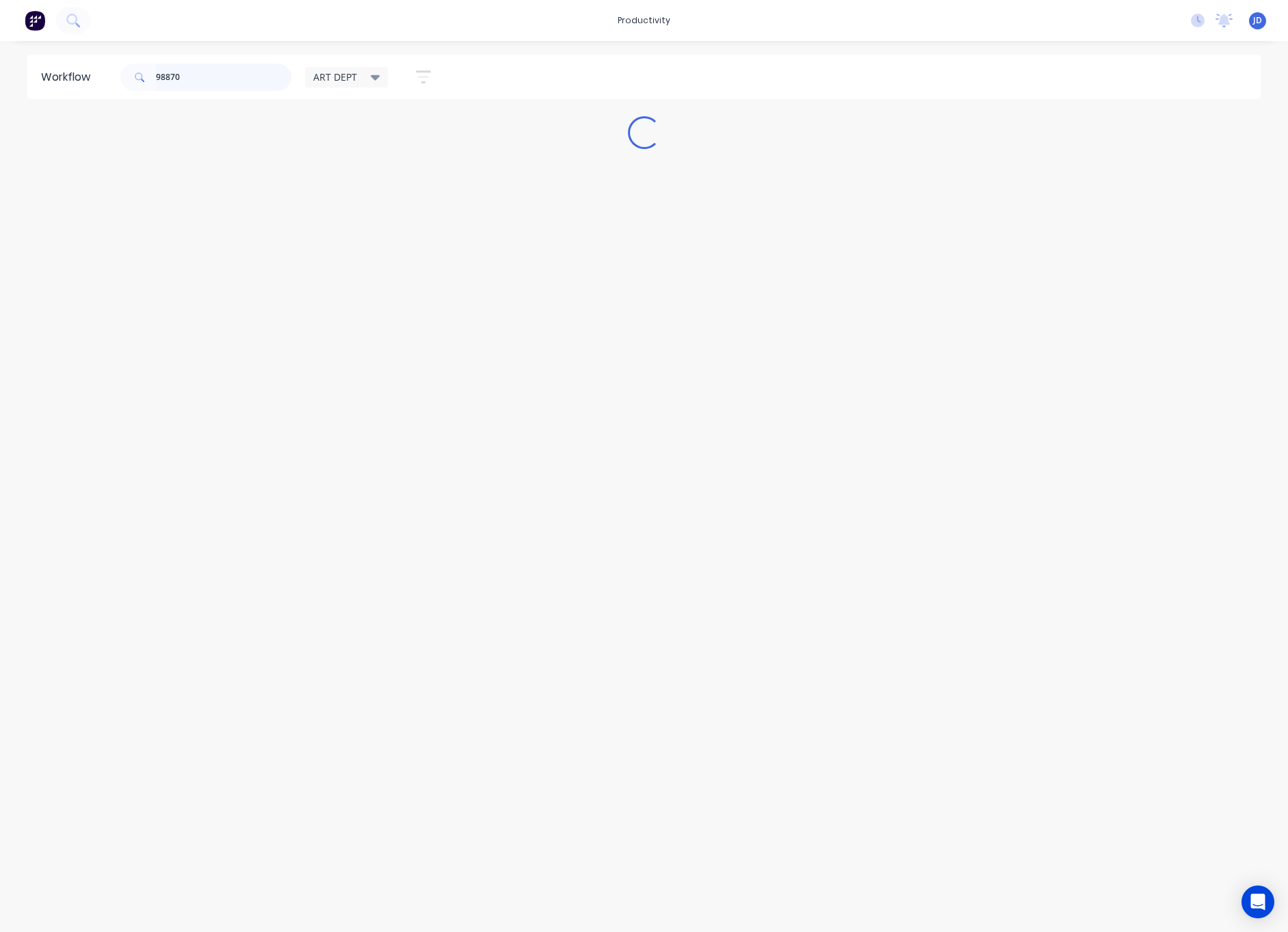
scroll to position [0, 0]
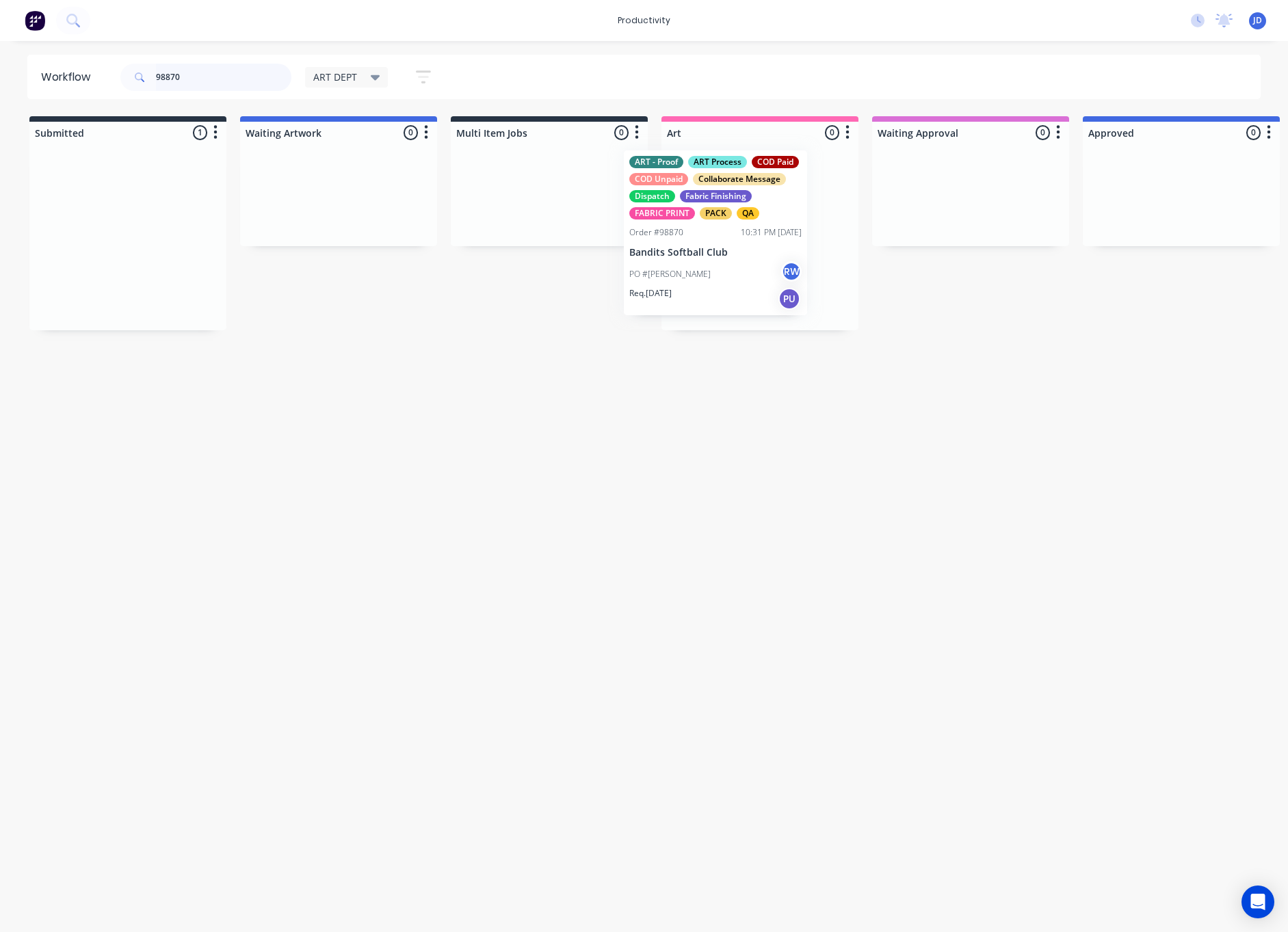
drag, startPoint x: 218, startPoint y: 219, endPoint x: 745, endPoint y: 215, distance: 527.0
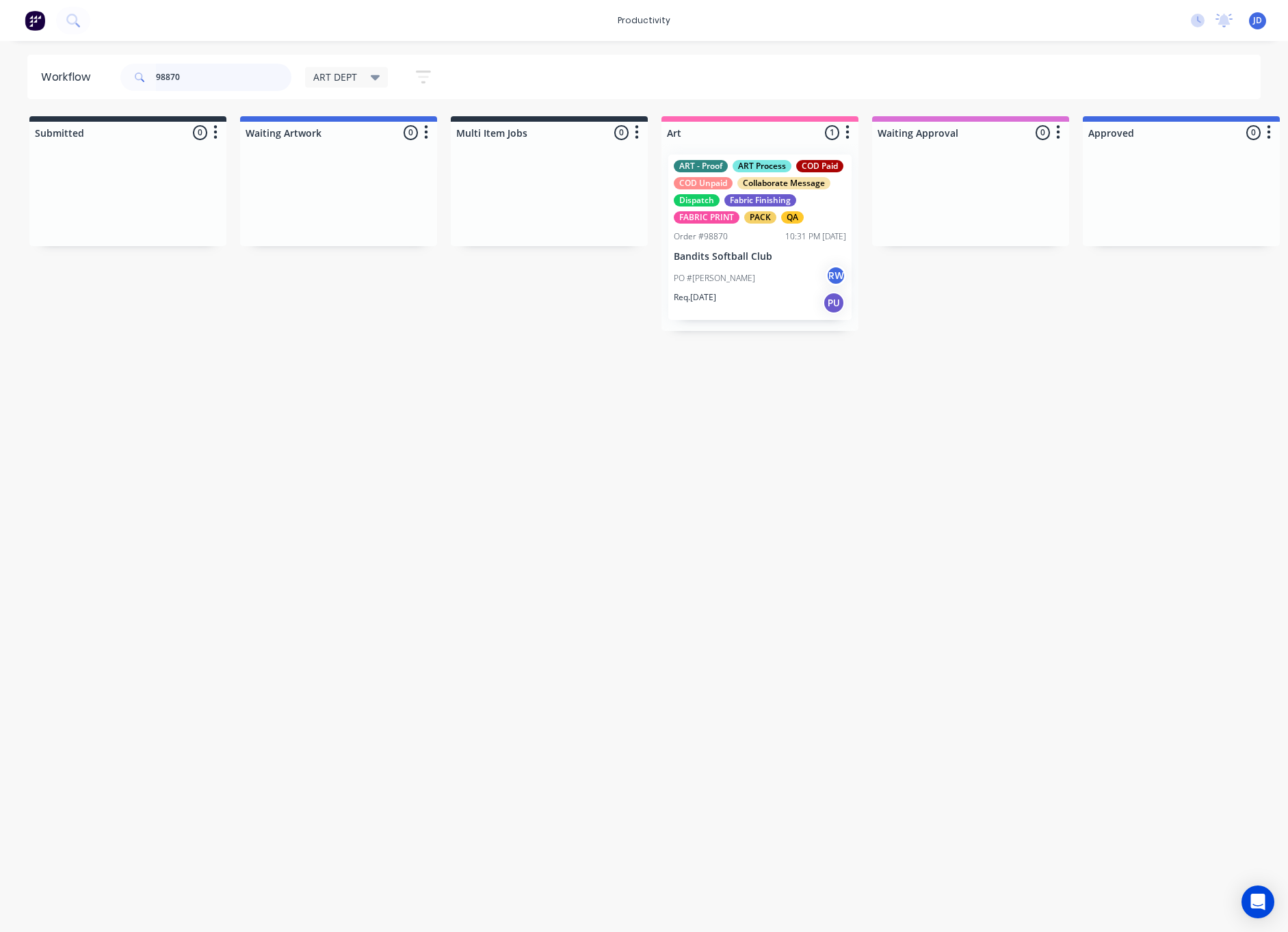
drag, startPoint x: 144, startPoint y: 68, endPoint x: 105, endPoint y: 64, distance: 39.2
click at [105, 64] on header "Workflow 98870 ART DEPT Save new view None edit ART DEPT (Default) edit Banner …" at bounding box center [644, 76] width 1233 height 44
click at [796, 295] on div "Req. [DATE] PU" at bounding box center [759, 303] width 172 height 24
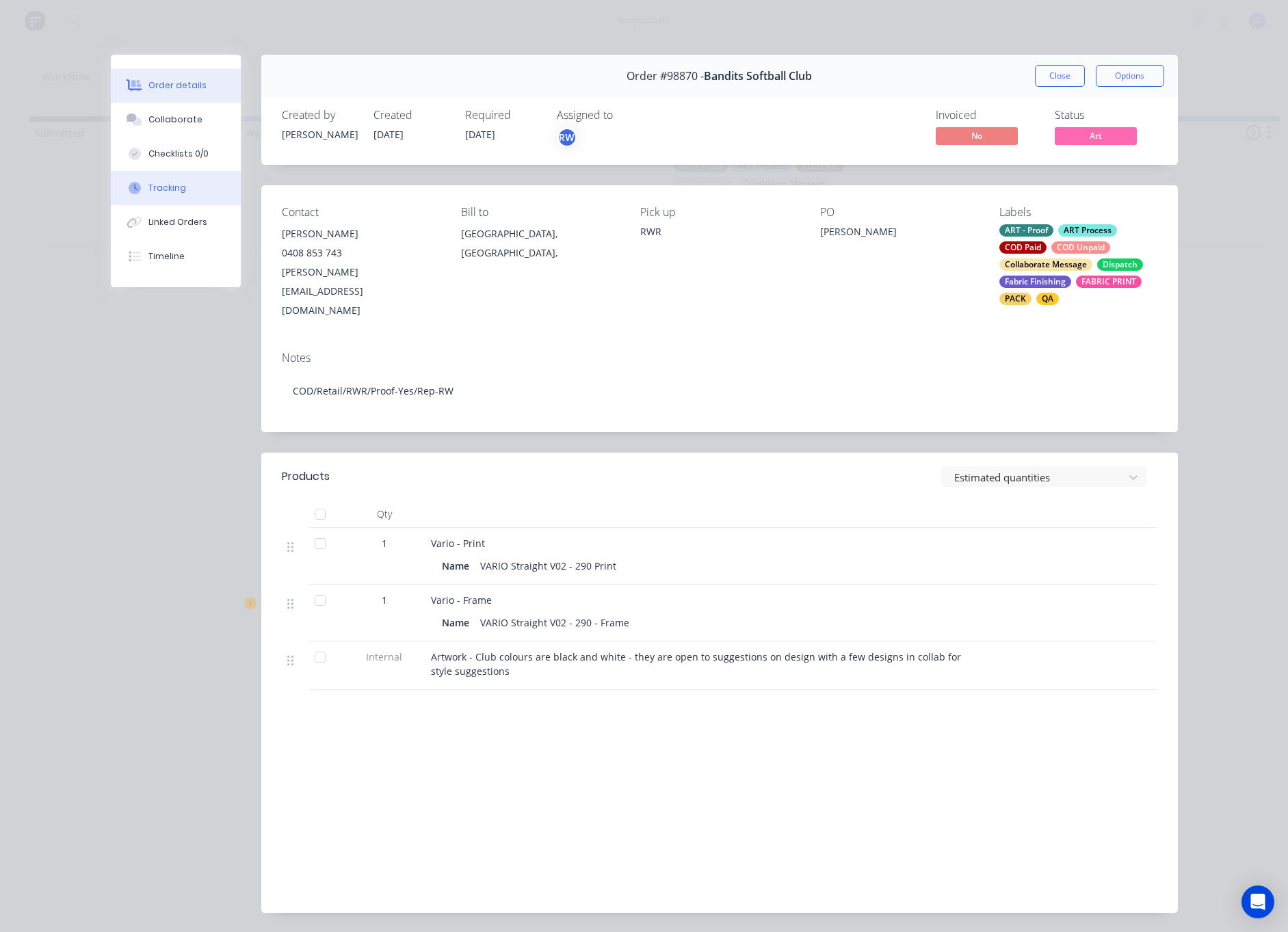
click at [174, 186] on div "Tracking" at bounding box center [167, 187] width 38 height 12
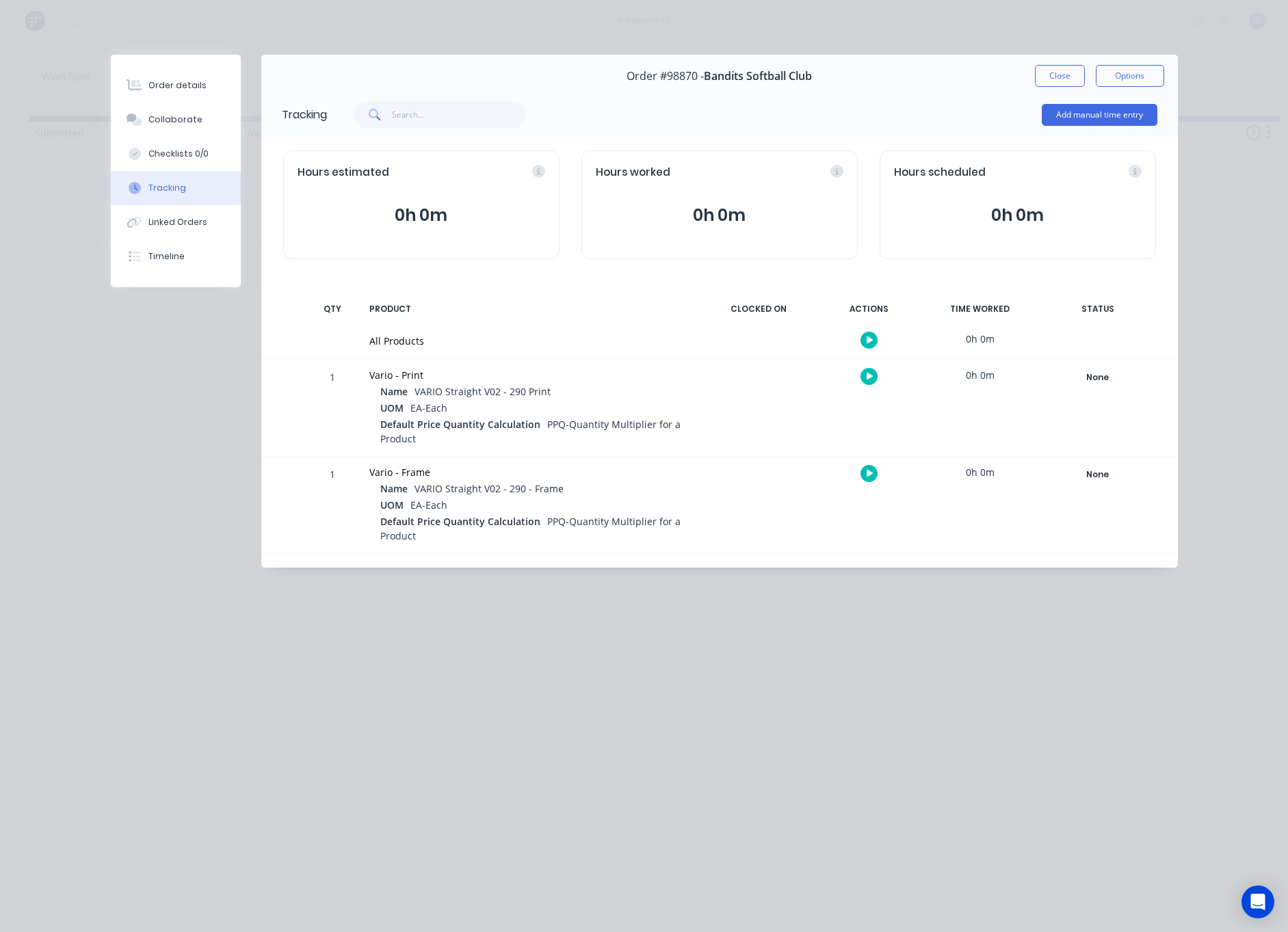
click at [869, 371] on button "button" at bounding box center [868, 376] width 17 height 17
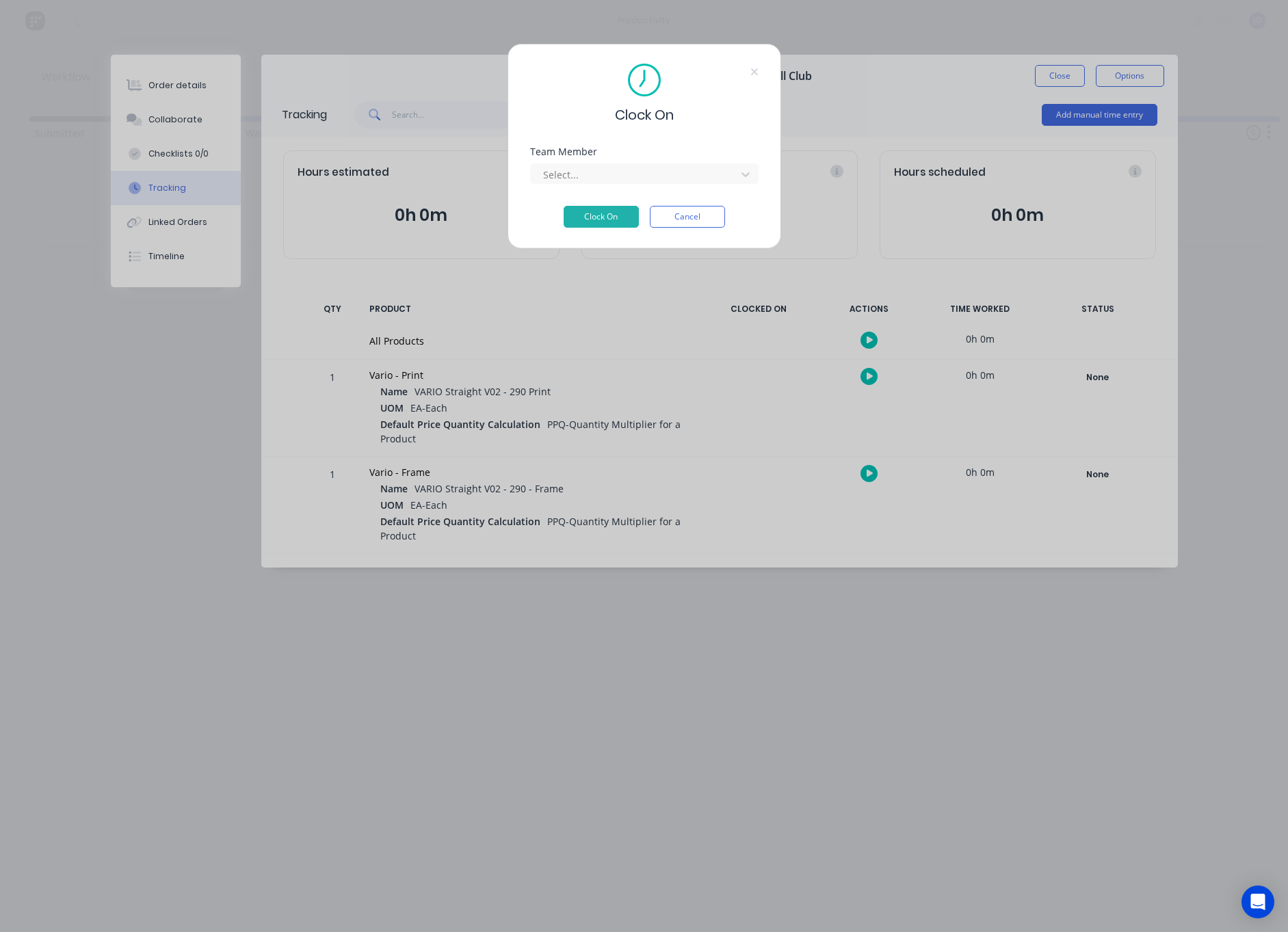
drag, startPoint x: 555, startPoint y: 179, endPoint x: 553, endPoint y: 189, distance: 10.2
click at [554, 179] on div "Select..." at bounding box center [635, 174] width 184 height 14
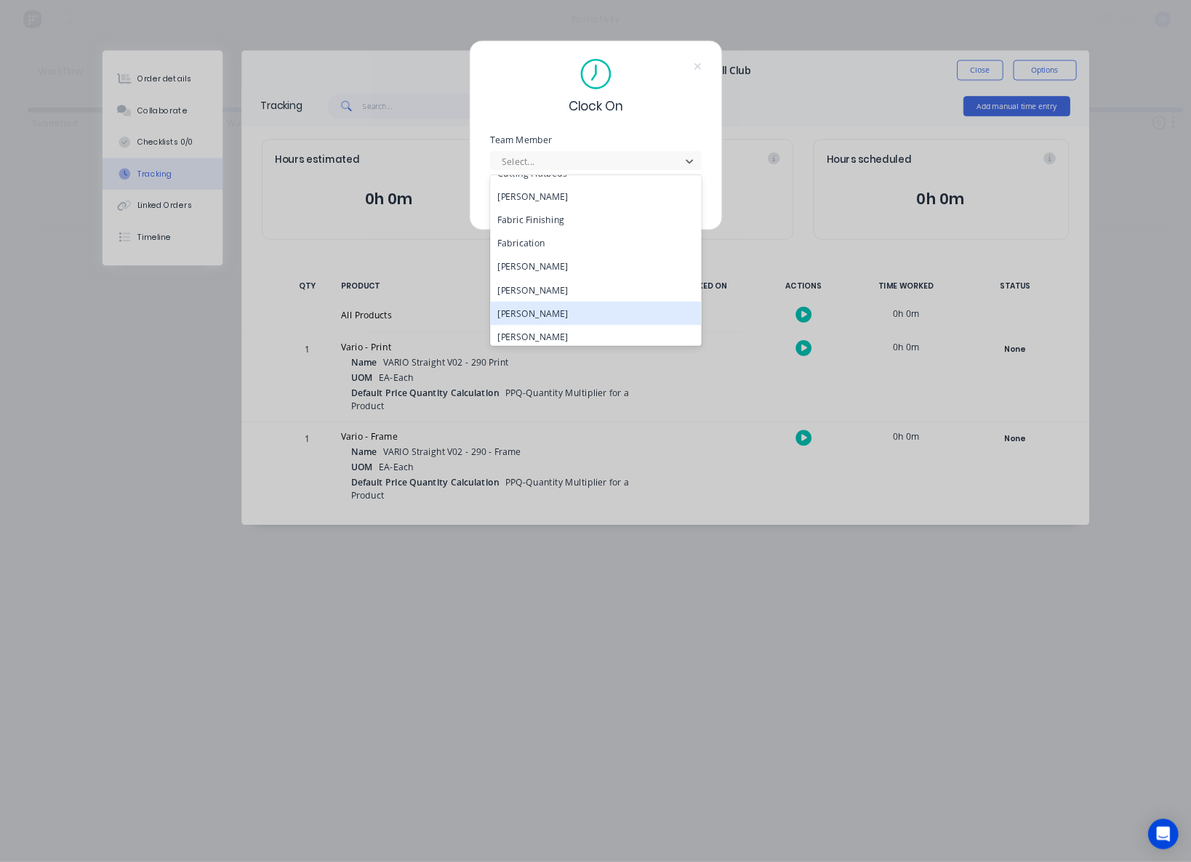
scroll to position [127, 0]
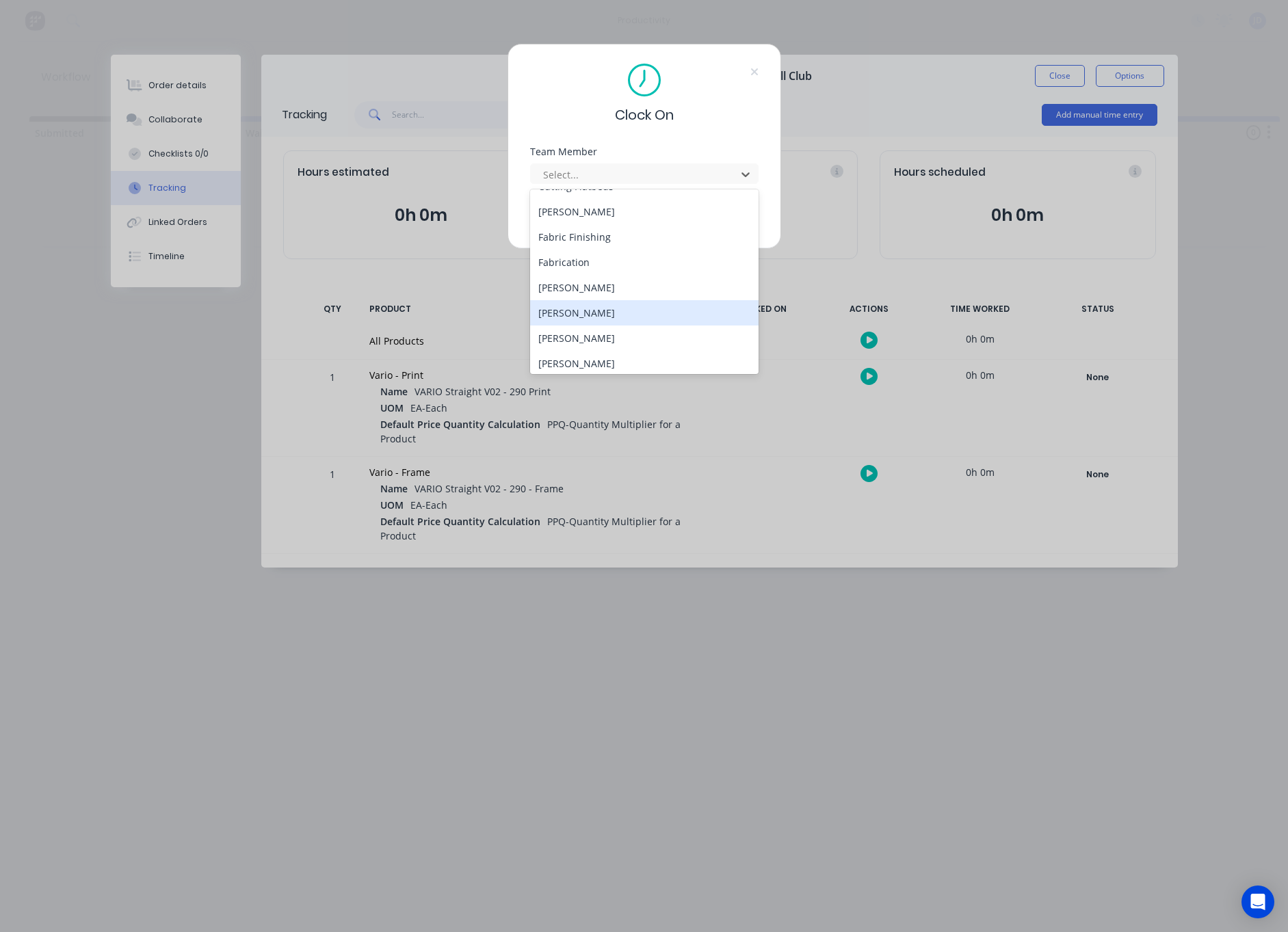
click at [560, 321] on div "[PERSON_NAME]" at bounding box center [644, 312] width 229 height 25
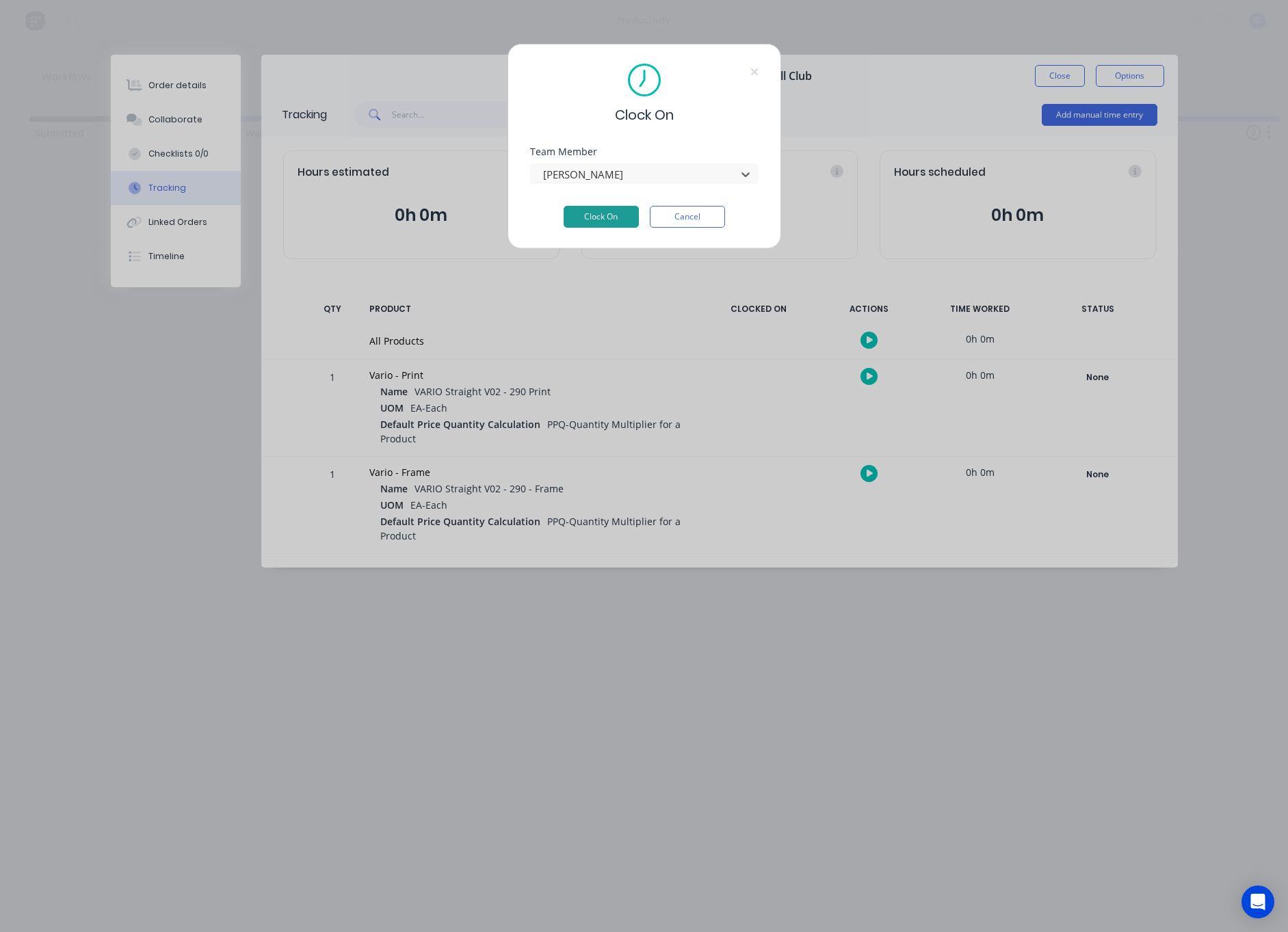
click at [577, 220] on button "Clock On" at bounding box center [601, 216] width 75 height 22
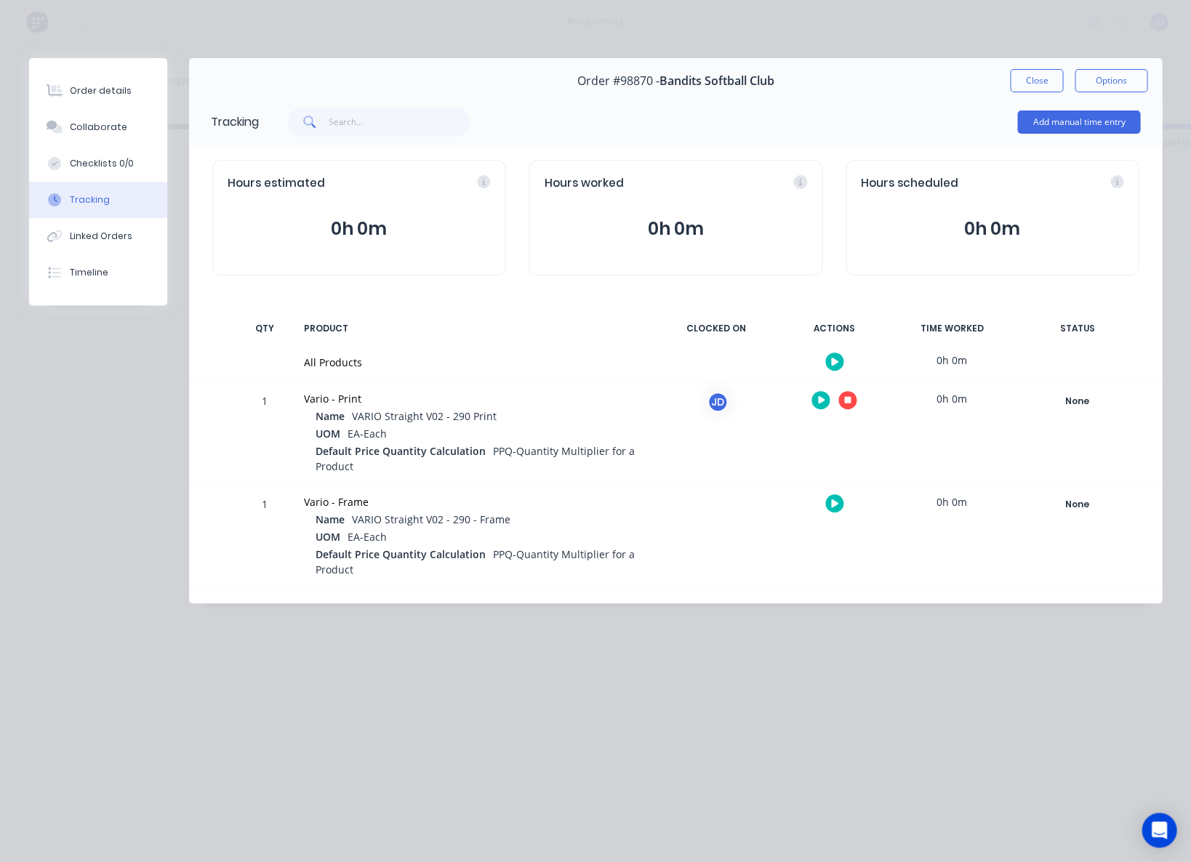
click at [850, 403] on button "button" at bounding box center [847, 400] width 18 height 18
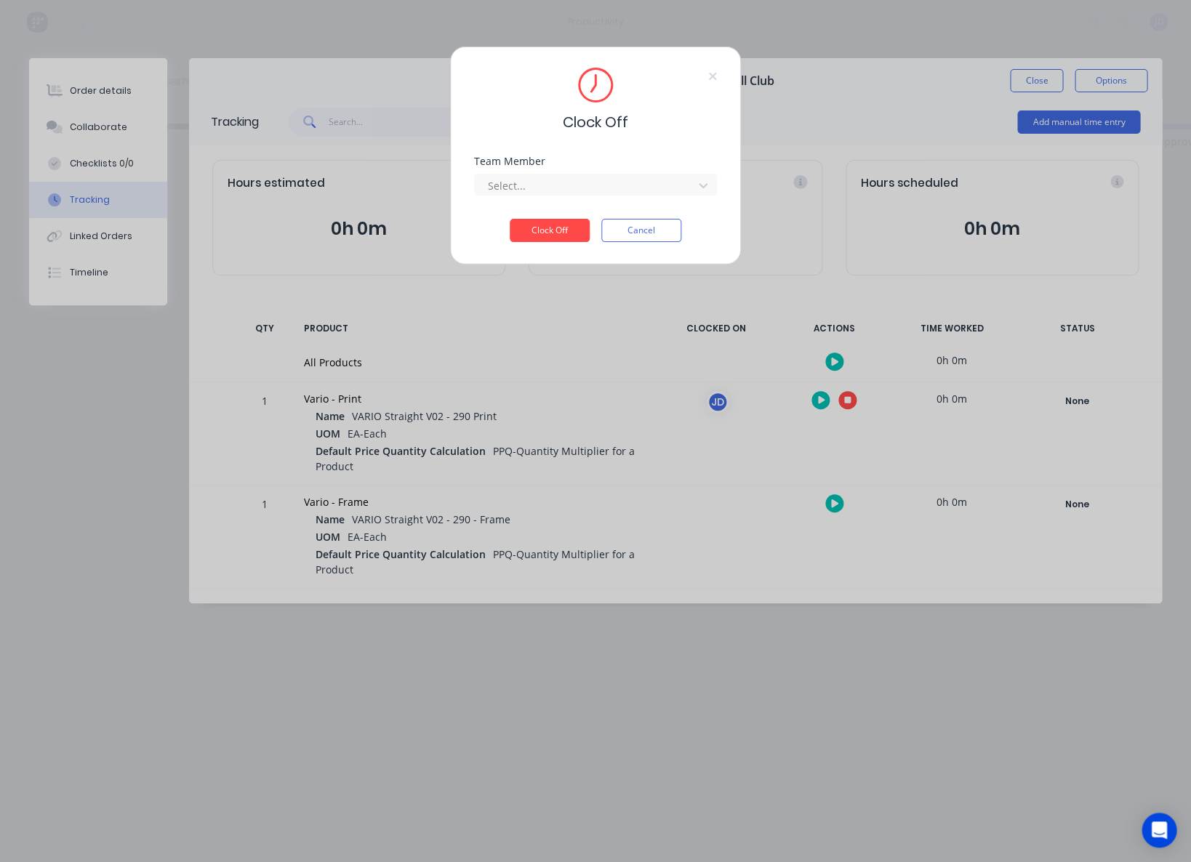
click at [847, 402] on div "Clock Off Team Member Select... Clock Off Cancel" at bounding box center [595, 431] width 1191 height 862
drag, startPoint x: 580, startPoint y: 176, endPoint x: 515, endPoint y: 214, distance: 75.3
click at [580, 177] on div at bounding box center [585, 186] width 199 height 18
drag, startPoint x: 500, startPoint y: 219, endPoint x: 523, endPoint y: 222, distance: 23.4
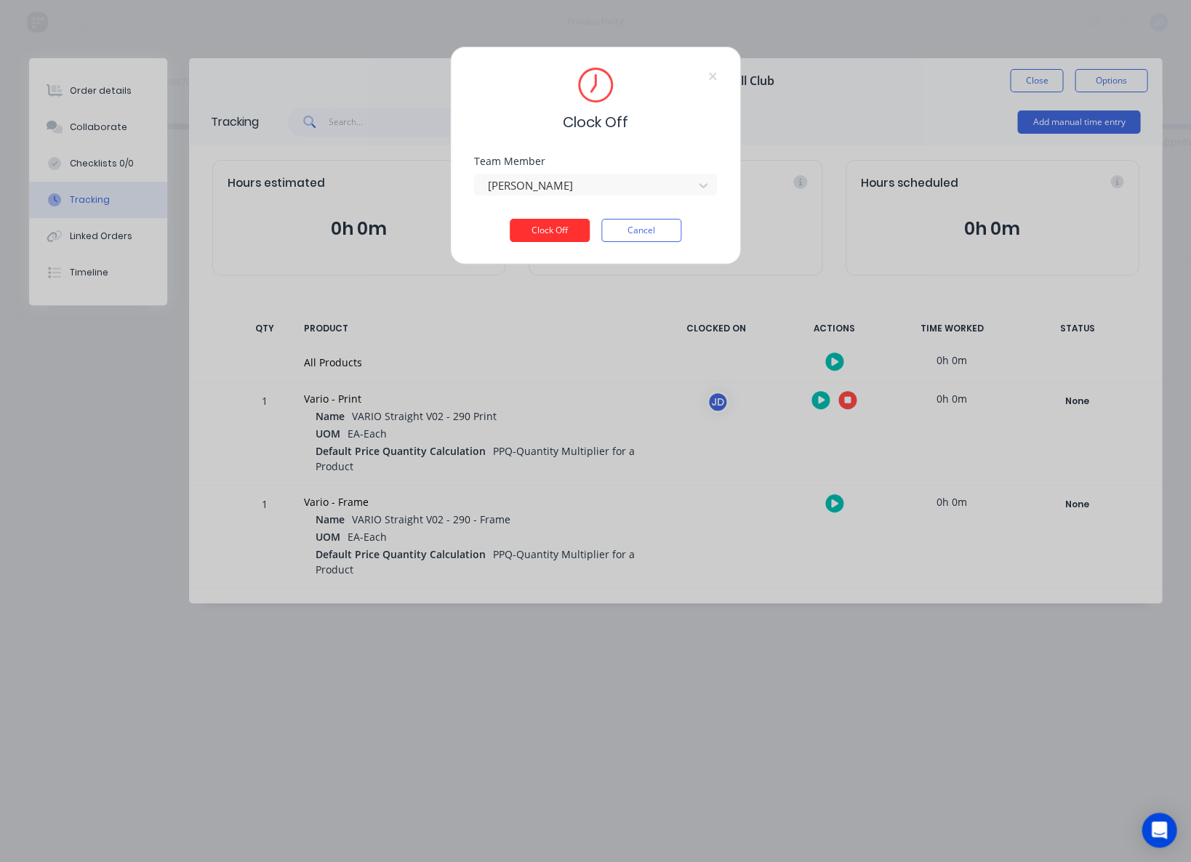
click at [553, 225] on button "Clock Off" at bounding box center [550, 230] width 80 height 23
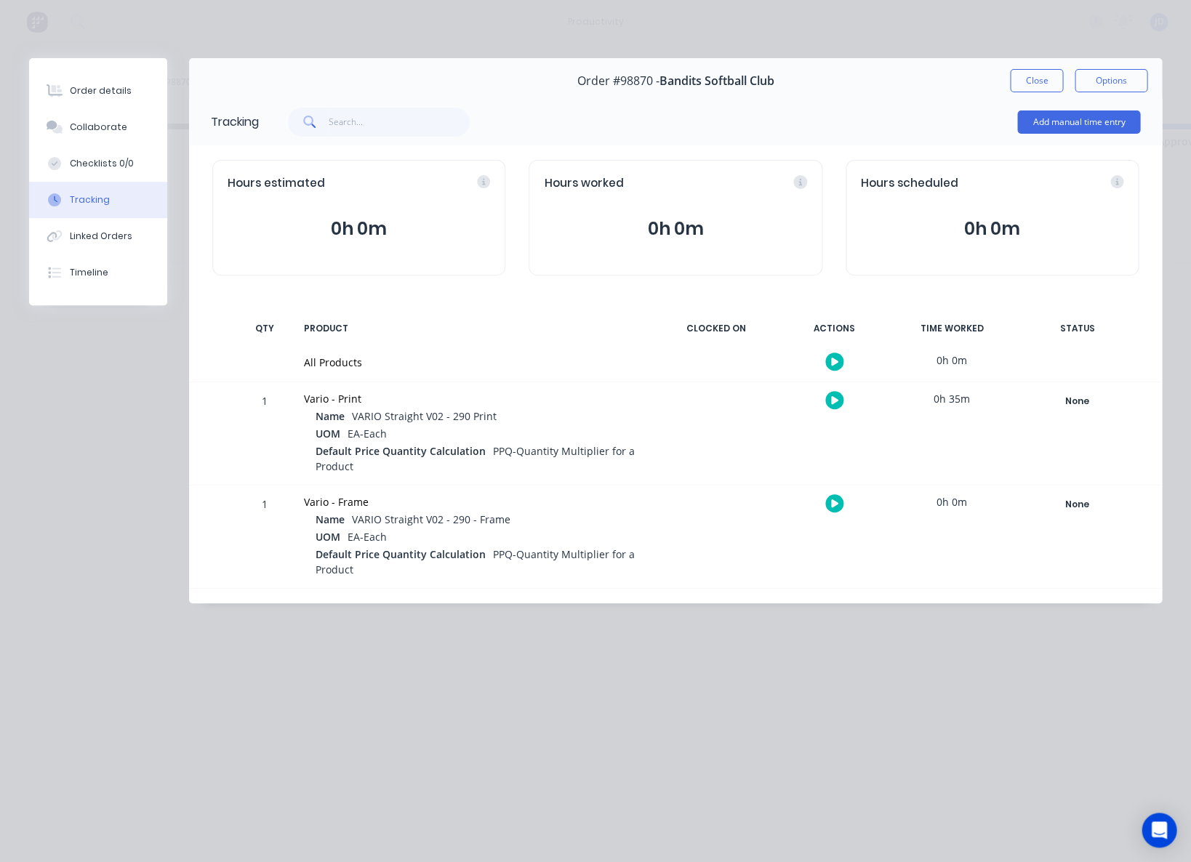
click at [1039, 77] on button "Close" at bounding box center [1036, 80] width 53 height 23
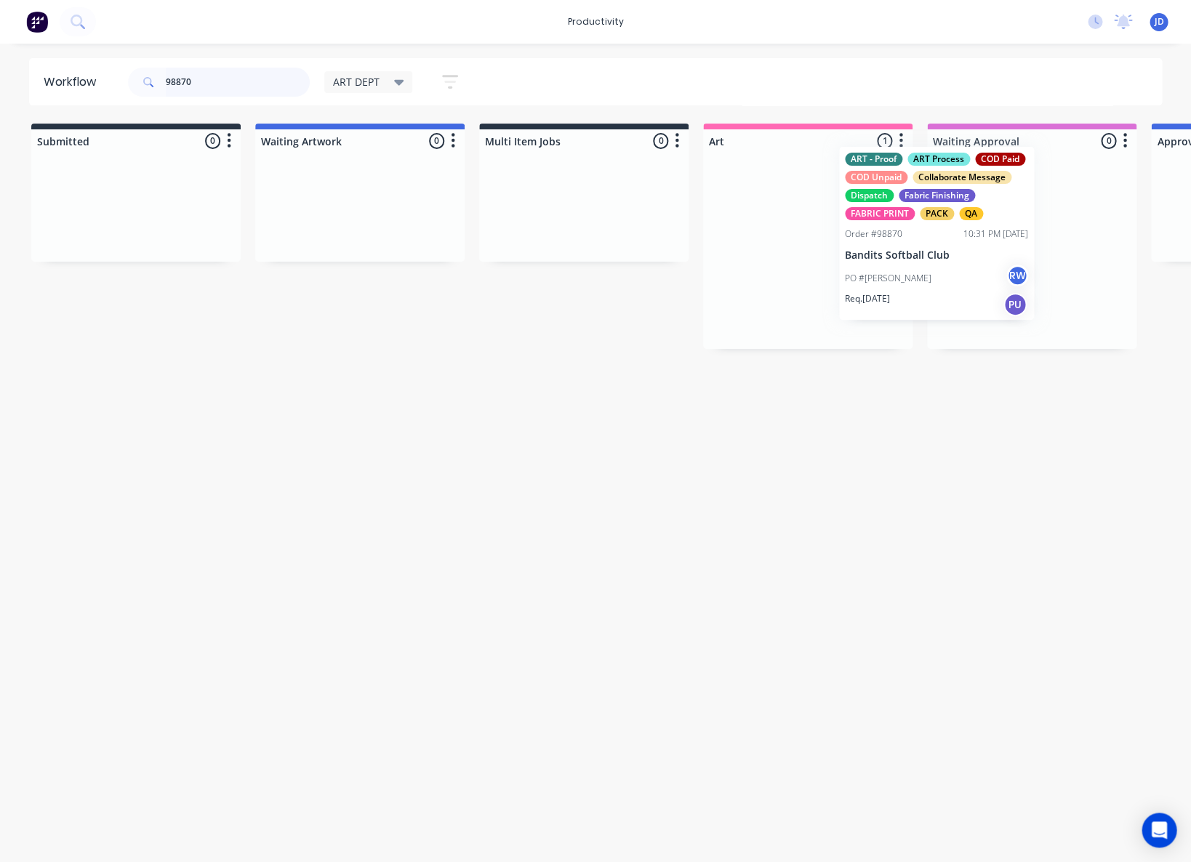
scroll to position [0, 0]
drag, startPoint x: 824, startPoint y: 229, endPoint x: 961, endPoint y: 210, distance: 137.9
